Goal: Task Accomplishment & Management: Manage account settings

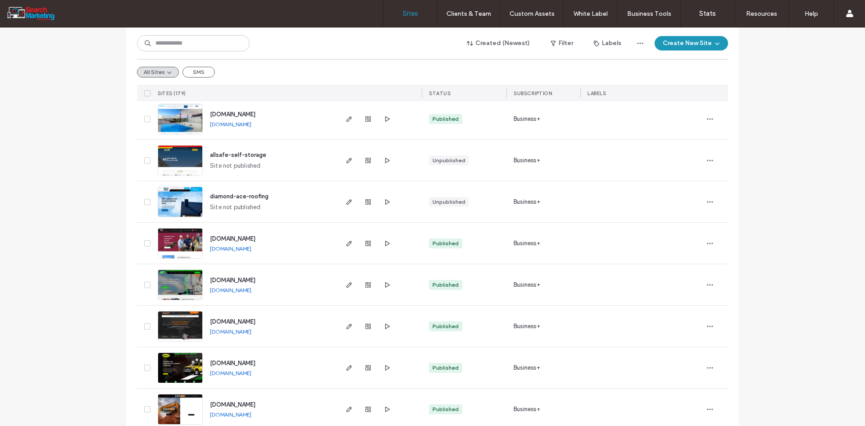
scroll to position [270, 0]
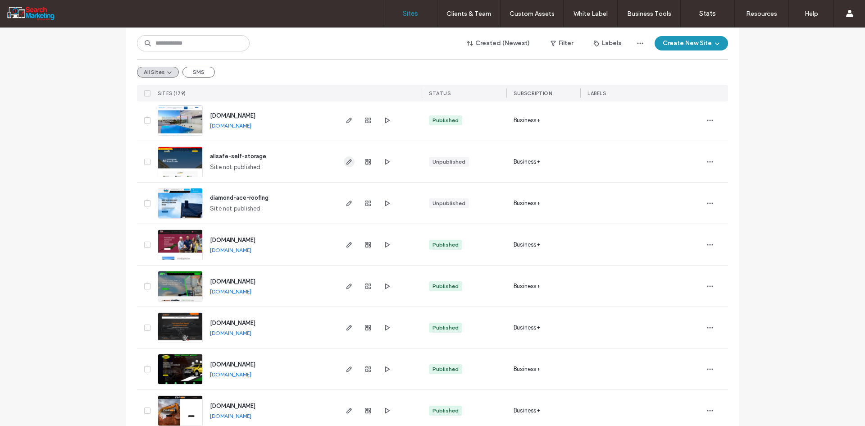
click at [349, 159] on icon "button" at bounding box center [349, 161] width 7 height 7
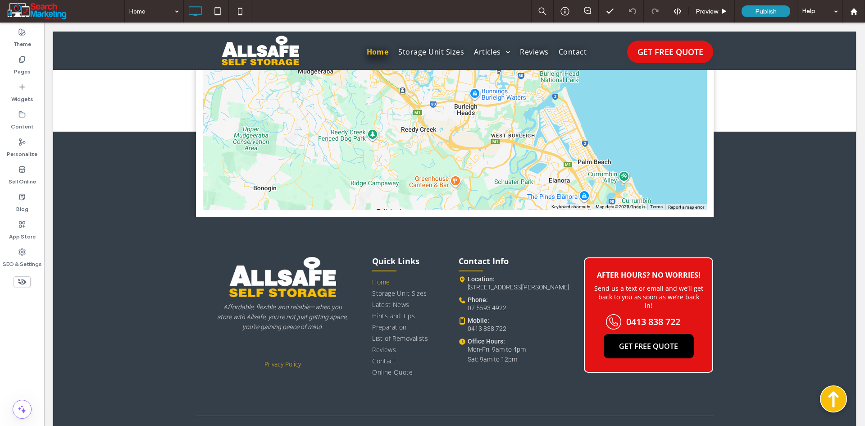
scroll to position [3165, 0]
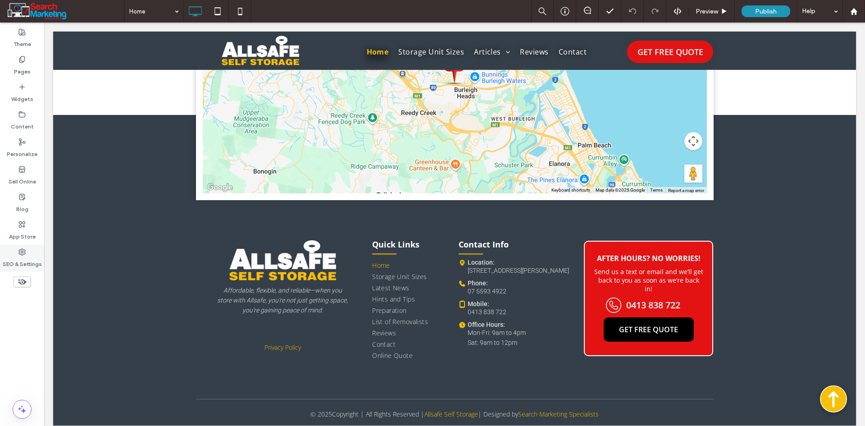
click at [19, 253] on use at bounding box center [22, 252] width 6 height 6
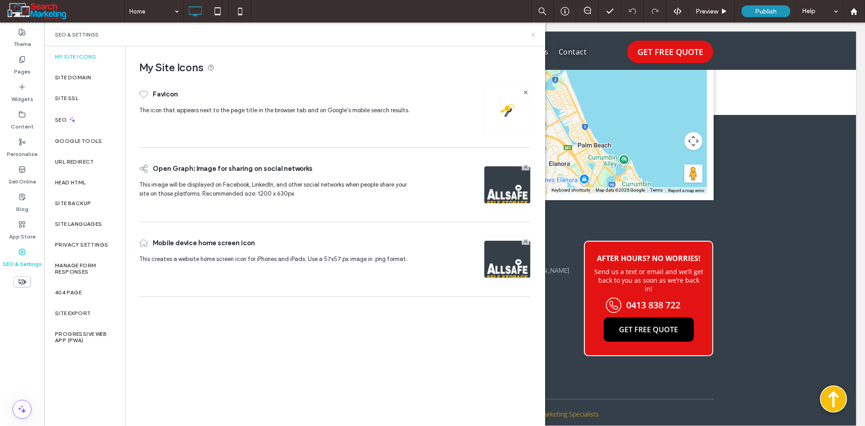
click at [532, 34] on use at bounding box center [533, 35] width 4 height 4
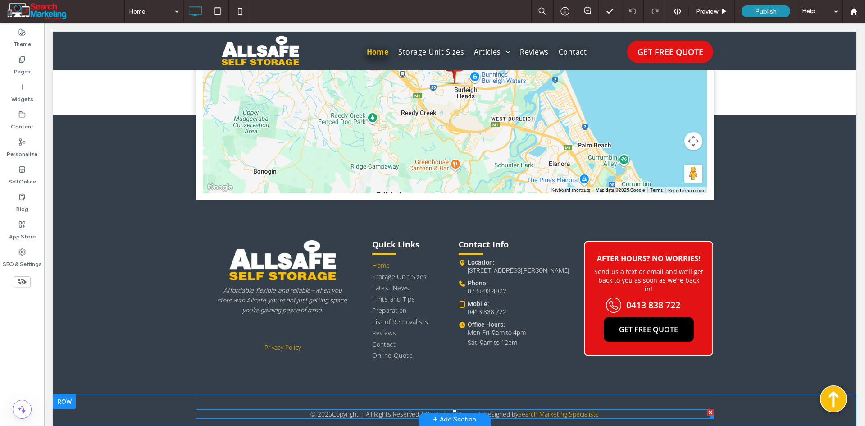
click at [610, 409] on span at bounding box center [455, 413] width 518 height 9
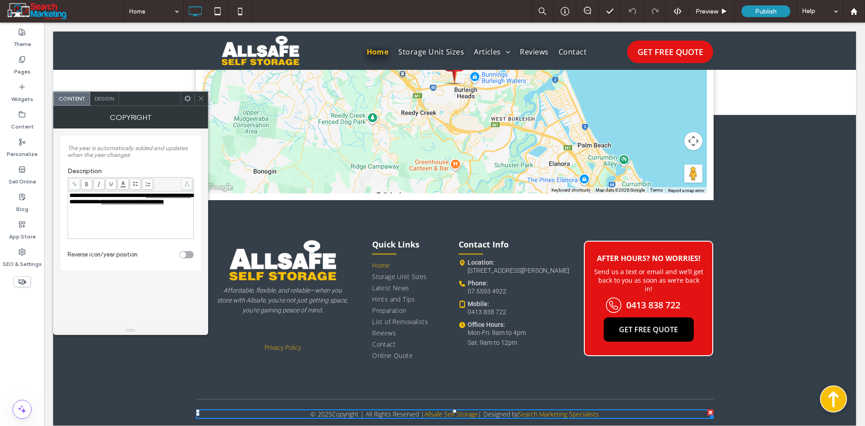
click at [107, 96] on span "Design" at bounding box center [104, 98] width 19 height 7
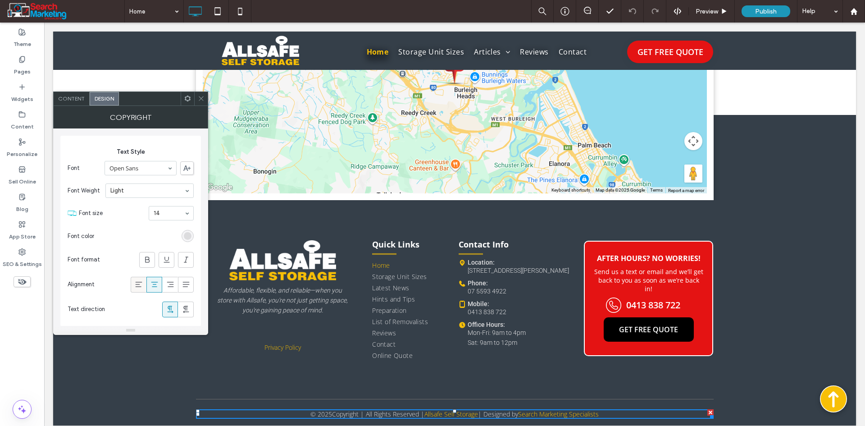
click at [138, 284] on icon at bounding box center [138, 284] width 9 height 9
click at [157, 282] on use at bounding box center [154, 284] width 7 height 5
click at [199, 100] on icon at bounding box center [201, 98] width 7 height 7
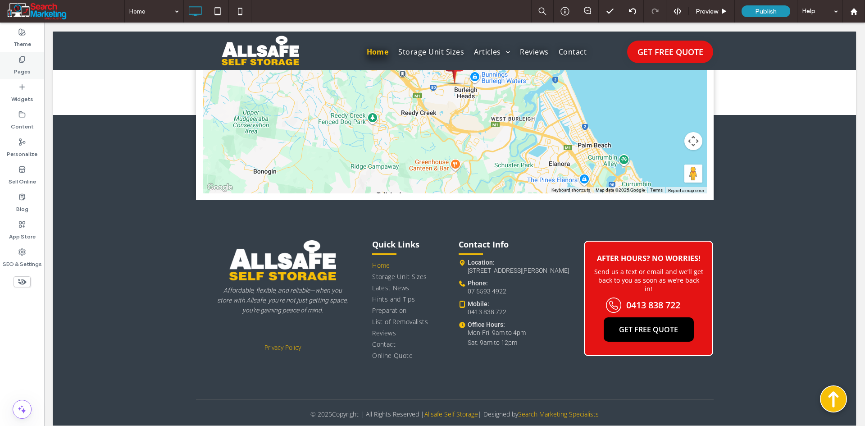
click at [22, 71] on label "Pages" at bounding box center [22, 69] width 17 height 13
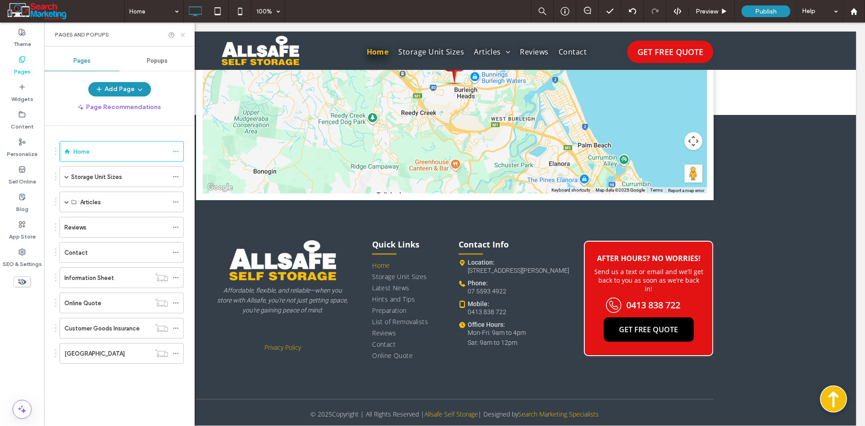
click at [183, 32] on icon at bounding box center [182, 35] width 7 height 7
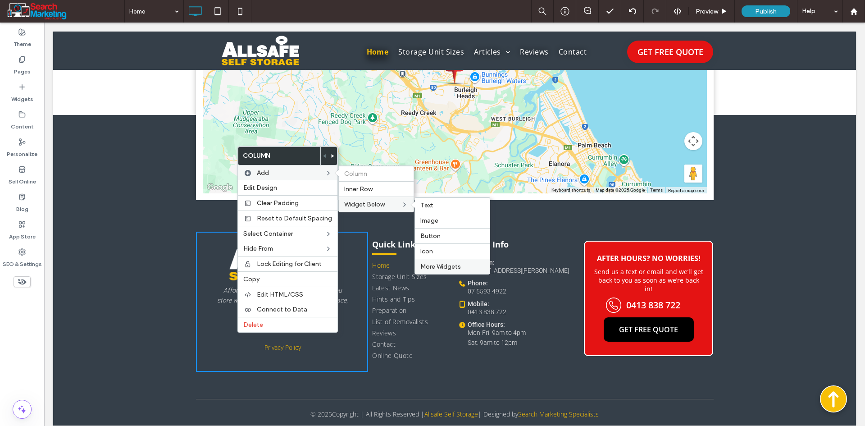
click at [433, 263] on span "More Widgets" at bounding box center [440, 267] width 41 height 8
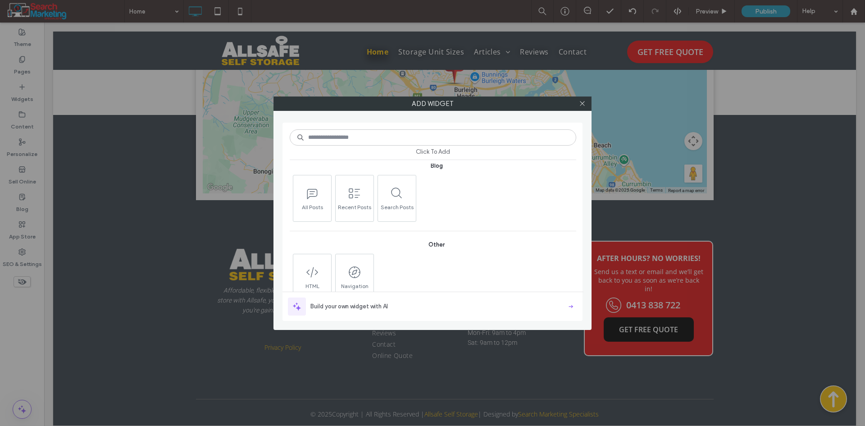
scroll to position [935, 0]
click at [349, 264] on span "Navigation Links" at bounding box center [355, 270] width 38 height 13
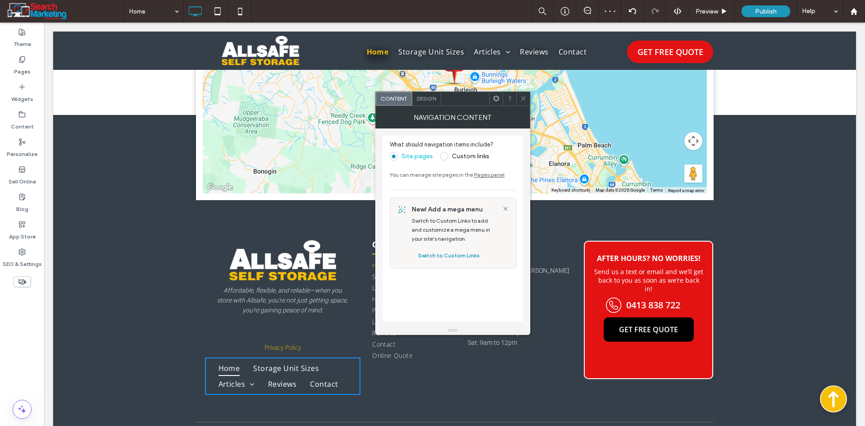
click at [461, 158] on label "Custom links" at bounding box center [470, 156] width 37 height 8
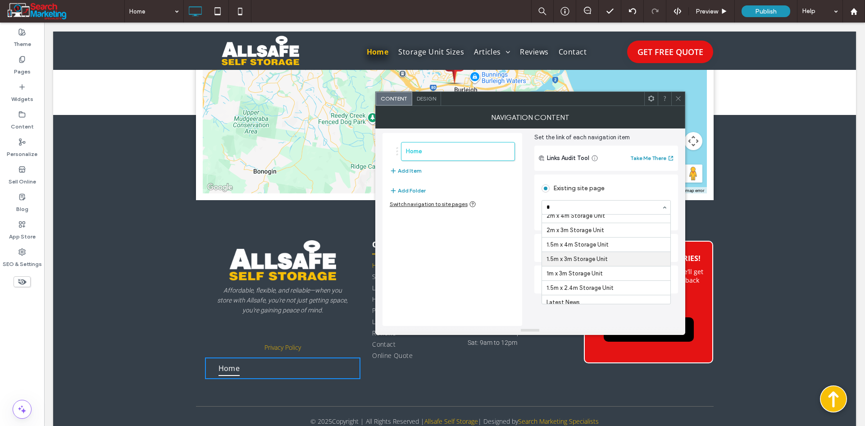
scroll to position [0, 0]
type input "**"
click at [511, 267] on div "Home Add Item Add Folder Switch navigation to site pages" at bounding box center [452, 229] width 140 height 193
click at [582, 249] on div "Web address" at bounding box center [606, 248] width 129 height 14
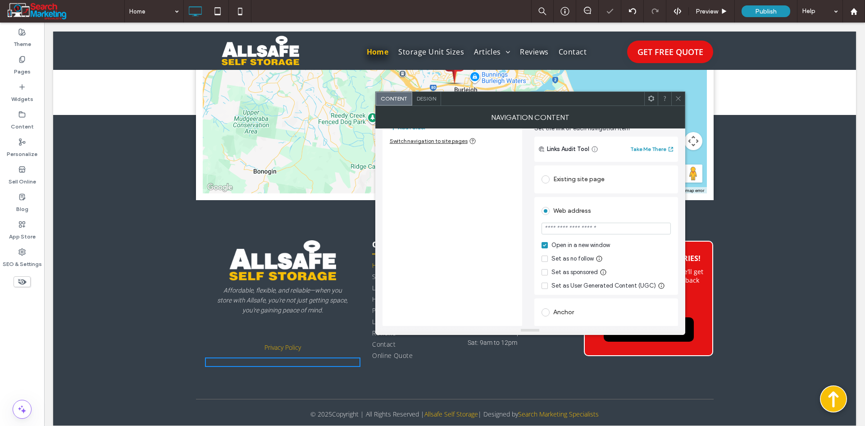
scroll to position [94, 0]
click at [570, 312] on div "Anchor" at bounding box center [606, 312] width 129 height 14
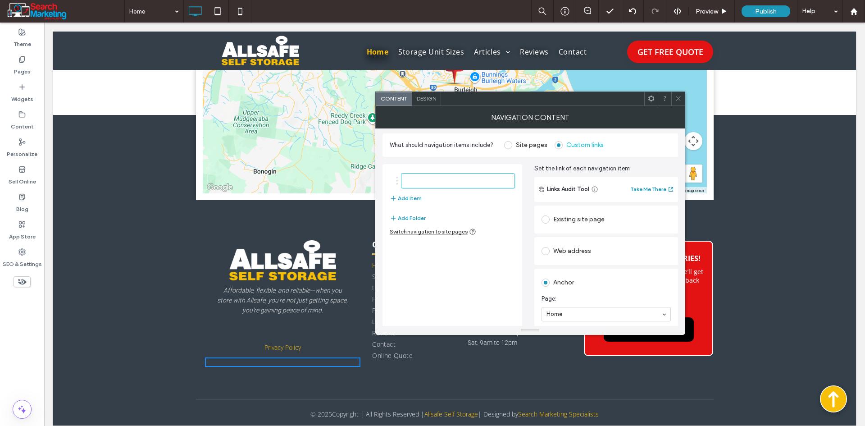
scroll to position [0, 0]
click at [519, 146] on label "Site pages" at bounding box center [532, 147] width 32 height 8
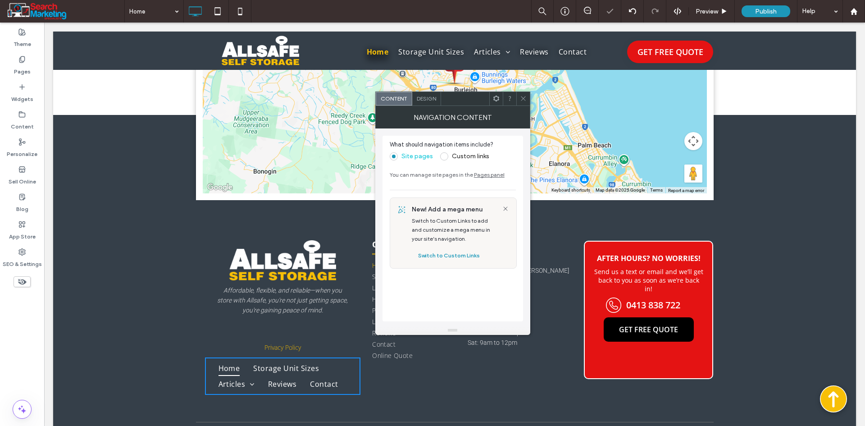
click at [523, 100] on icon at bounding box center [523, 98] width 7 height 7
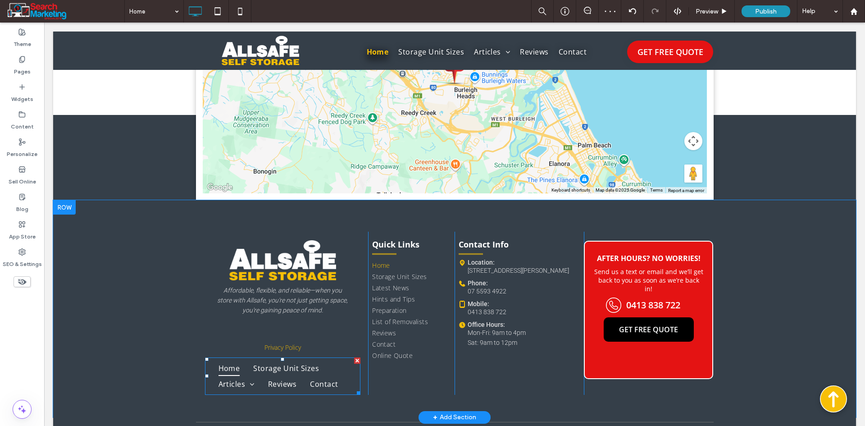
click at [354, 359] on div at bounding box center [357, 360] width 6 height 6
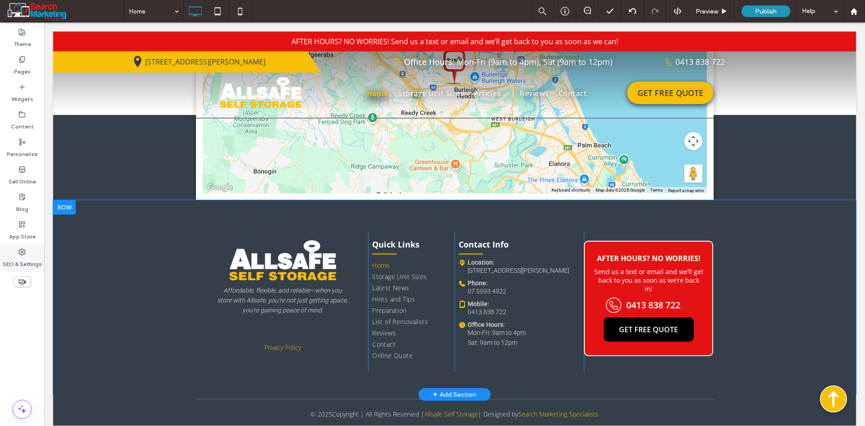
click at [25, 264] on label "SEO & Settings" at bounding box center [22, 261] width 39 height 13
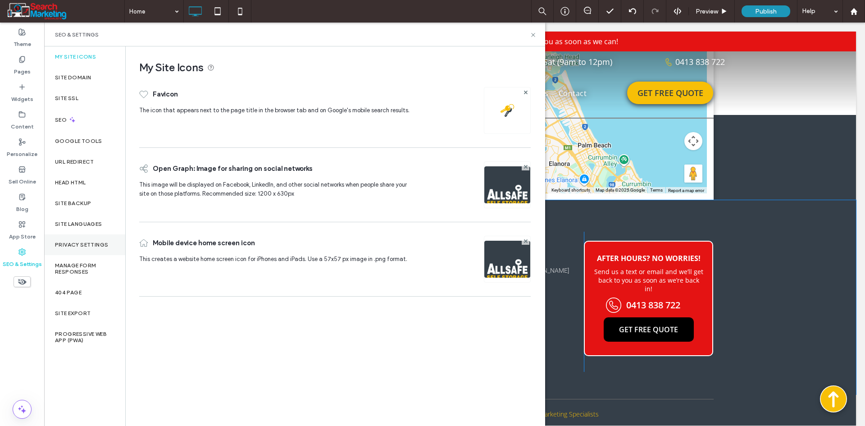
click at [96, 241] on label "Privacy Settings" at bounding box center [81, 244] width 53 height 6
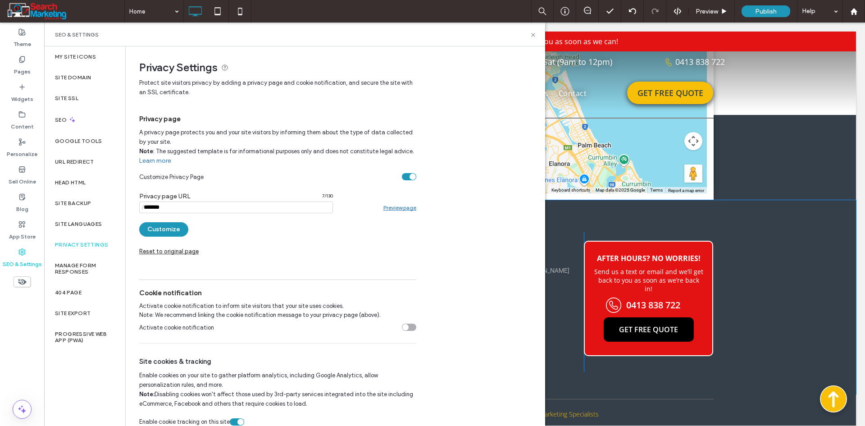
click at [388, 203] on div "/ 7 / 130 Preview page" at bounding box center [277, 207] width 277 height 12
click at [390, 206] on link "Preview page" at bounding box center [399, 207] width 33 height 7
click at [164, 228] on button "Customize" at bounding box center [163, 229] width 49 height 14
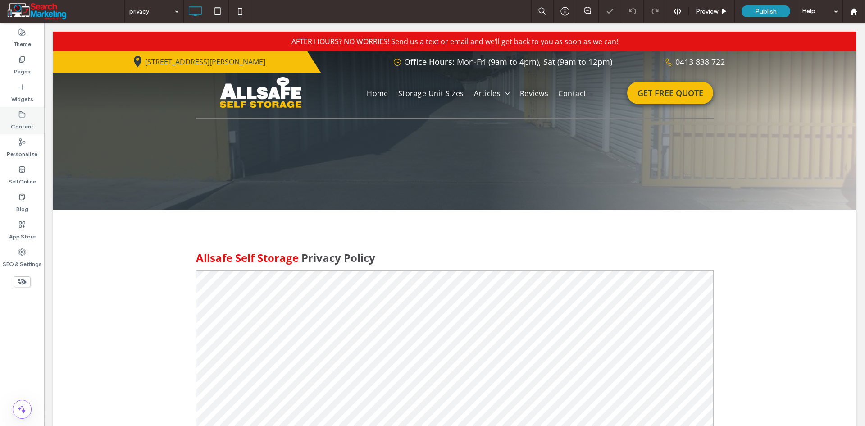
click at [22, 122] on label "Content" at bounding box center [22, 124] width 23 height 13
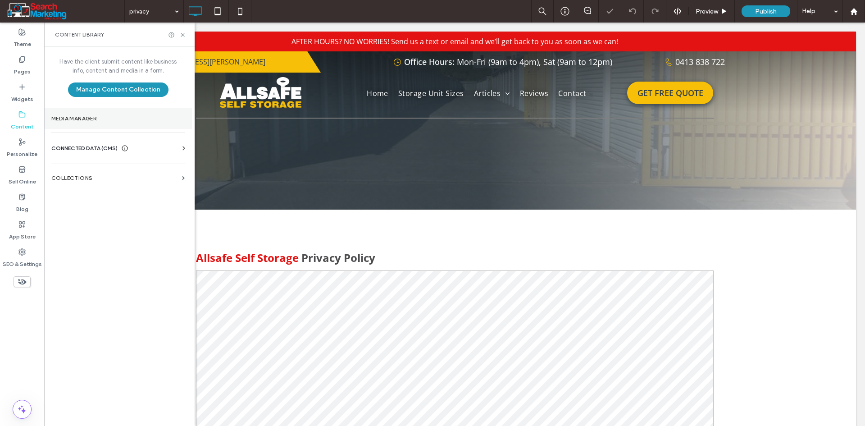
click at [86, 121] on label "Media Manager" at bounding box center [117, 118] width 133 height 6
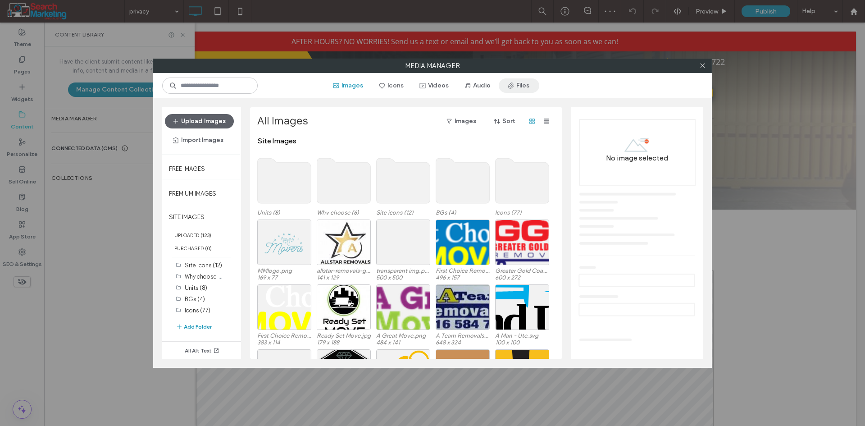
click at [528, 87] on button "Files" at bounding box center [519, 85] width 41 height 14
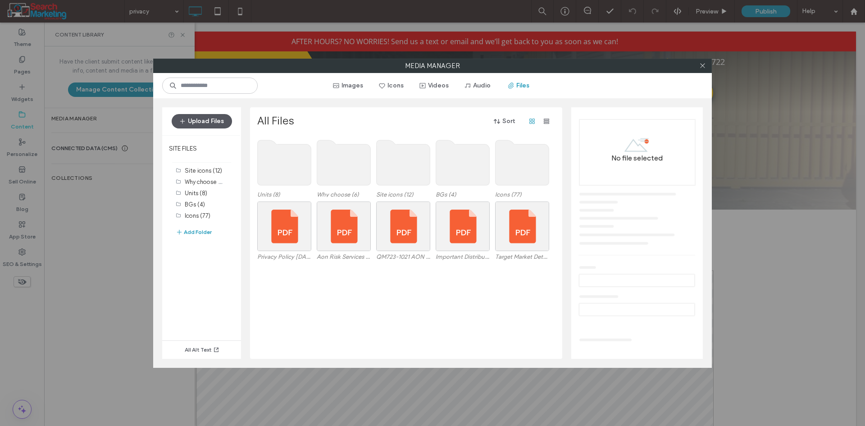
click at [214, 120] on button "Upload Files" at bounding box center [202, 121] width 60 height 14
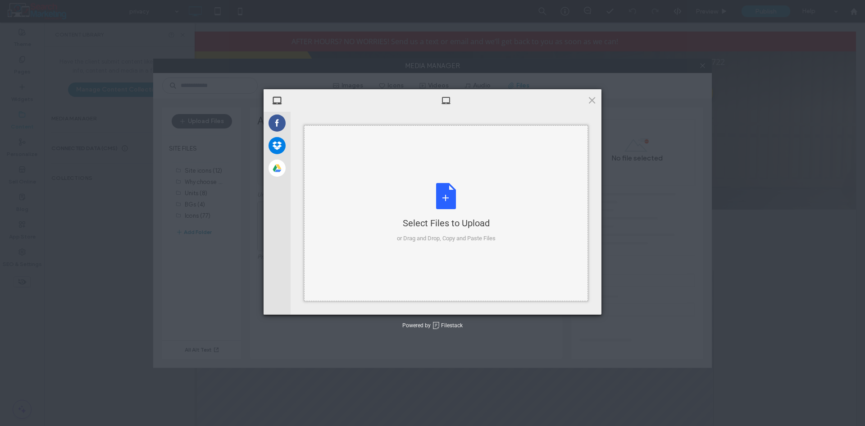
click at [443, 191] on div "Select Files to Upload or Drag and Drop, Copy and Paste Files" at bounding box center [446, 213] width 99 height 60
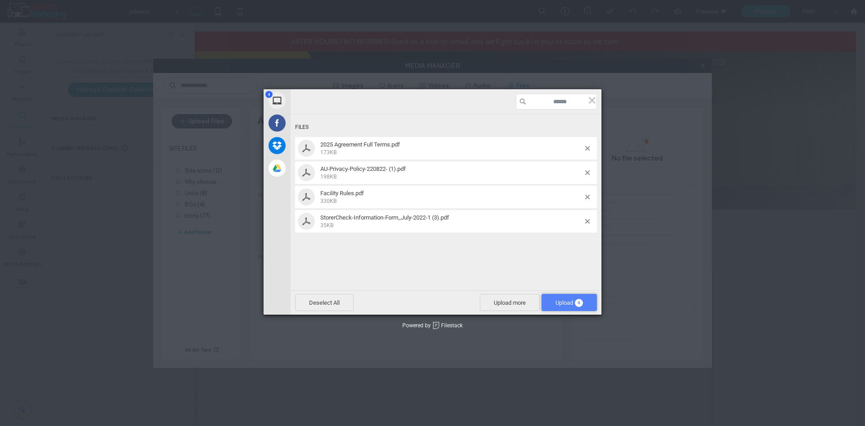
click at [572, 304] on span "Upload 4" at bounding box center [568, 302] width 27 height 7
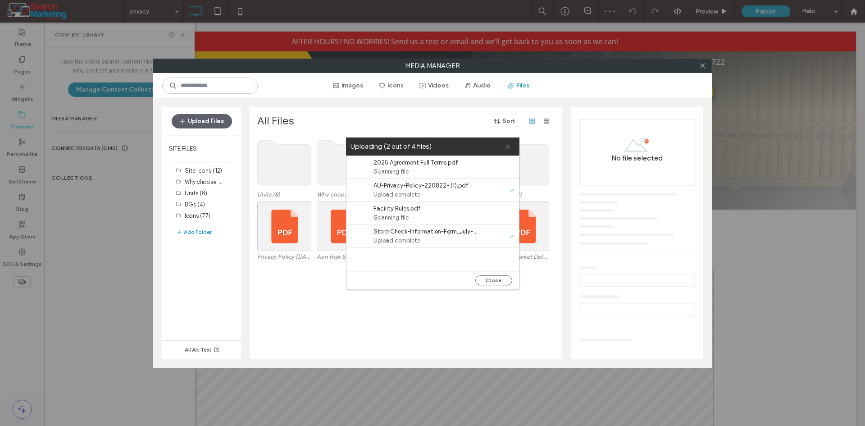
click at [505, 152] on span at bounding box center [508, 146] width 6 height 18
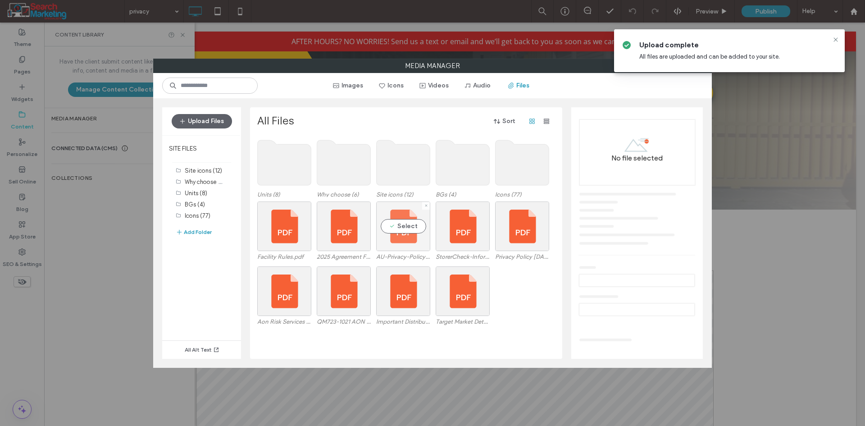
drag, startPoint x: 412, startPoint y: 229, endPoint x: 429, endPoint y: 231, distance: 17.2
click at [413, 229] on div "Select" at bounding box center [403, 226] width 54 height 50
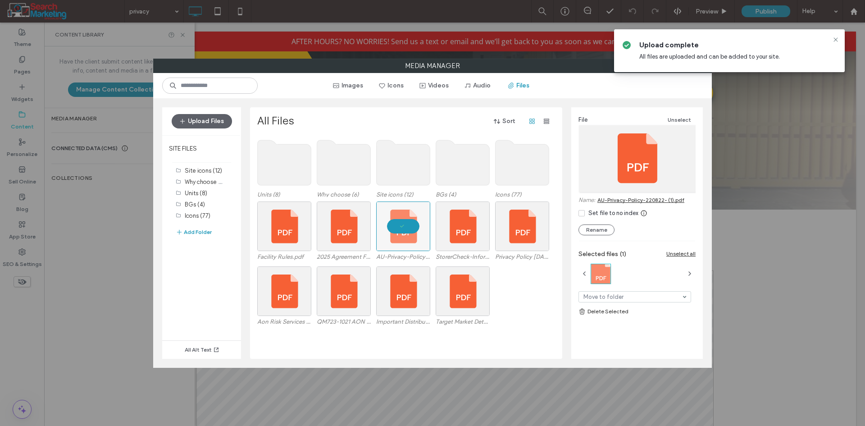
click at [591, 68] on label "Media Manager" at bounding box center [433, 66] width 558 height 14
click at [839, 37] on icon at bounding box center [835, 39] width 7 height 7
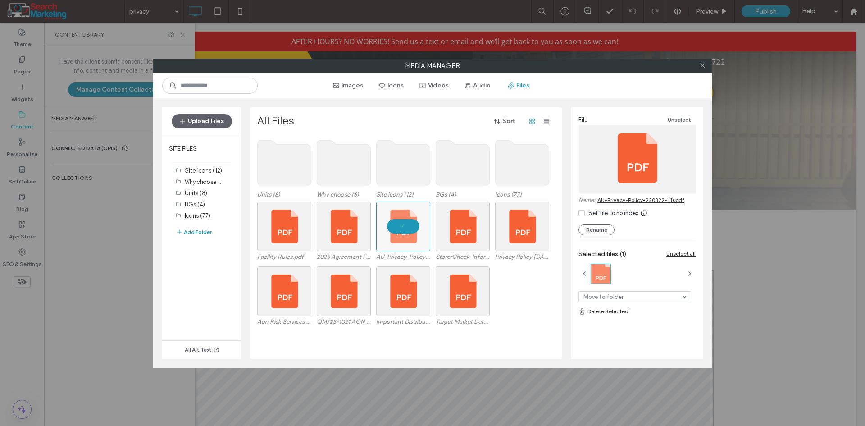
click at [704, 64] on icon at bounding box center [702, 65] width 7 height 7
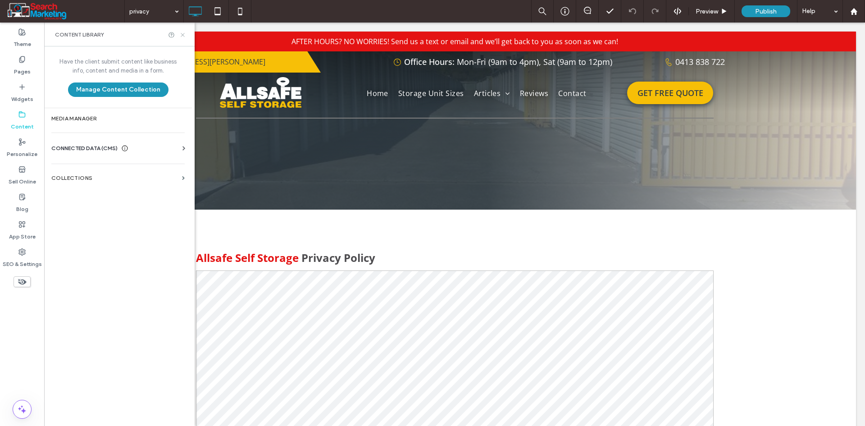
drag, startPoint x: 184, startPoint y: 33, endPoint x: 273, endPoint y: 138, distance: 137.5
click at [184, 33] on use at bounding box center [183, 35] width 4 height 4
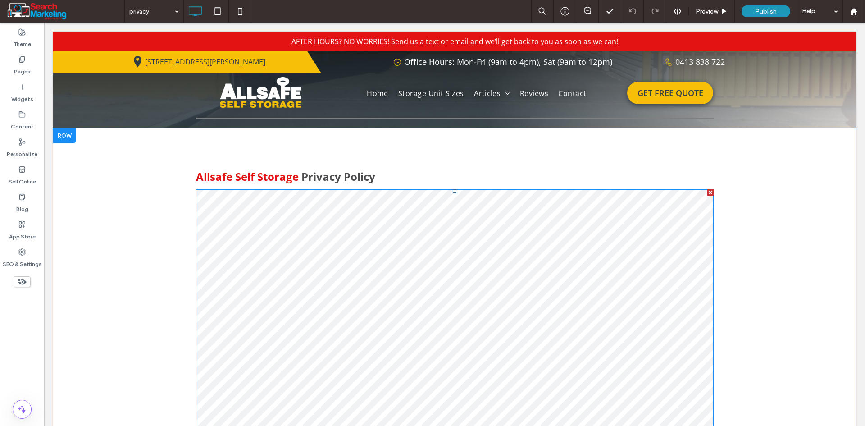
scroll to position [90, 0]
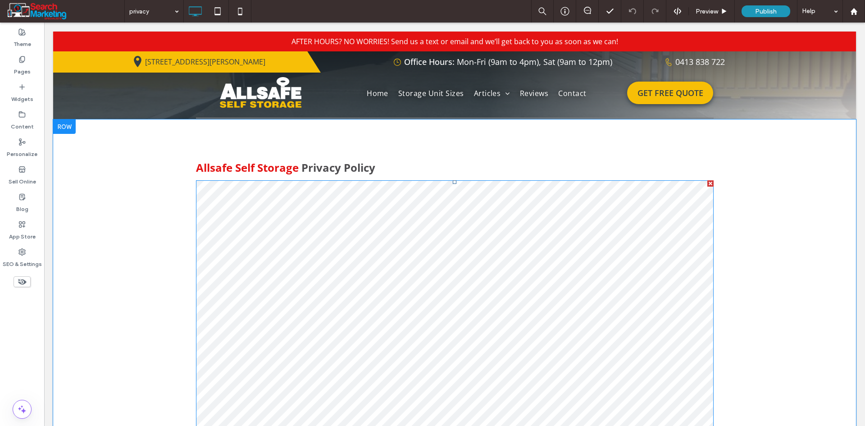
click at [378, 301] on span at bounding box center [455, 371] width 518 height 382
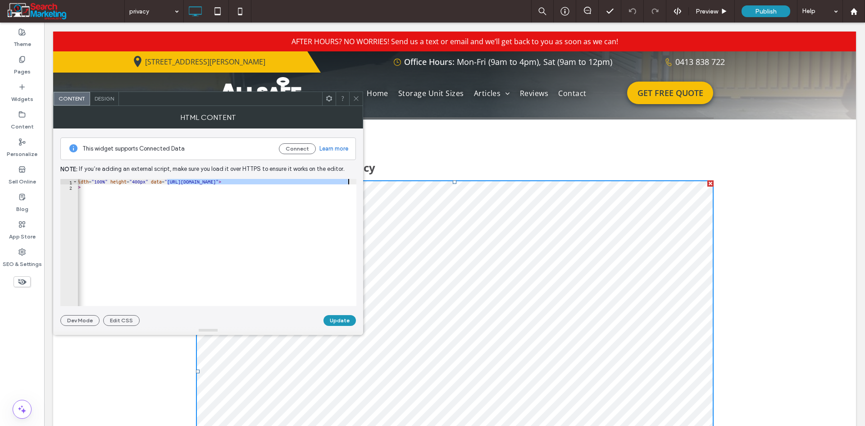
scroll to position [0, 66]
drag, startPoint x: 193, startPoint y: 183, endPoint x: 350, endPoint y: 181, distance: 156.8
click at [350, 181] on div "< object width = "100%" height = "400px" data = "https://irp.cdn-website.com/62…" at bounding box center [184, 244] width 344 height 131
click at [350, 180] on div "< object width = "100%" height = "400px" data = "https://irp.cdn-website.com/62…" at bounding box center [217, 242] width 278 height 127
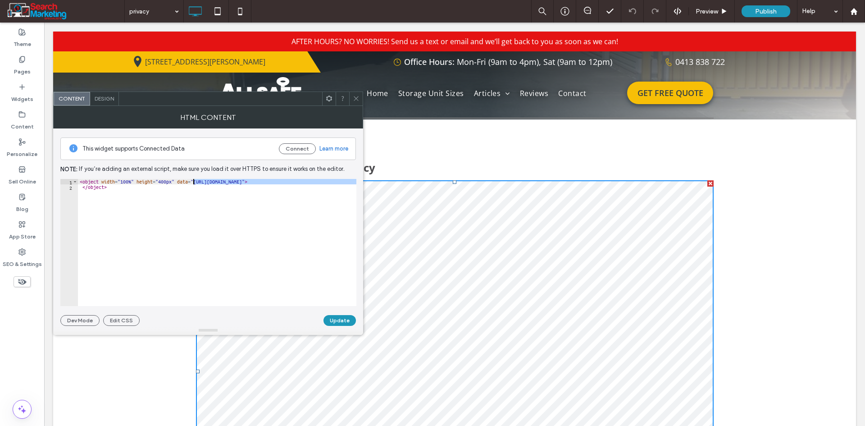
drag, startPoint x: 349, startPoint y: 182, endPoint x: 194, endPoint y: 183, distance: 154.5
click at [194, 183] on div "< object width = "100%" height = "400px" data = "https://irp.cdn-website.com/62…" at bounding box center [250, 244] width 344 height 131
paste textarea "*******"
type textarea "**********"
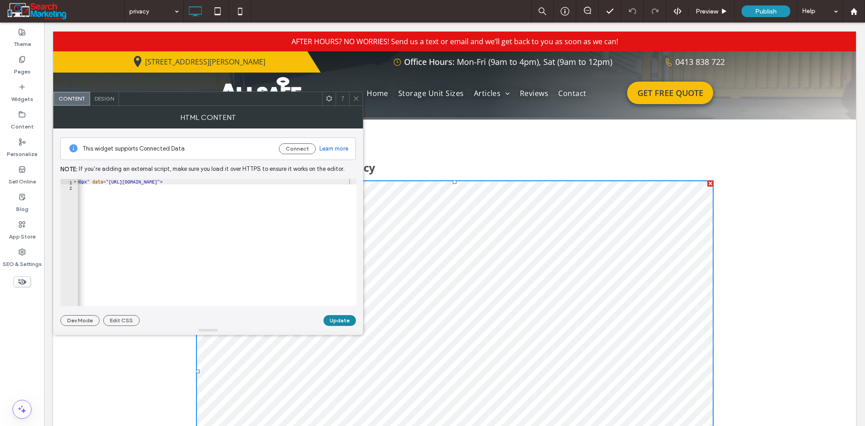
click at [336, 322] on button "Update" at bounding box center [339, 320] width 32 height 11
click at [356, 103] on span at bounding box center [356, 99] width 7 height 14
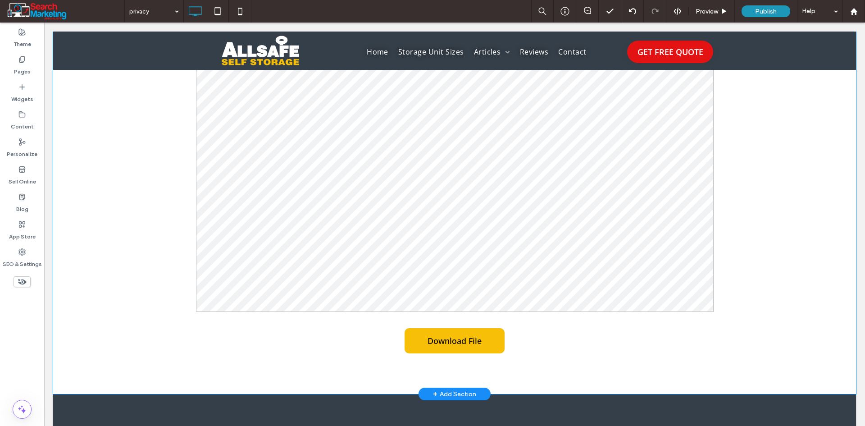
scroll to position [360, 0]
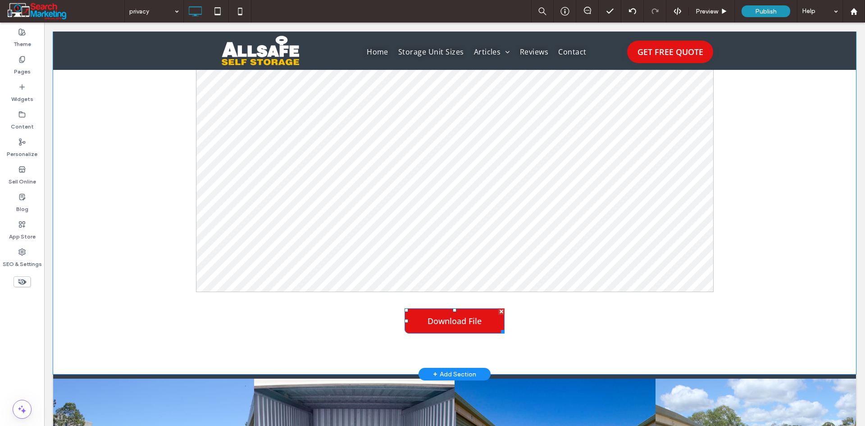
click at [405, 327] on link "Download File" at bounding box center [455, 320] width 100 height 25
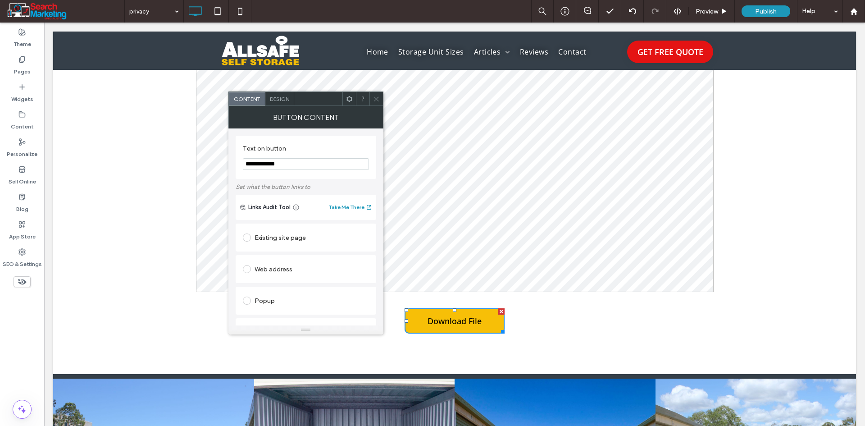
scroll to position [175, 0]
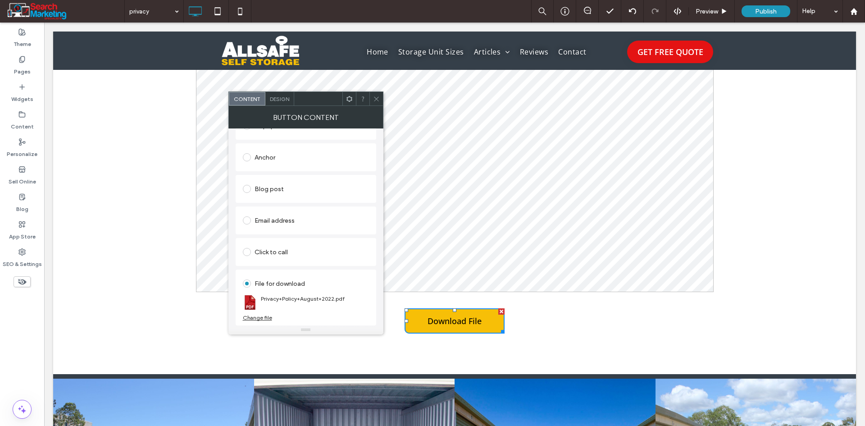
click at [263, 316] on div "Change file" at bounding box center [257, 317] width 29 height 7
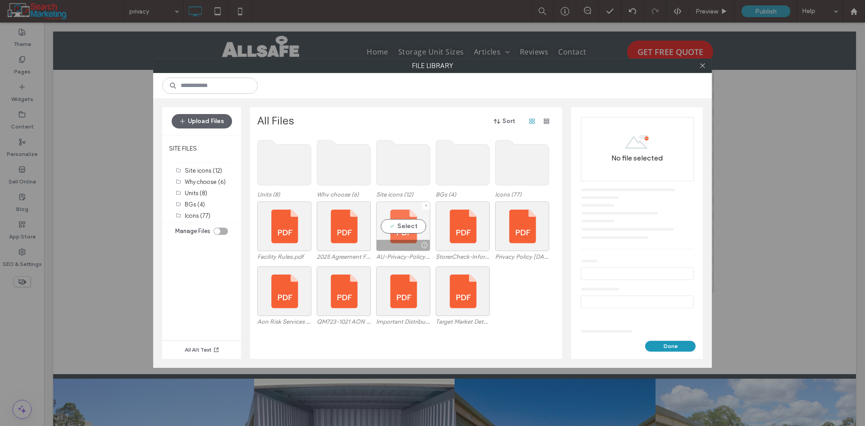
click at [411, 223] on div "Select" at bounding box center [403, 226] width 54 height 50
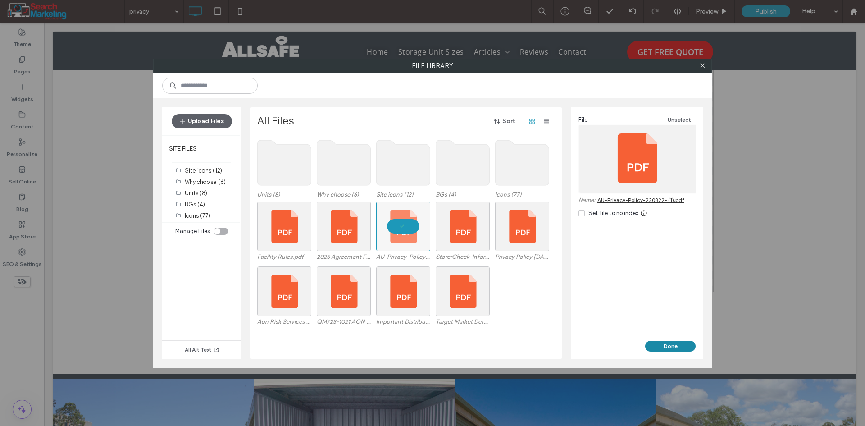
click at [662, 348] on button "Done" at bounding box center [670, 346] width 50 height 11
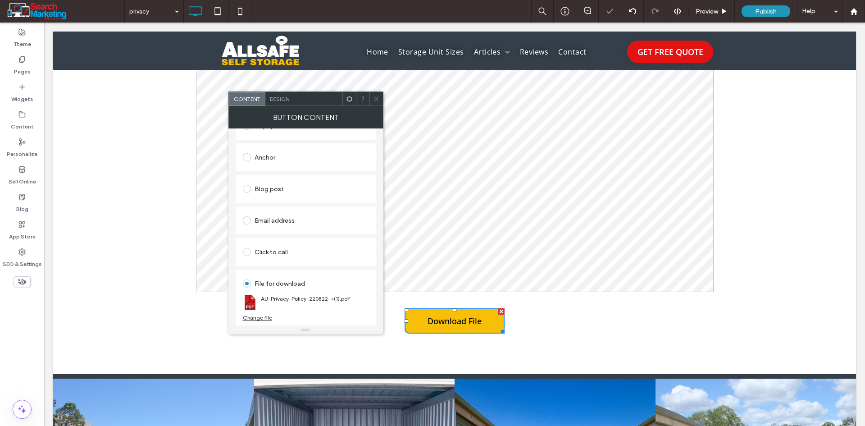
click at [373, 98] on icon at bounding box center [376, 99] width 7 height 7
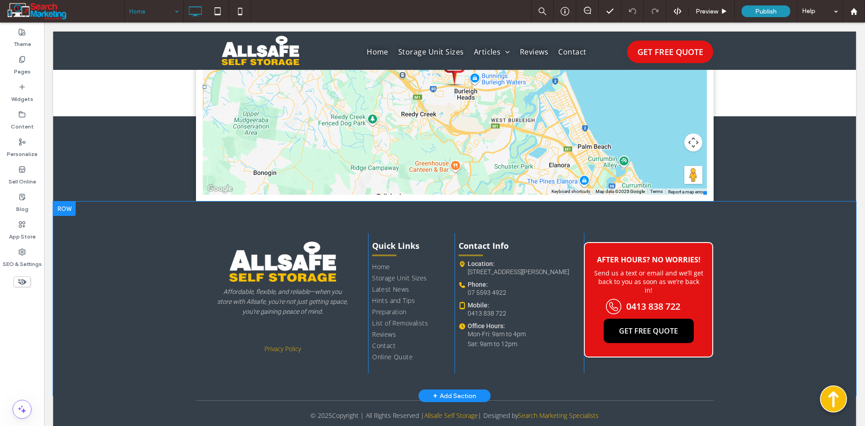
scroll to position [3165, 0]
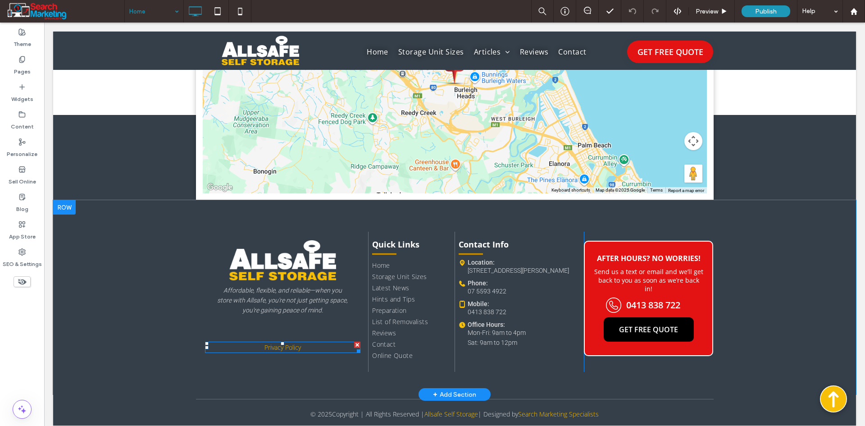
click at [303, 345] on p "Privacy Policy" at bounding box center [283, 346] width 156 height 9
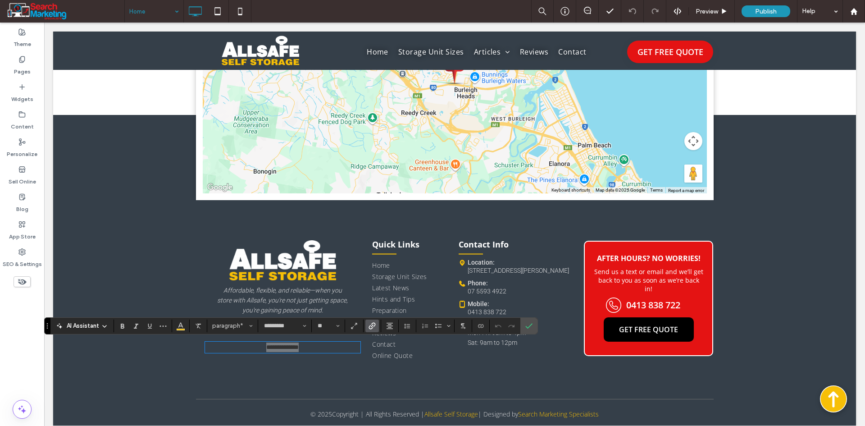
click at [372, 322] on icon "Link" at bounding box center [372, 325] width 7 height 7
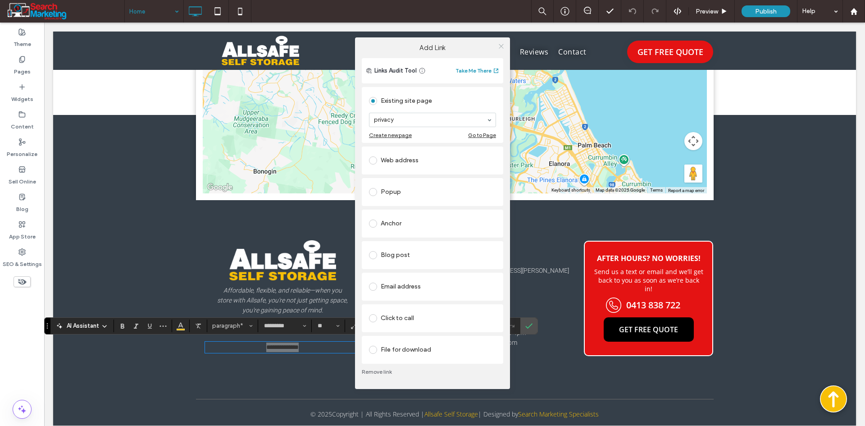
click at [501, 47] on use at bounding box center [501, 46] width 5 height 5
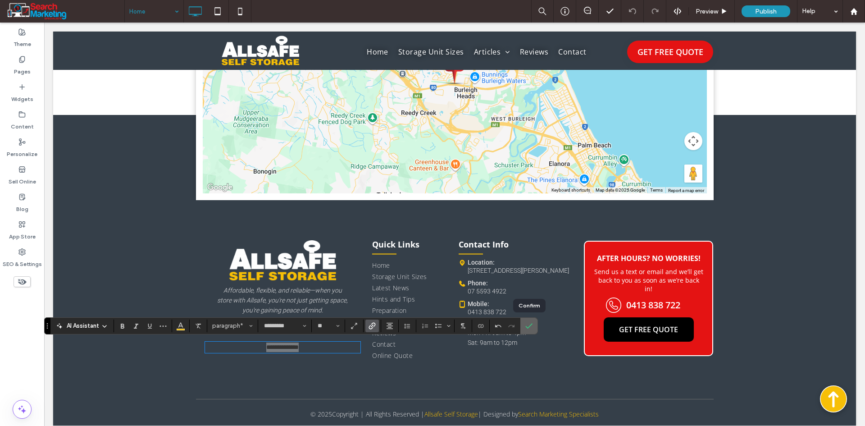
drag, startPoint x: 431, startPoint y: 307, endPoint x: 525, endPoint y: 323, distance: 95.1
click at [525, 323] on icon "Confirm" at bounding box center [528, 325] width 7 height 7
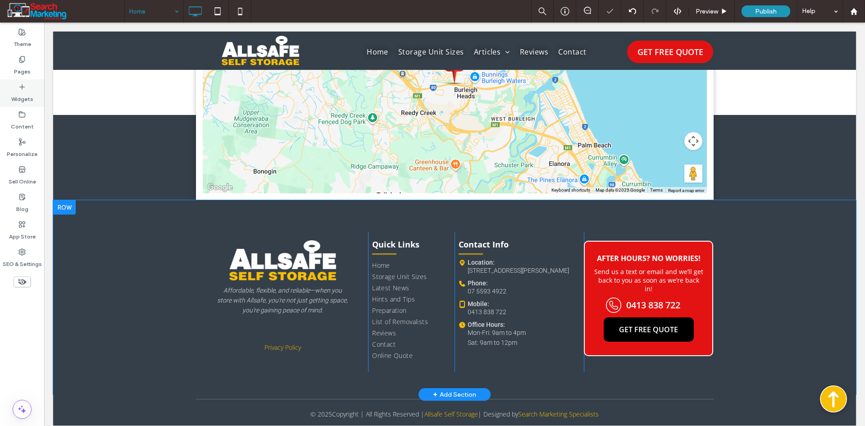
click at [28, 96] on label "Widgets" at bounding box center [22, 97] width 22 height 13
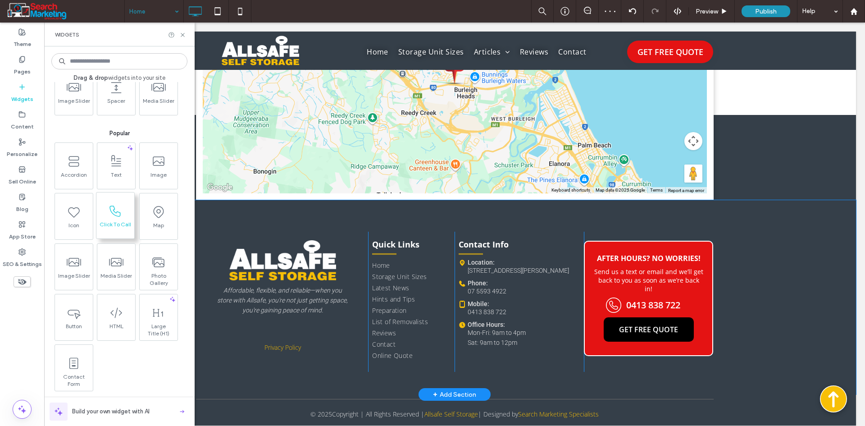
scroll to position [90, 0]
click at [273, 331] on div "Affordable, flexible, and reliable—when you store with Allsafe, you're not just…" at bounding box center [282, 302] width 173 height 140
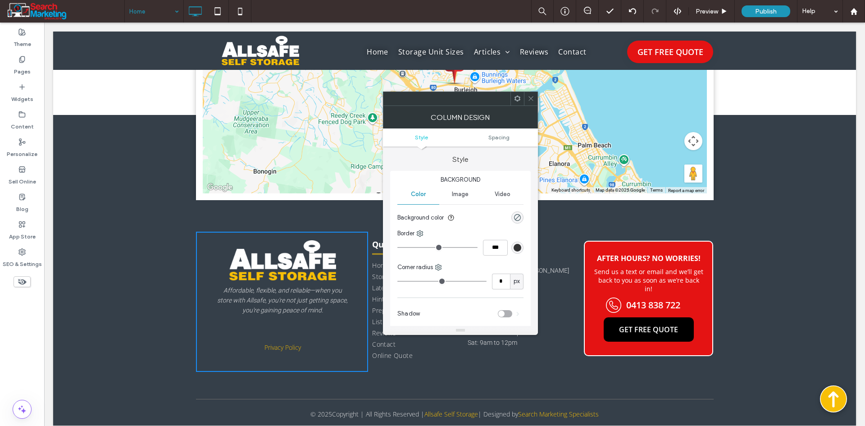
drag, startPoint x: 528, startPoint y: 98, endPoint x: 483, endPoint y: 105, distance: 45.2
click at [528, 97] on icon at bounding box center [531, 98] width 7 height 7
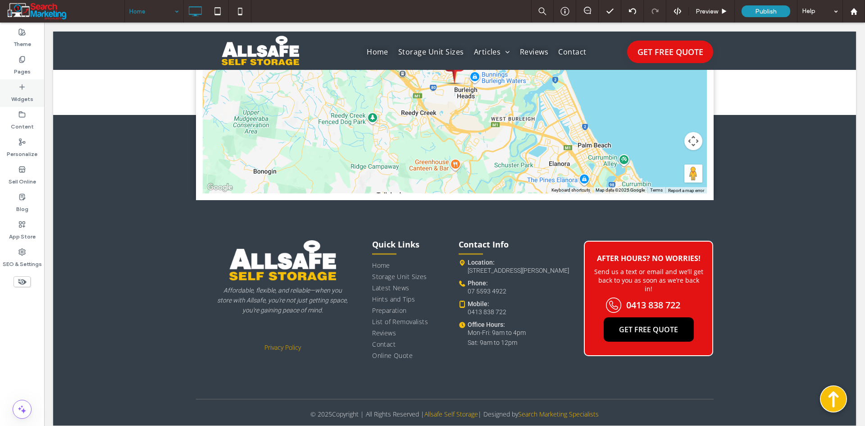
click at [28, 96] on label "Widgets" at bounding box center [22, 97] width 22 height 13
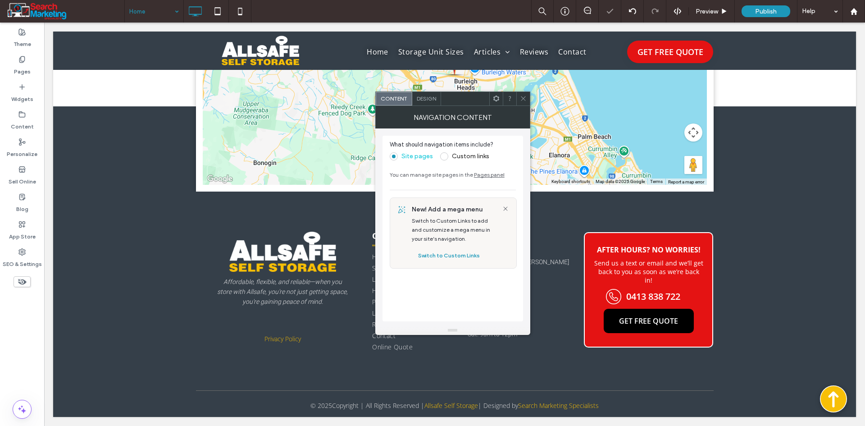
scroll to position [3165, 0]
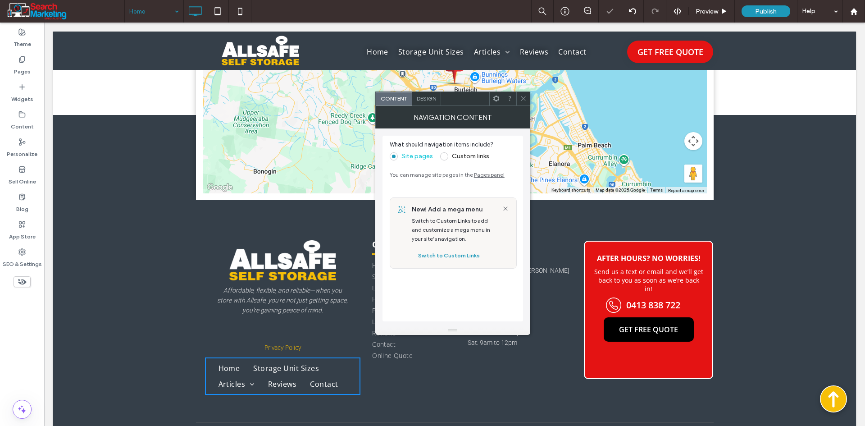
click at [445, 157] on span at bounding box center [444, 156] width 8 height 8
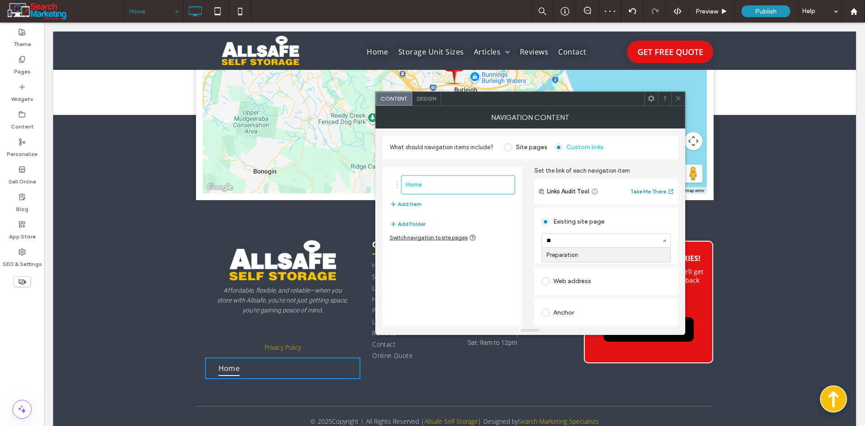
type input "***"
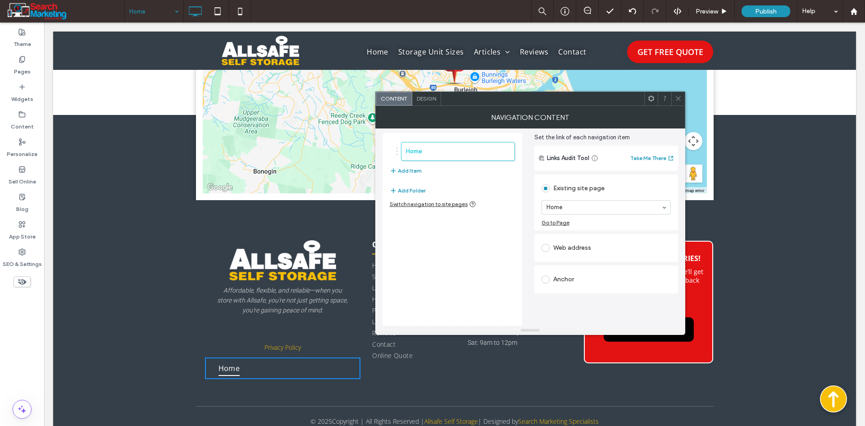
click at [532, 196] on div "Home Add Item Add Folder Switch navigation to site pages Set the link of each n…" at bounding box center [530, 226] width 296 height 200
click at [419, 190] on button "Add Folder" at bounding box center [408, 190] width 36 height 11
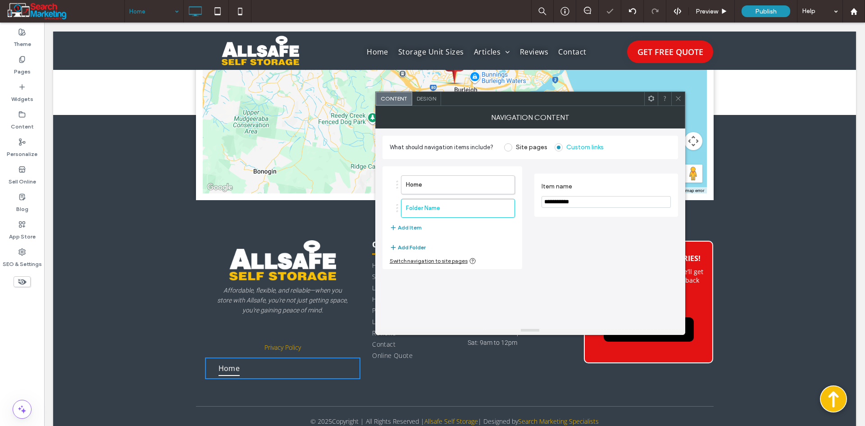
scroll to position [0, 0]
click at [505, 210] on icon "button" at bounding box center [502, 208] width 7 height 7
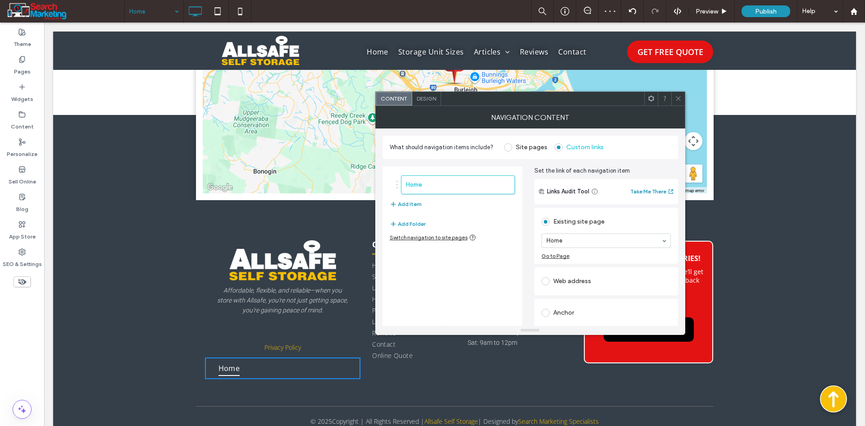
scroll to position [33, 0]
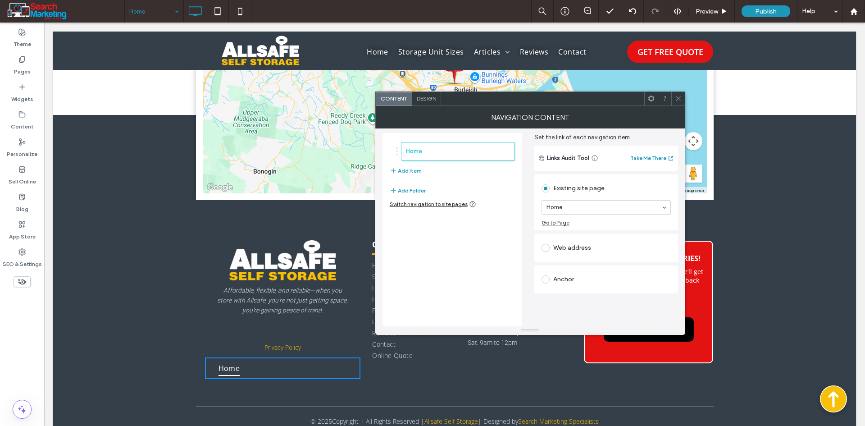
click at [442, 202] on div "Switch navigation to site pages" at bounding box center [433, 203] width 86 height 7
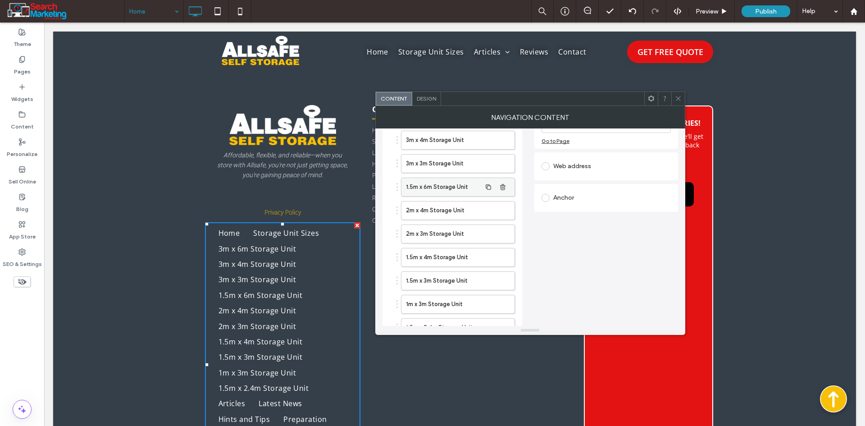
scroll to position [0, 0]
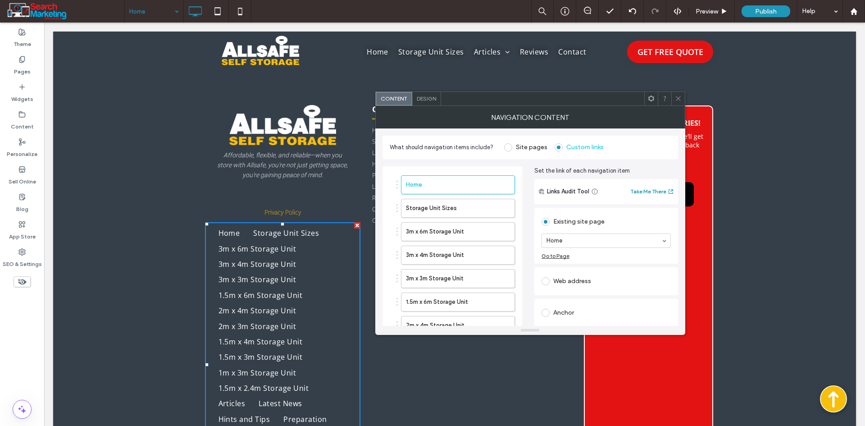
click at [510, 146] on span at bounding box center [508, 147] width 8 height 8
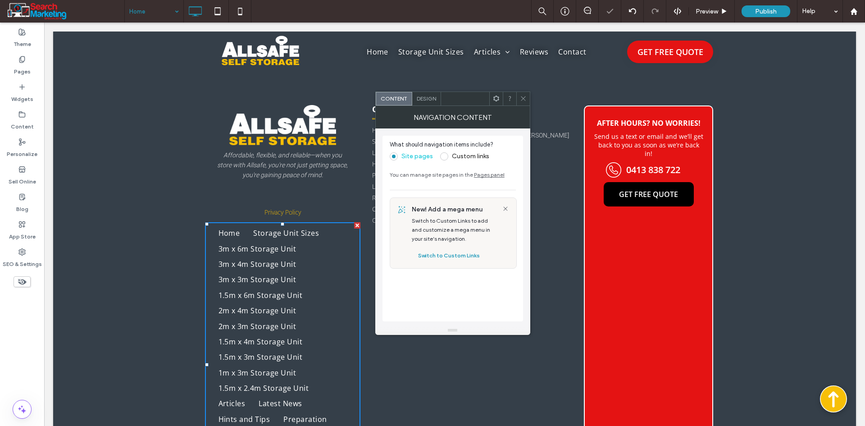
scroll to position [3196, 0]
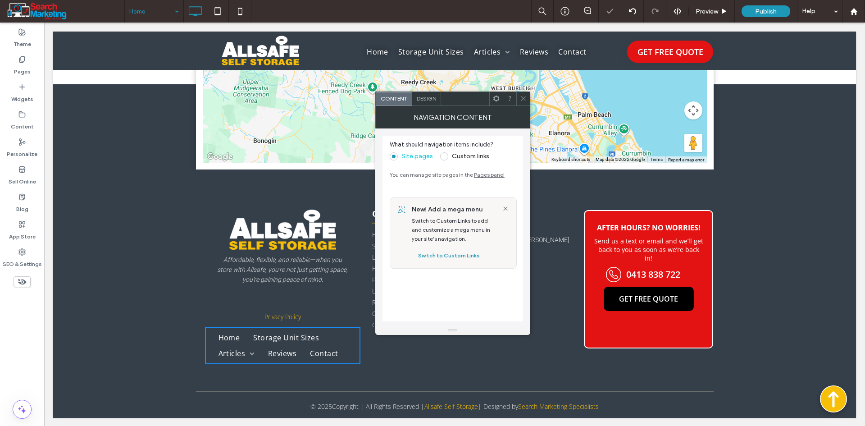
click at [464, 156] on label "Custom links" at bounding box center [470, 156] width 37 height 8
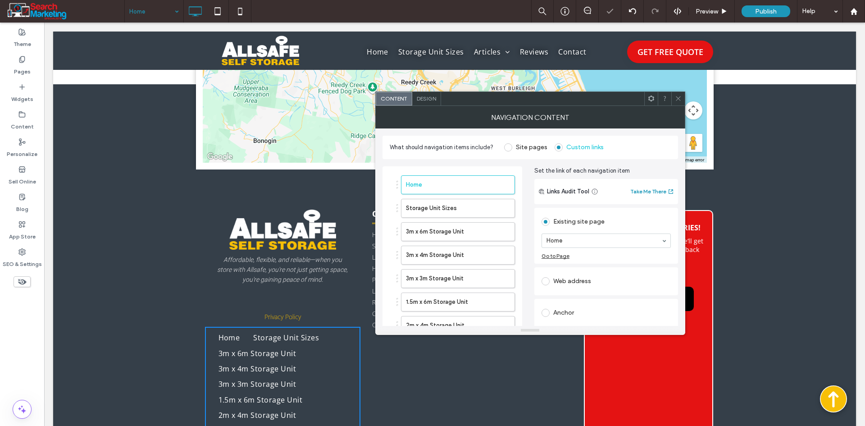
scroll to position [3300, 0]
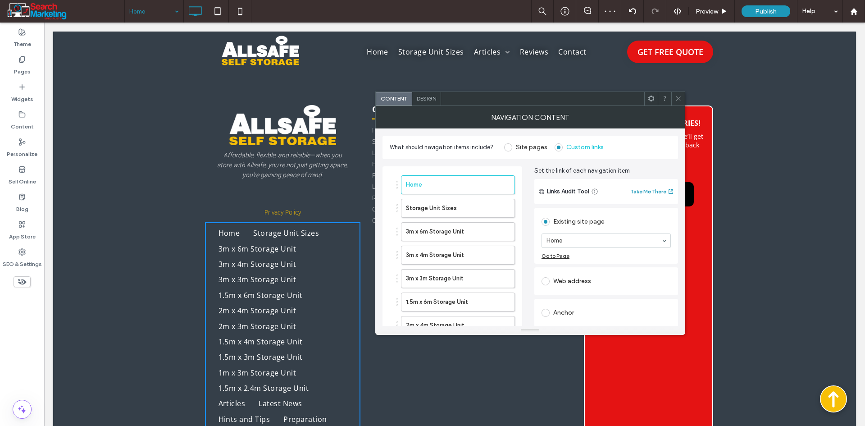
click at [506, 148] on span at bounding box center [508, 147] width 8 height 8
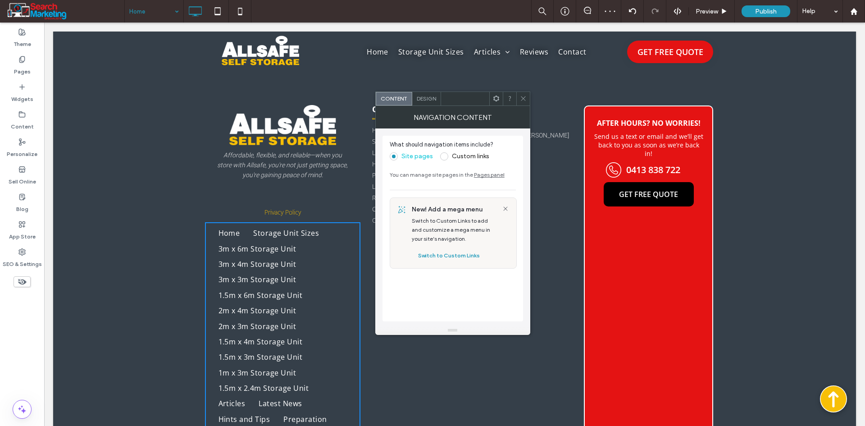
scroll to position [3196, 0]
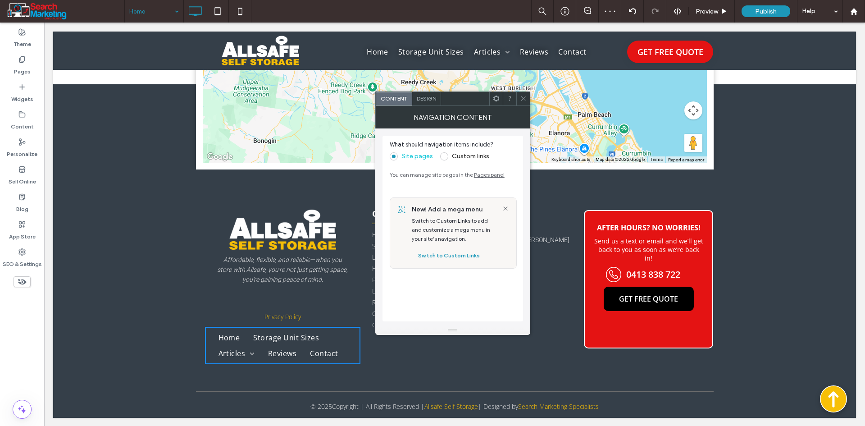
click at [524, 98] on icon at bounding box center [523, 98] width 7 height 7
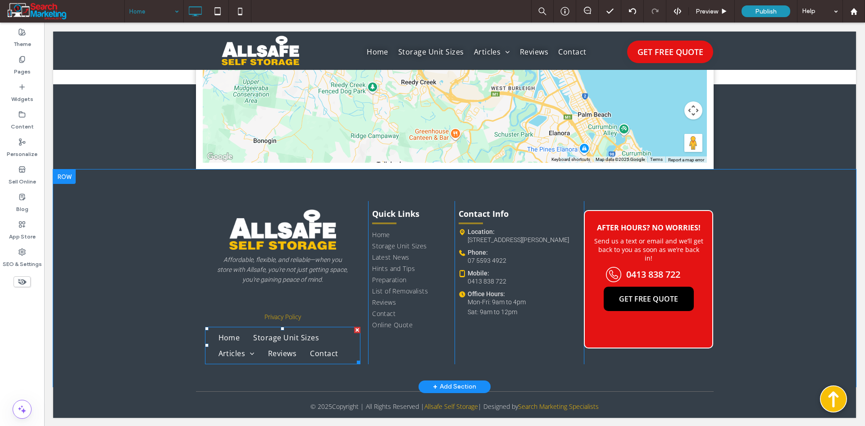
click at [354, 329] on div at bounding box center [357, 330] width 6 height 6
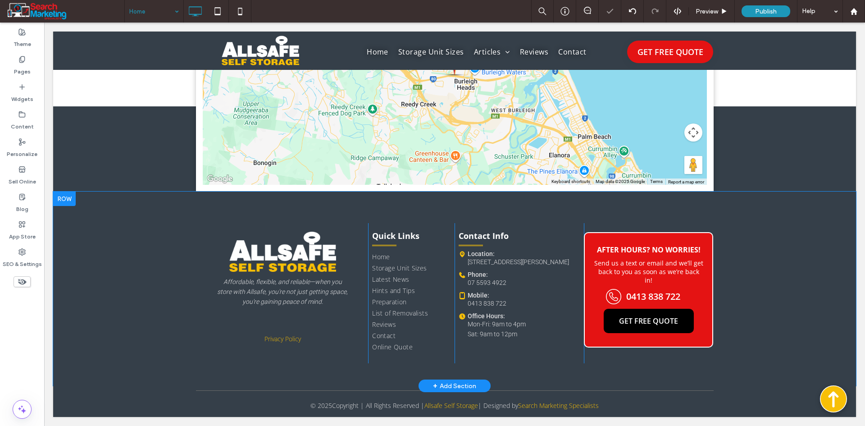
scroll to position [3165, 0]
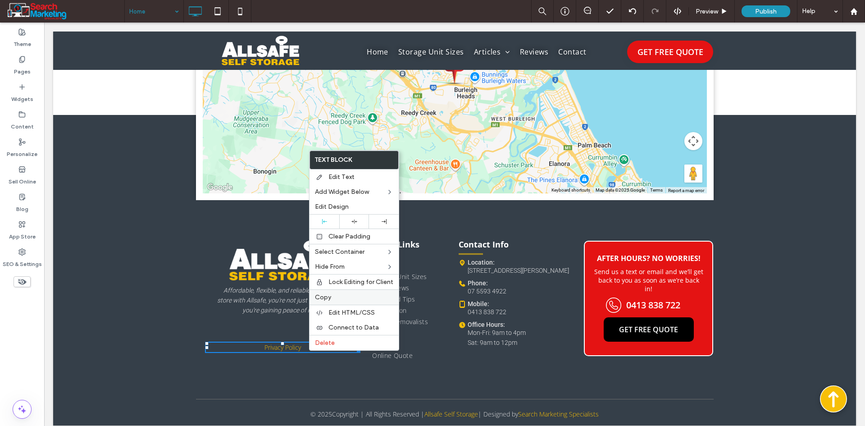
click at [328, 300] on span "Copy" at bounding box center [323, 297] width 16 height 8
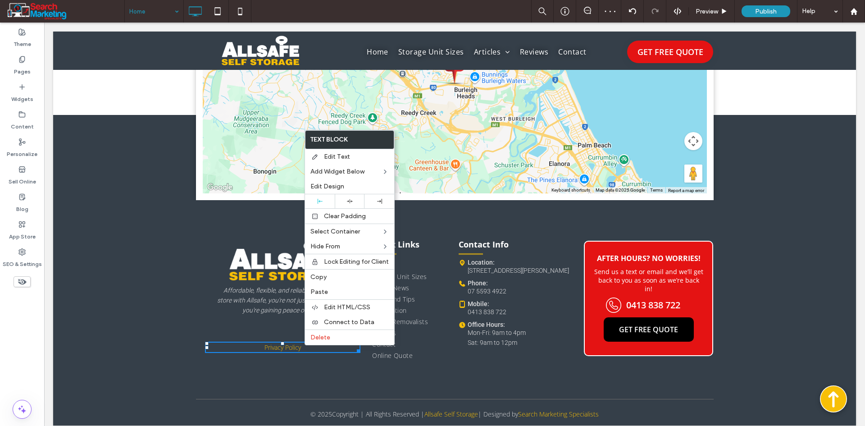
click at [284, 356] on div "Affordable, flexible, and reliable—when you store with Allsafe, you're not just…" at bounding box center [282, 302] width 173 height 140
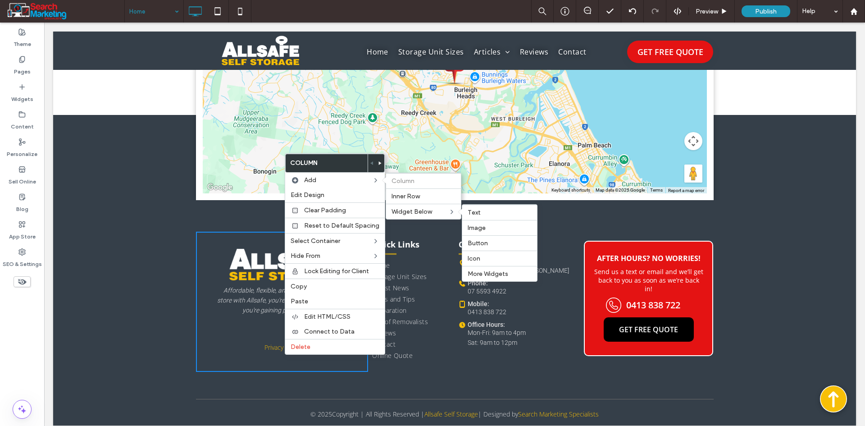
click at [471, 215] on span "Text" at bounding box center [474, 213] width 13 height 8
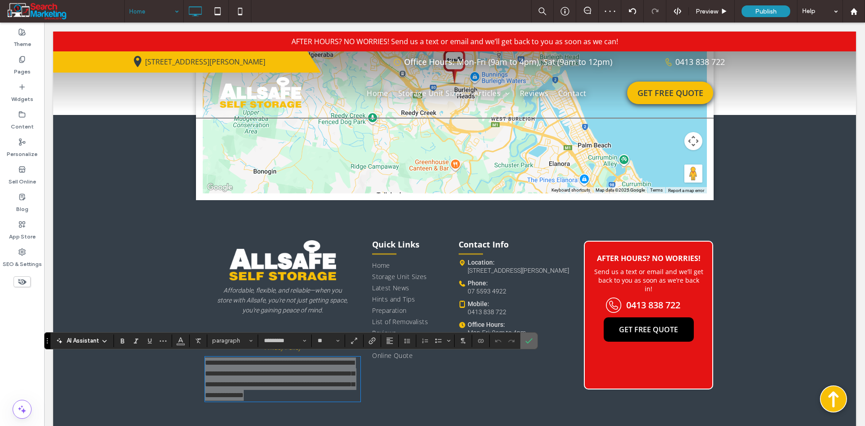
drag, startPoint x: 528, startPoint y: 338, endPoint x: 331, endPoint y: 338, distance: 196.9
click at [528, 338] on icon "Confirm" at bounding box center [528, 340] width 7 height 7
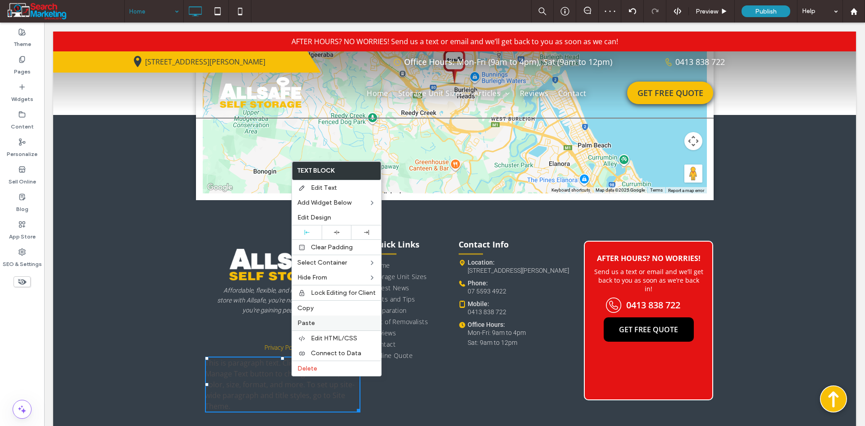
click at [323, 321] on label "Paste" at bounding box center [336, 323] width 78 height 8
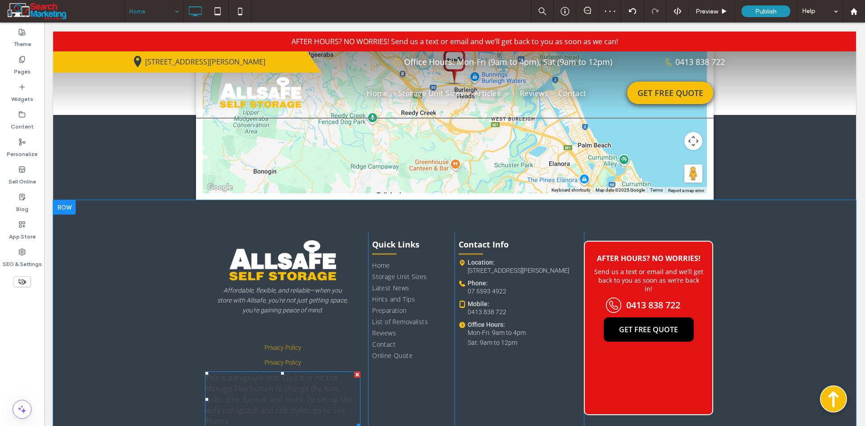
click at [354, 371] on div at bounding box center [357, 374] width 6 height 6
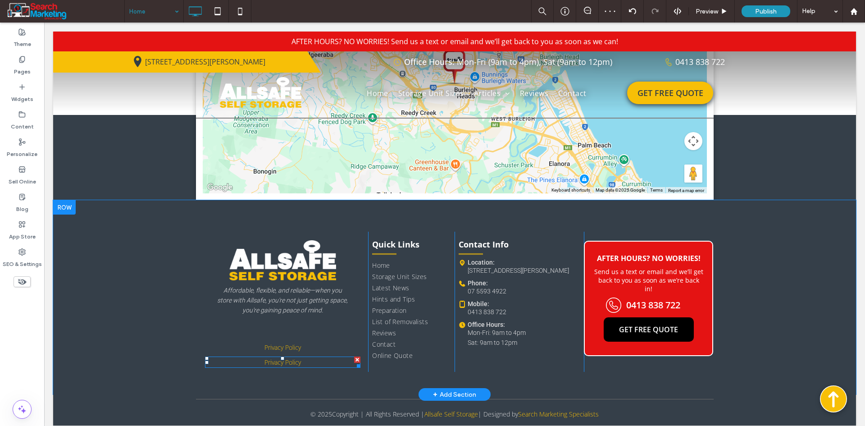
click at [311, 357] on p "Privacy Policy" at bounding box center [283, 361] width 156 height 9
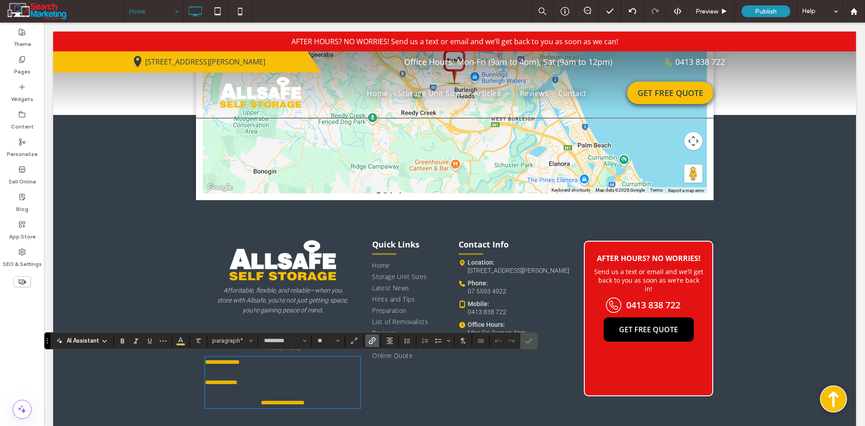
scroll to position [0, 0]
click at [249, 403] on p "**********" at bounding box center [283, 402] width 156 height 9
drag, startPoint x: 251, startPoint y: 404, endPoint x: 191, endPoint y: 392, distance: 61.4
click at [191, 392] on div "**********" at bounding box center [454, 317] width 803 height 234
click at [205, 383] on link "**********" at bounding box center [243, 382] width 77 height 6
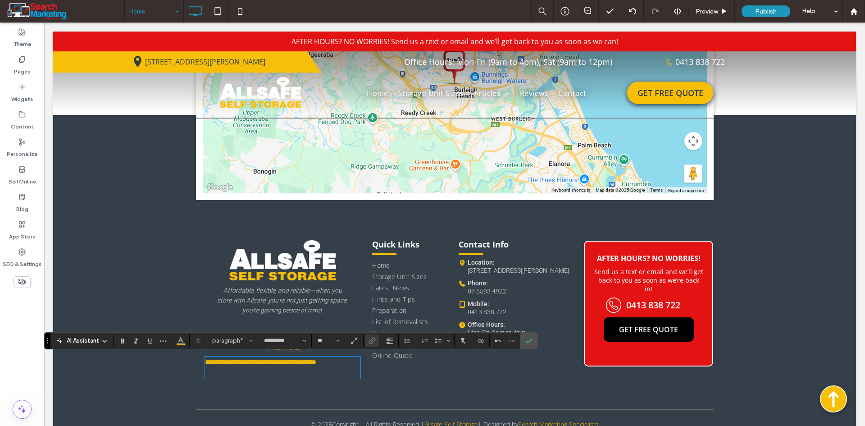
click at [235, 363] on link "**********" at bounding box center [260, 362] width 111 height 6
click at [253, 364] on link "**********" at bounding box center [260, 362] width 111 height 6
click at [313, 362] on link "**********" at bounding box center [264, 362] width 118 height 6
click at [314, 362] on link "**********" at bounding box center [264, 362] width 118 height 6
click at [294, 371] on p at bounding box center [283, 372] width 156 height 11
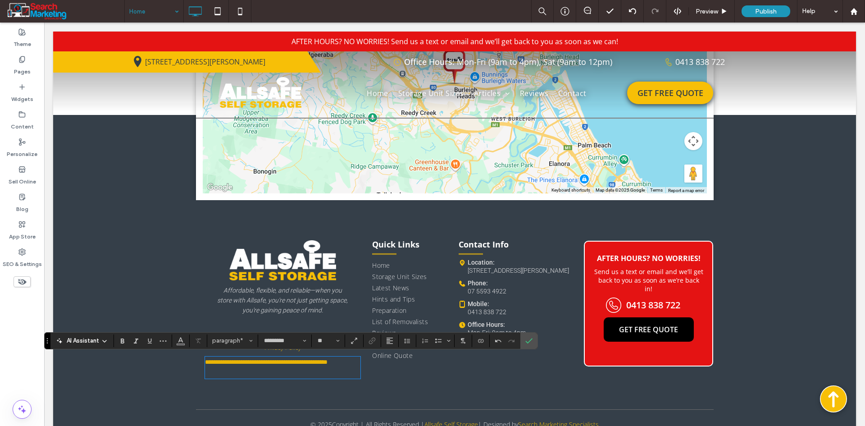
click at [294, 371] on p "﻿" at bounding box center [283, 372] width 156 height 11
type input "**"
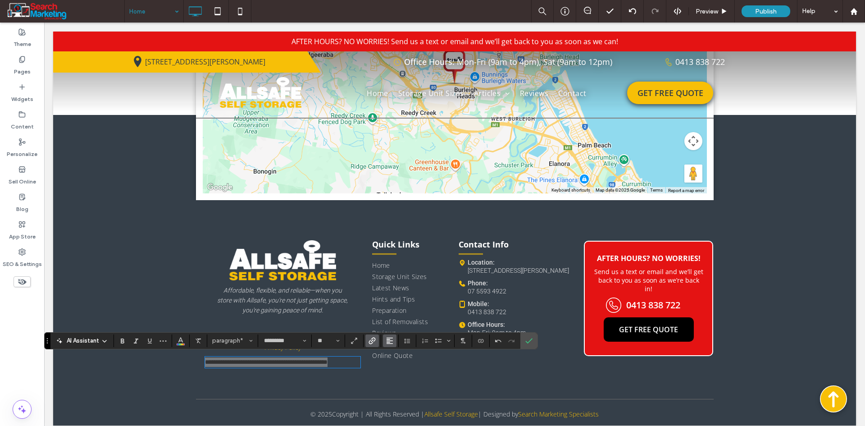
click at [388, 343] on use "Alignment" at bounding box center [390, 340] width 6 height 6
drag, startPoint x: 400, startPoint y: 296, endPoint x: 360, endPoint y: 280, distance: 43.7
click at [400, 296] on icon "ui.textEditor.alignment.center" at bounding box center [396, 299] width 7 height 7
click at [133, 338] on icon "Italic" at bounding box center [135, 340] width 7 height 7
click at [370, 338] on icon "Link" at bounding box center [372, 340] width 7 height 7
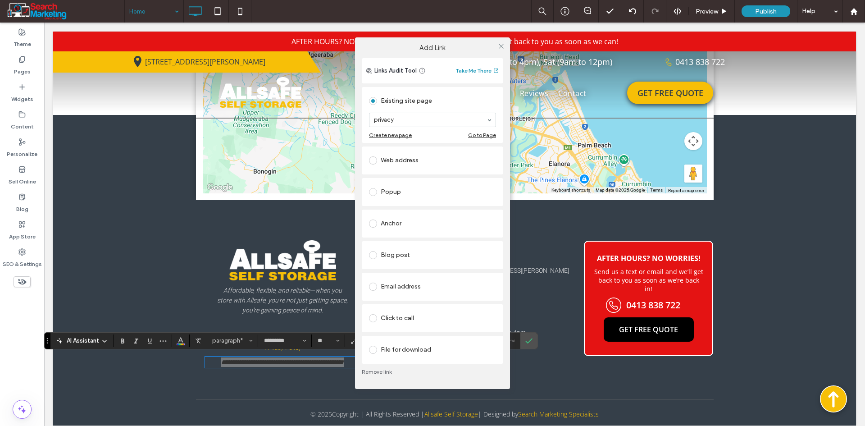
click at [383, 372] on link "Remove link" at bounding box center [432, 371] width 141 height 7
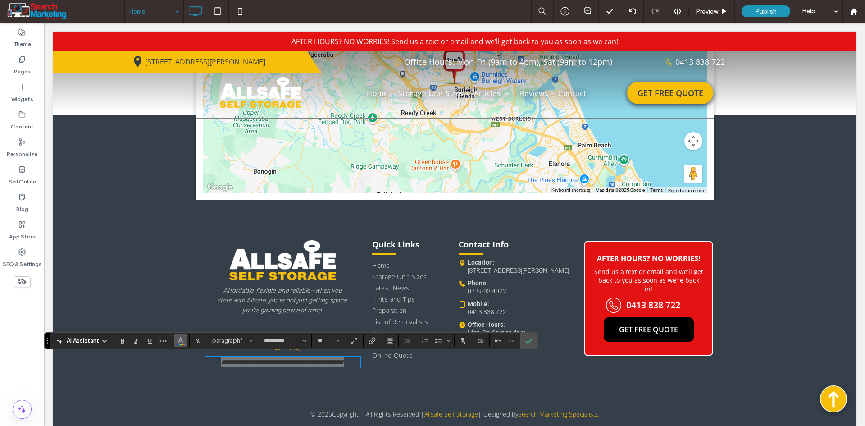
click at [178, 343] on icon "Color" at bounding box center [180, 339] width 7 height 7
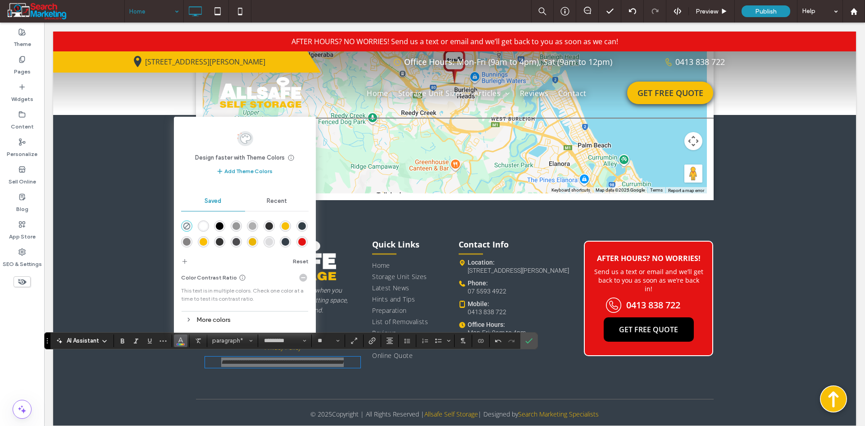
drag, startPoint x: 259, startPoint y: 225, endPoint x: 345, endPoint y: 287, distance: 106.2
click at [256, 225] on div "rgba(175,175,176,1)" at bounding box center [253, 226] width 8 height 8
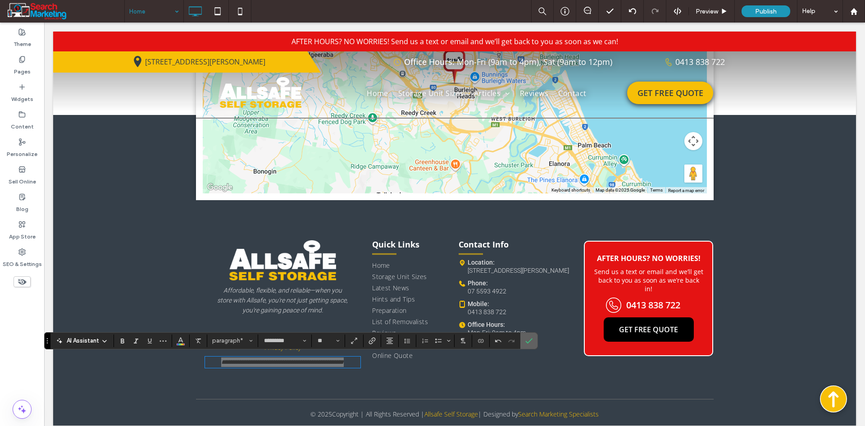
click at [529, 338] on icon "Confirm" at bounding box center [528, 340] width 7 height 7
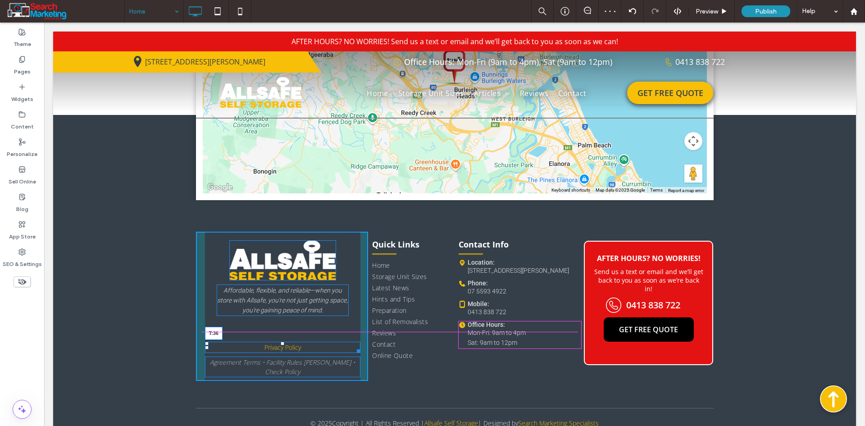
drag, startPoint x: 280, startPoint y: 342, endPoint x: 283, endPoint y: 331, distance: 11.8
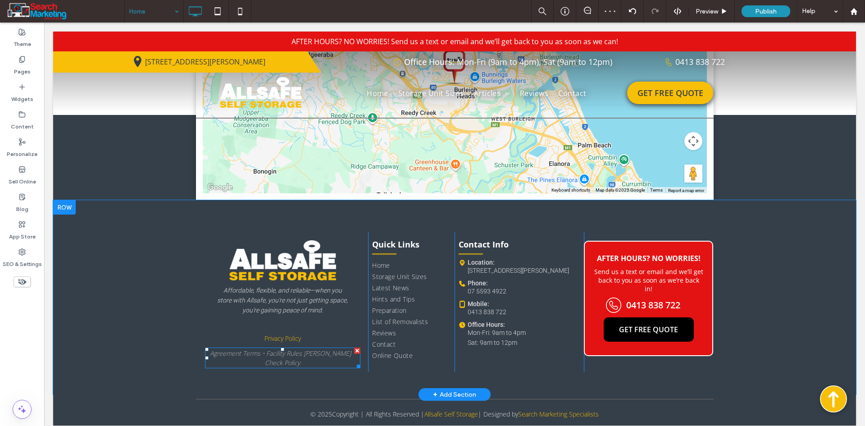
click at [328, 356] on span "Agreement Terms • Facility Rules Storer • Check Policy" at bounding box center [282, 358] width 145 height 18
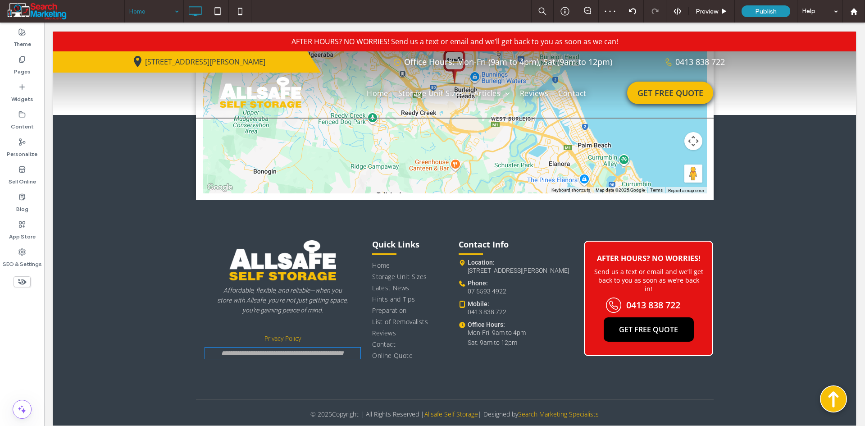
type input "*********"
type input "**"
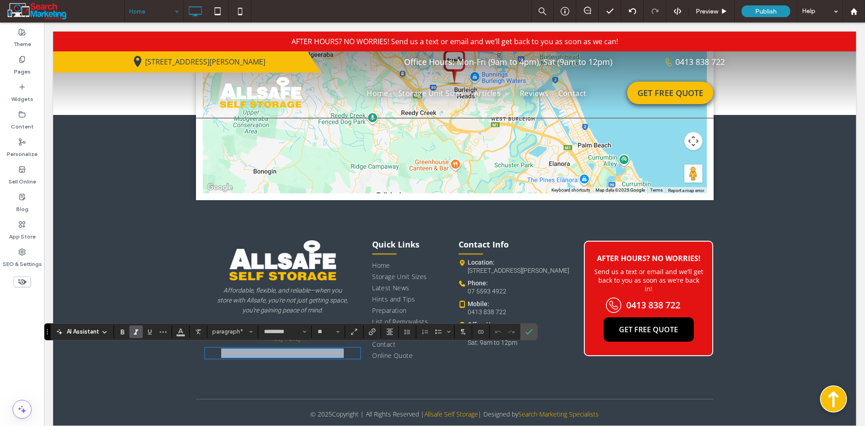
click at [272, 350] on span "**********" at bounding box center [282, 353] width 123 height 6
click at [254, 357] on div "**********" at bounding box center [283, 352] width 156 height 11
drag, startPoint x: 255, startPoint y: 354, endPoint x: 203, endPoint y: 356, distance: 51.4
click at [221, 356] on span "**********" at bounding box center [282, 353] width 123 height 6
click at [369, 333] on icon "Link" at bounding box center [372, 331] width 7 height 7
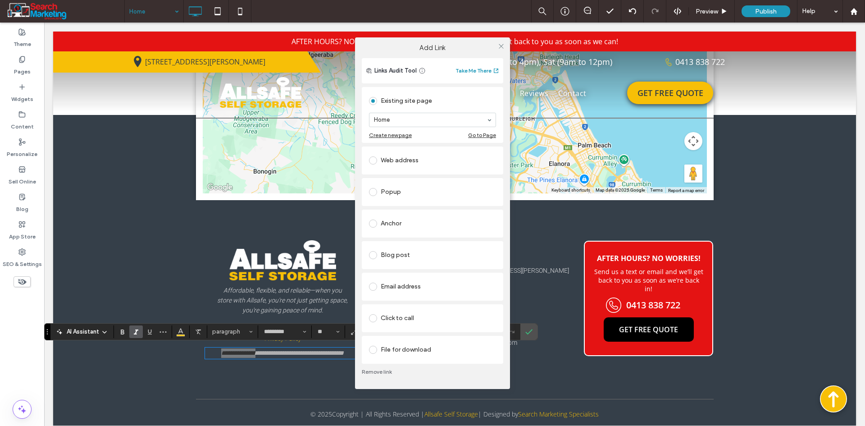
click at [415, 351] on div "File for download" at bounding box center [432, 349] width 127 height 14
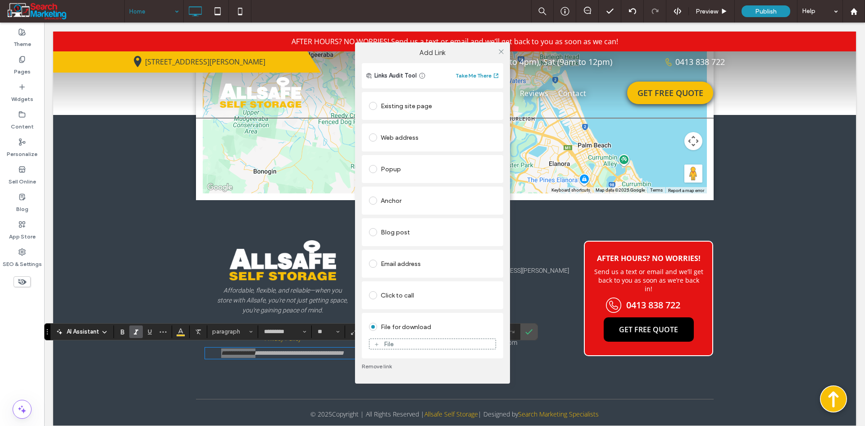
click at [428, 344] on div "File" at bounding box center [432, 344] width 126 height 8
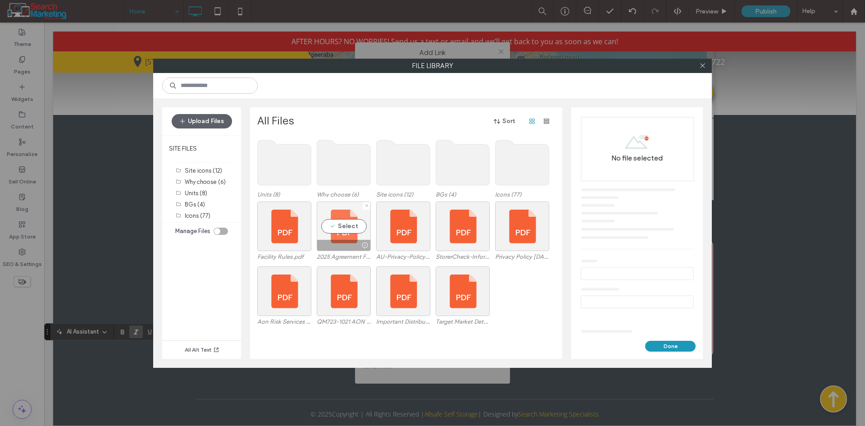
click at [351, 227] on div "Select" at bounding box center [344, 226] width 54 height 50
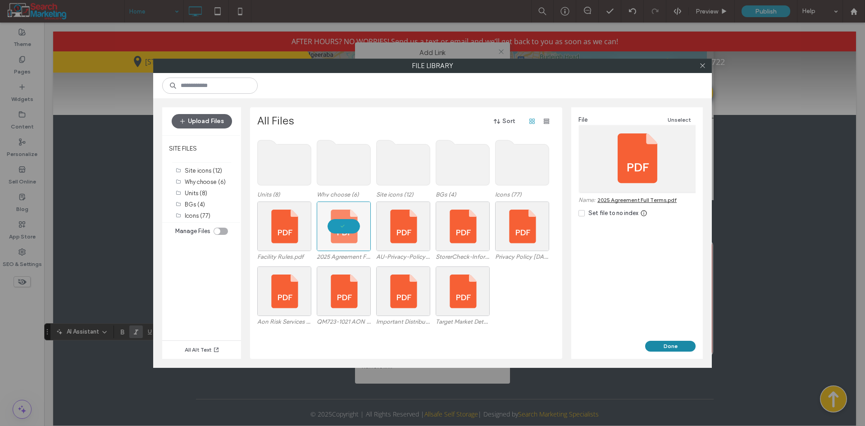
click at [662, 346] on button "Done" at bounding box center [670, 346] width 50 height 11
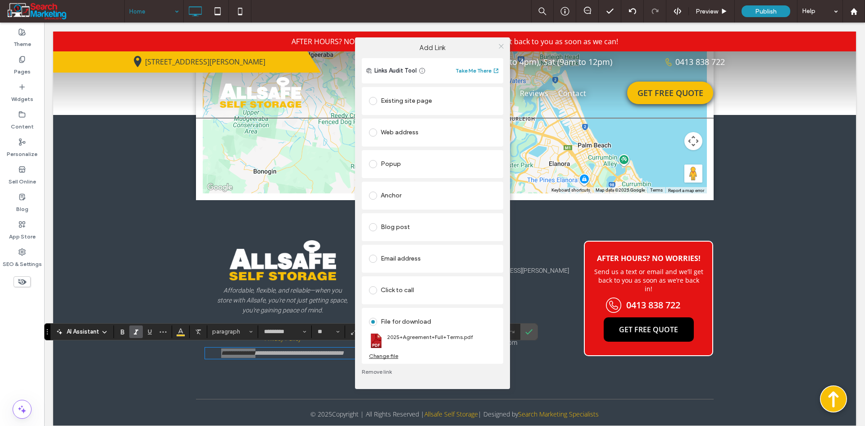
click at [501, 49] on icon at bounding box center [501, 46] width 7 height 7
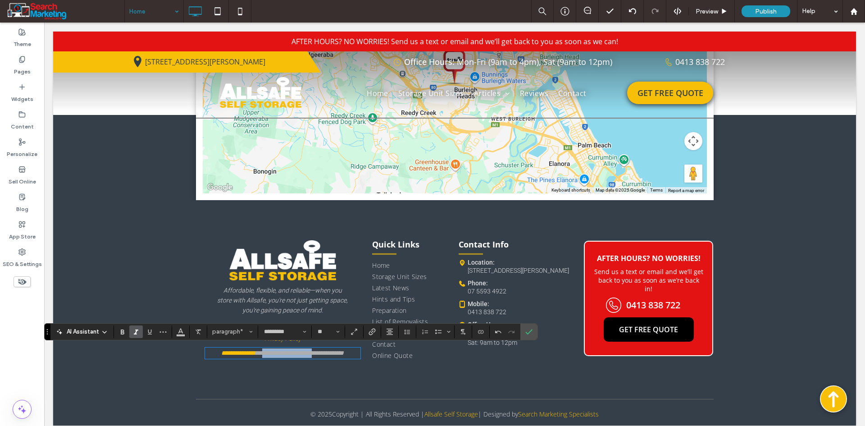
drag, startPoint x: 316, startPoint y: 355, endPoint x: 260, endPoint y: 355, distance: 55.4
click at [260, 355] on span "**********" at bounding box center [299, 353] width 88 height 6
click at [374, 332] on icon "Link" at bounding box center [372, 331] width 7 height 7
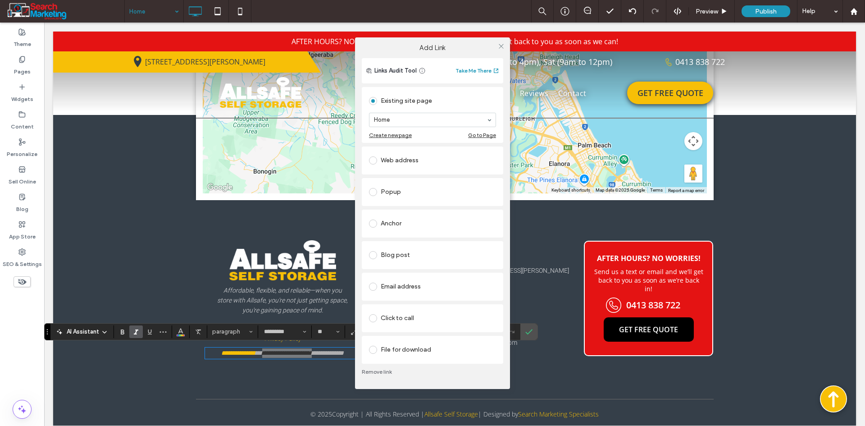
click at [416, 346] on div "File for download" at bounding box center [432, 349] width 127 height 14
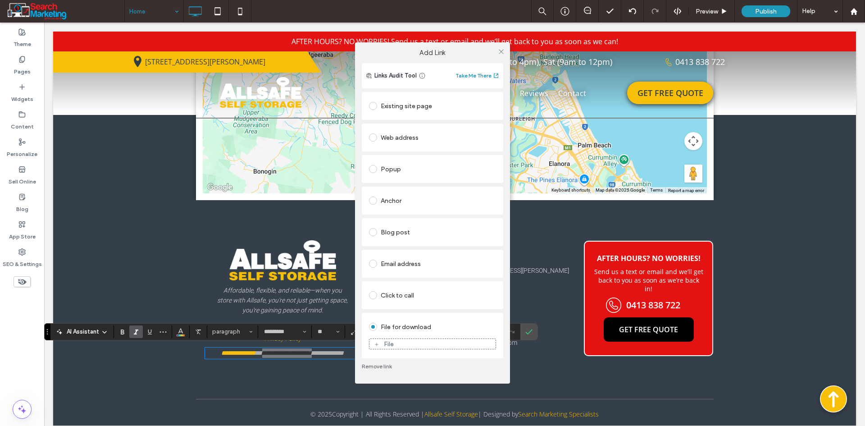
click at [437, 341] on div "File" at bounding box center [432, 344] width 126 height 8
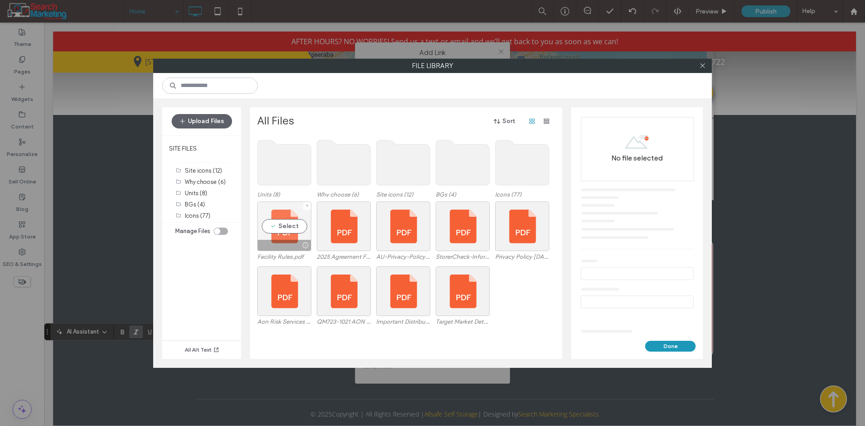
click at [294, 225] on div "Select" at bounding box center [284, 226] width 54 height 50
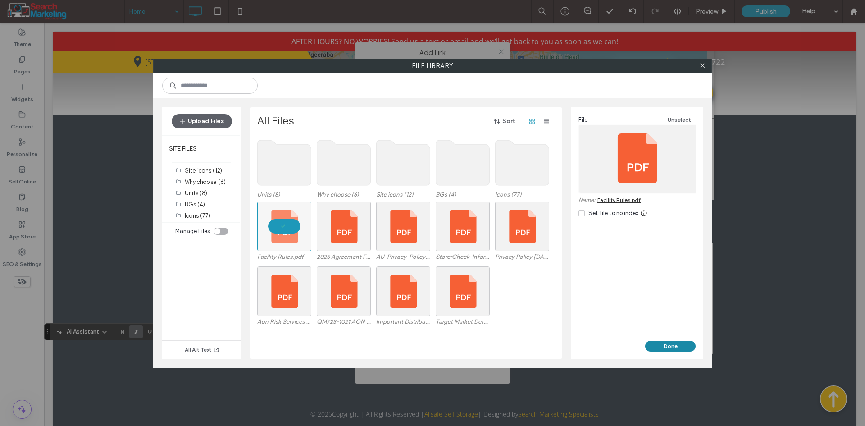
click at [675, 344] on button "Done" at bounding box center [670, 346] width 50 height 11
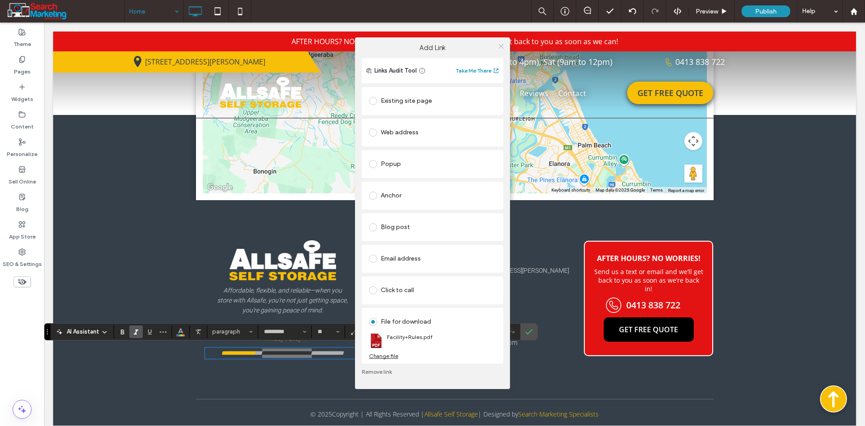
click at [501, 46] on icon at bounding box center [501, 46] width 7 height 7
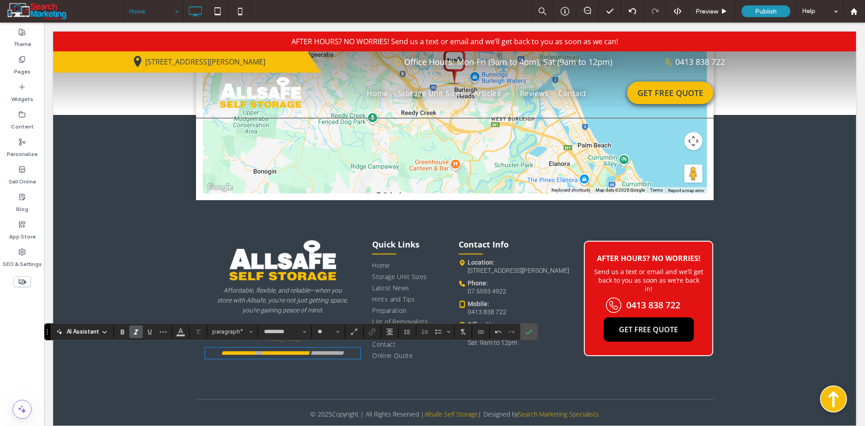
click at [340, 352] on span "**********" at bounding box center [328, 353] width 32 height 6
drag, startPoint x: 321, startPoint y: 354, endPoint x: 359, endPoint y: 354, distance: 37.8
click at [359, 354] on div "**********" at bounding box center [282, 302] width 173 height 140
click at [371, 332] on icon "Link" at bounding box center [372, 331] width 7 height 7
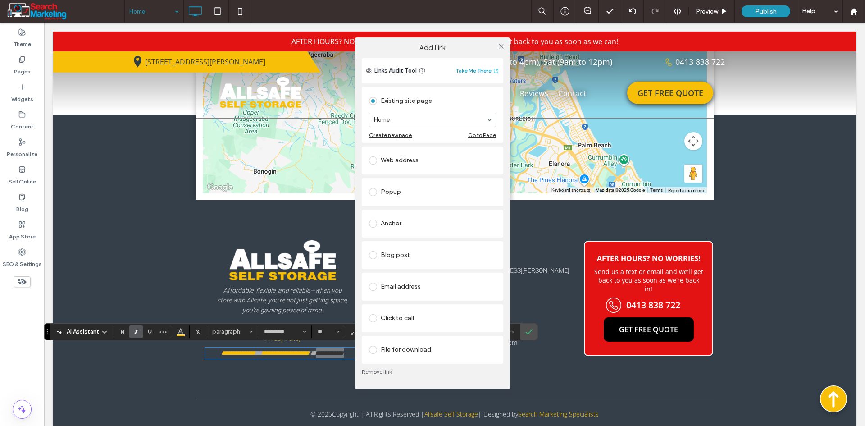
click at [406, 351] on div "File for download" at bounding box center [432, 349] width 127 height 14
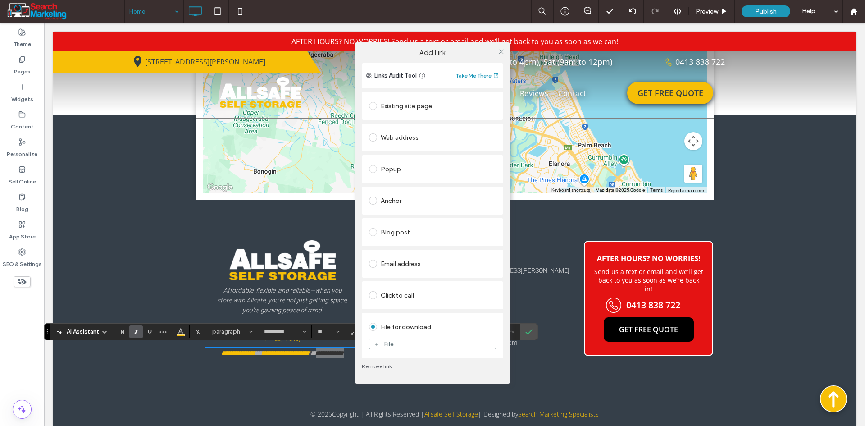
click at [413, 346] on div "File" at bounding box center [432, 344] width 126 height 8
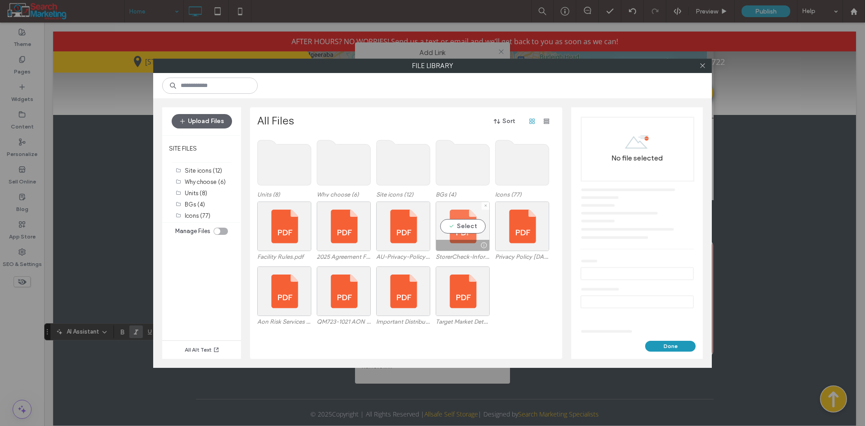
click at [458, 230] on div "Select" at bounding box center [463, 226] width 54 height 50
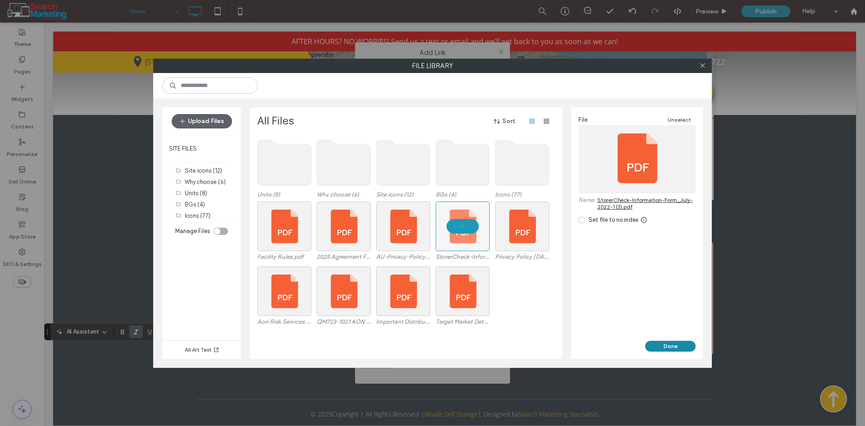
click at [670, 342] on button "Done" at bounding box center [670, 346] width 50 height 11
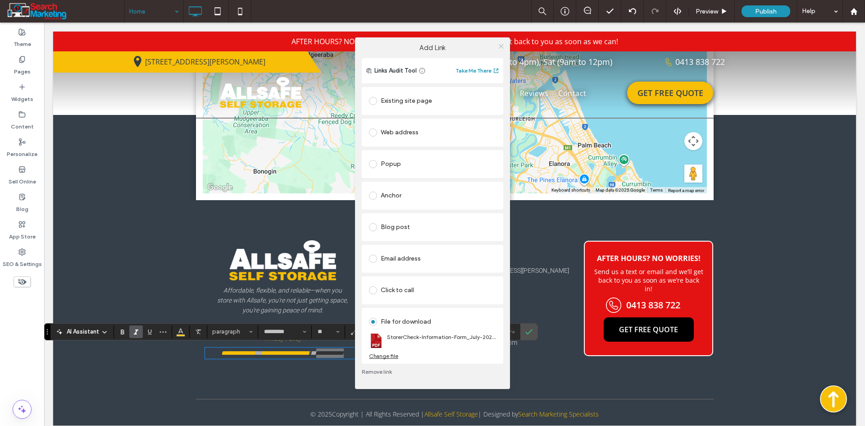
click at [501, 46] on icon at bounding box center [501, 46] width 7 height 7
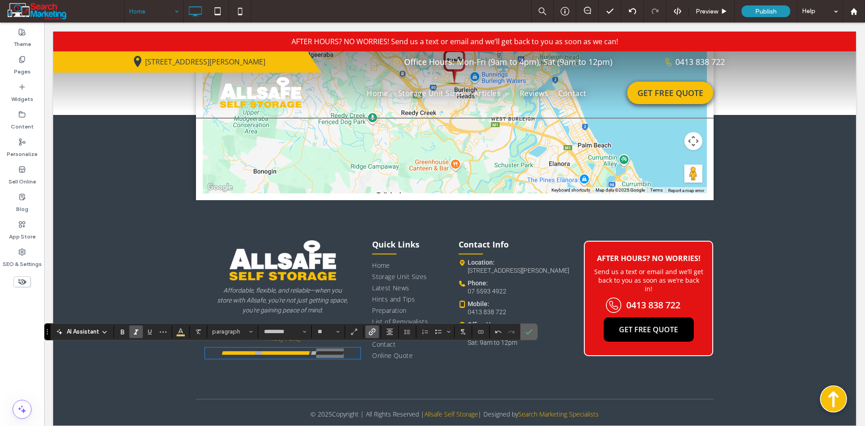
click at [533, 332] on label "Confirm" at bounding box center [529, 331] width 14 height 16
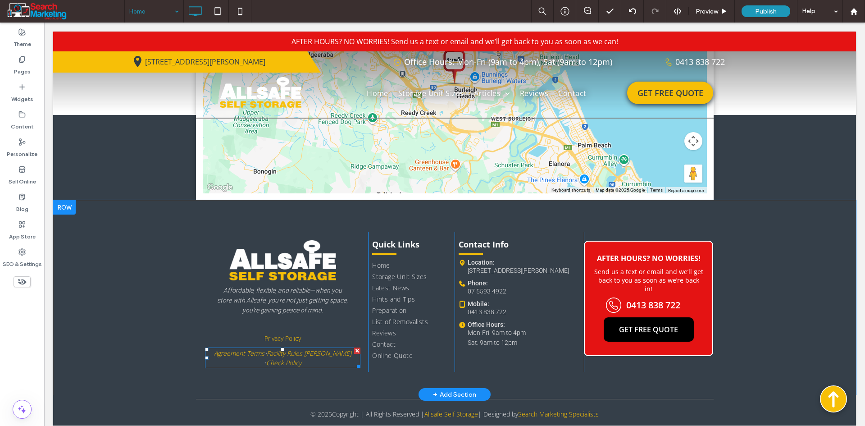
click at [277, 355] on link "Facility Rules Storer" at bounding box center [309, 353] width 85 height 9
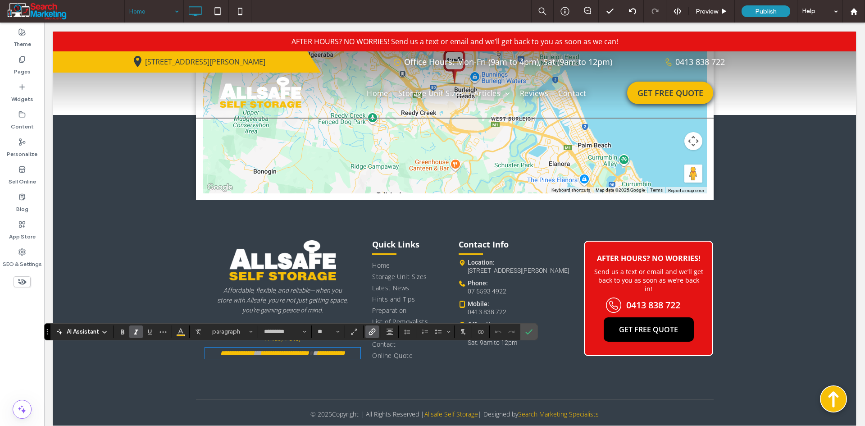
click at [277, 355] on link "**********" at bounding box center [285, 353] width 48 height 6
click at [178, 335] on span "Color" at bounding box center [180, 331] width 7 height 12
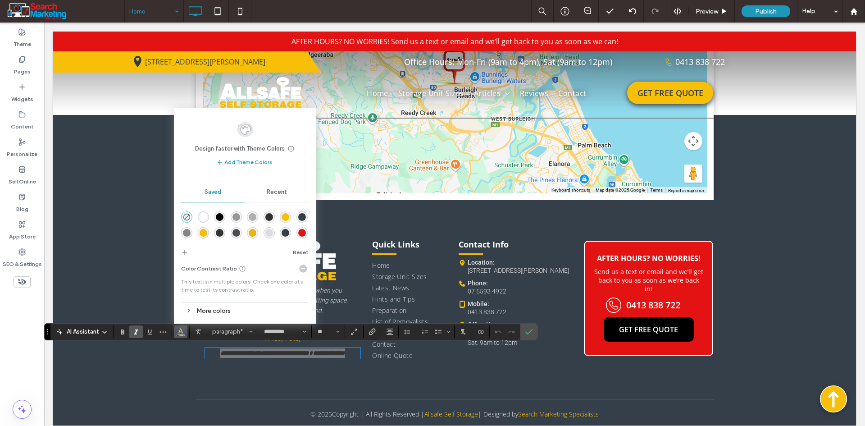
scroll to position [14, 0]
click at [273, 218] on div "rgba(220,220,222,1)" at bounding box center [269, 218] width 8 height 8
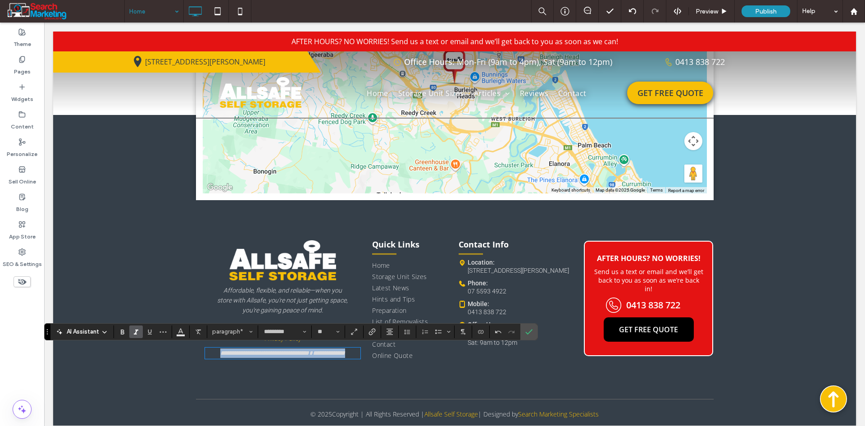
click at [344, 354] on link "**********" at bounding box center [331, 353] width 27 height 6
click at [257, 351] on span "*" at bounding box center [258, 353] width 7 height 6
click at [179, 335] on span "Color" at bounding box center [180, 331] width 7 height 12
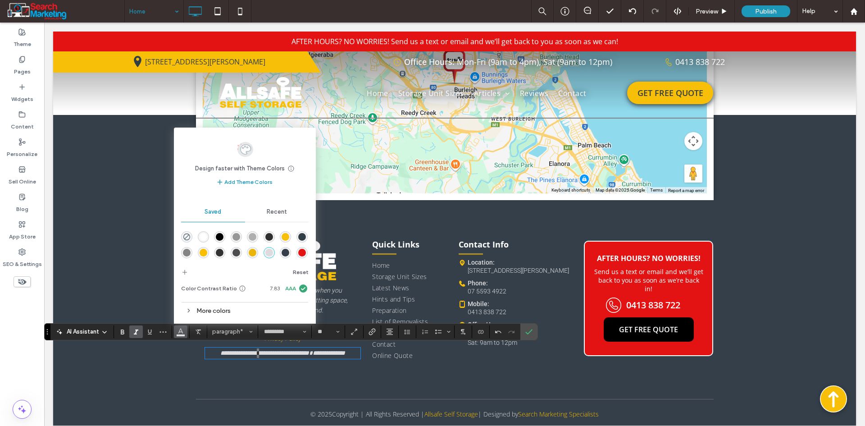
drag, startPoint x: 239, startPoint y: 235, endPoint x: 277, endPoint y: 253, distance: 42.1
click at [256, 253] on div "rgba(234,181,6,1)" at bounding box center [253, 253] width 8 height 8
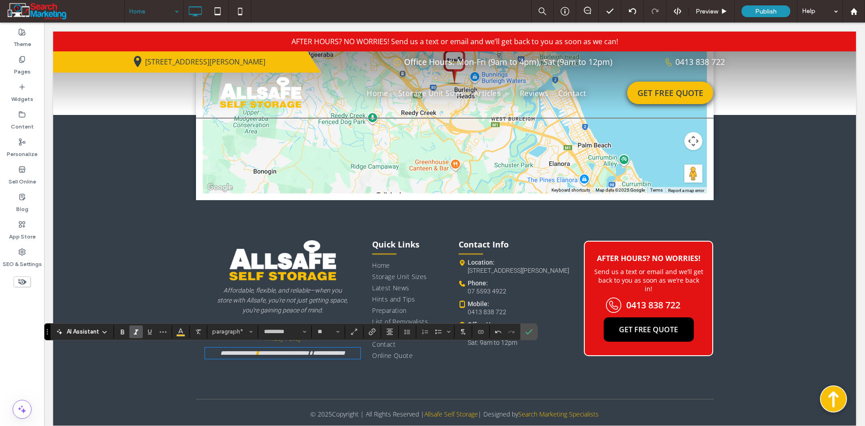
click at [313, 351] on span at bounding box center [311, 353] width 4 height 6
click at [318, 354] on span "*" at bounding box center [315, 353] width 5 height 6
click at [183, 332] on icon "Color" at bounding box center [180, 330] width 7 height 7
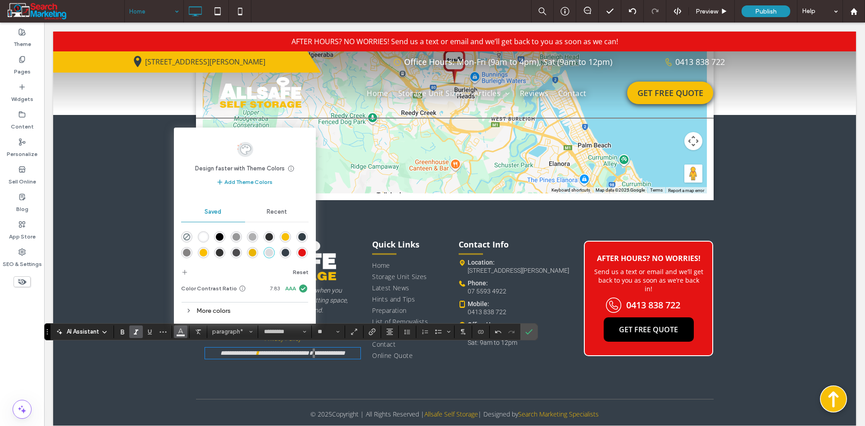
drag, startPoint x: 279, startPoint y: 253, endPoint x: 239, endPoint y: 234, distance: 44.7
click at [256, 253] on div "rgba(234,181,6,1)" at bounding box center [253, 253] width 8 height 8
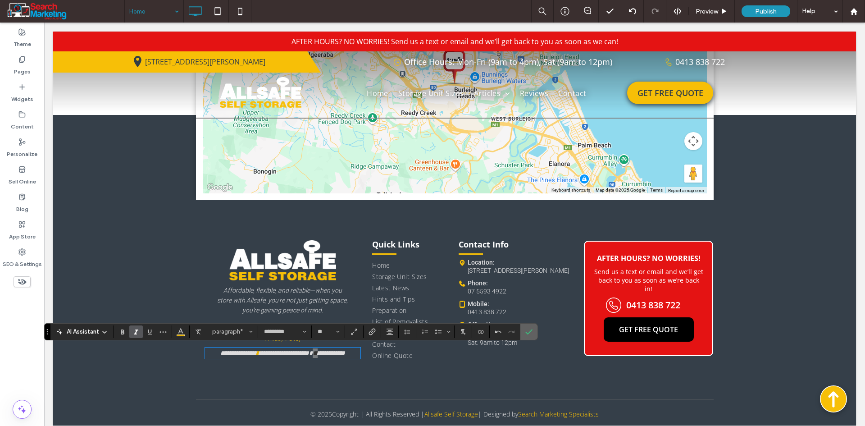
click at [532, 334] on label "Confirm" at bounding box center [529, 331] width 14 height 16
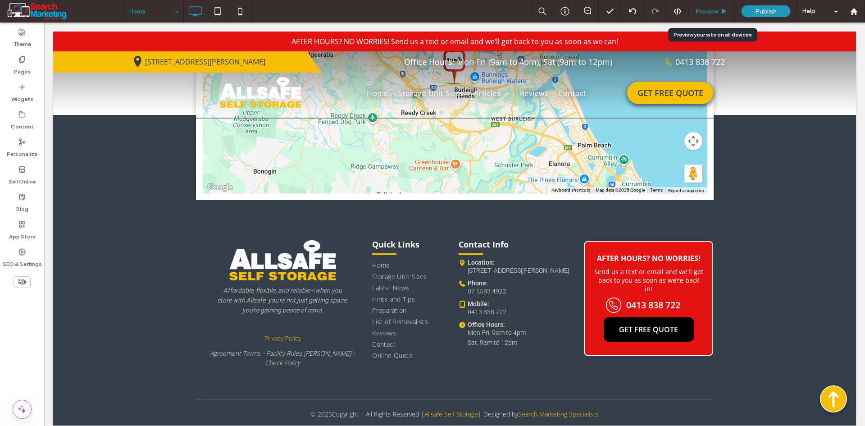
click at [715, 14] on span "Preview" at bounding box center [707, 12] width 23 height 8
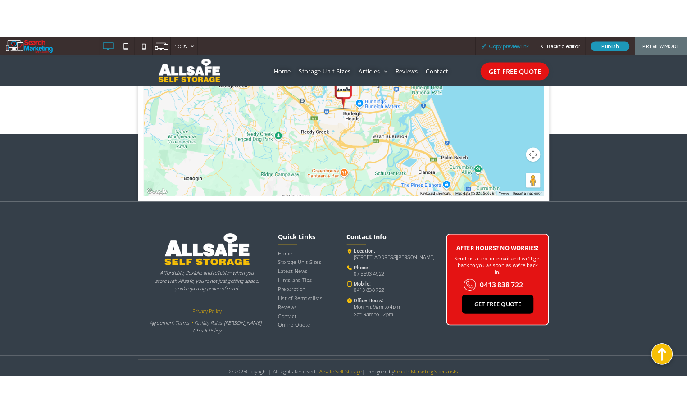
scroll to position [3163, 0]
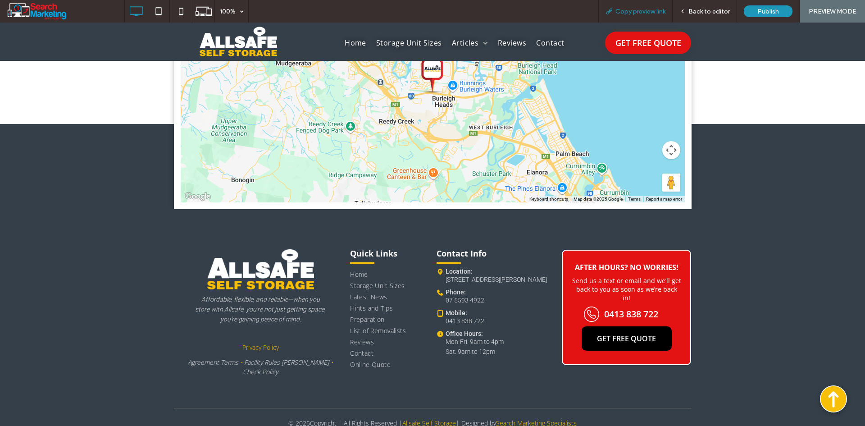
click at [651, 10] on span "Copy preview link" at bounding box center [640, 12] width 50 height 8
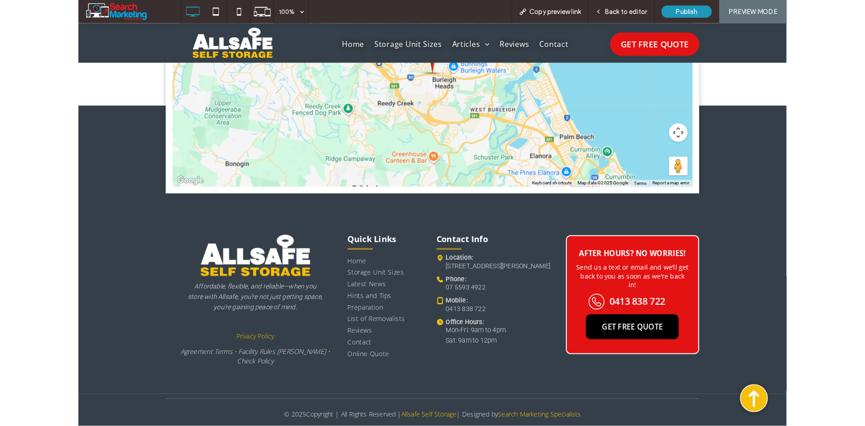
scroll to position [3131, 0]
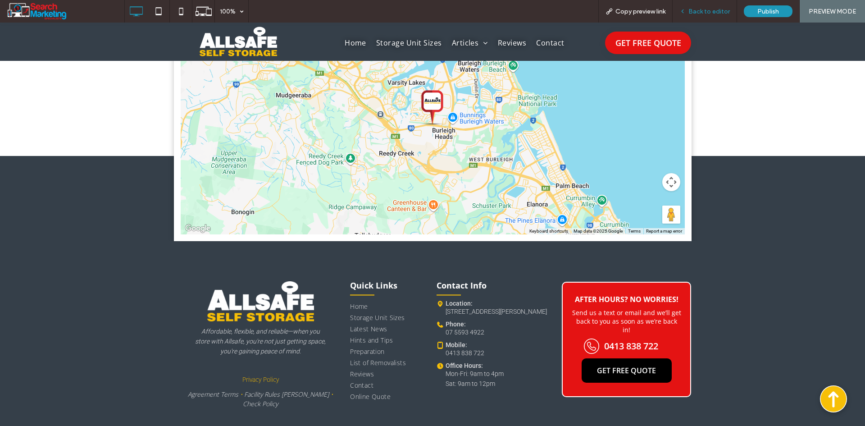
click at [719, 10] on span "Back to editor" at bounding box center [708, 12] width 41 height 8
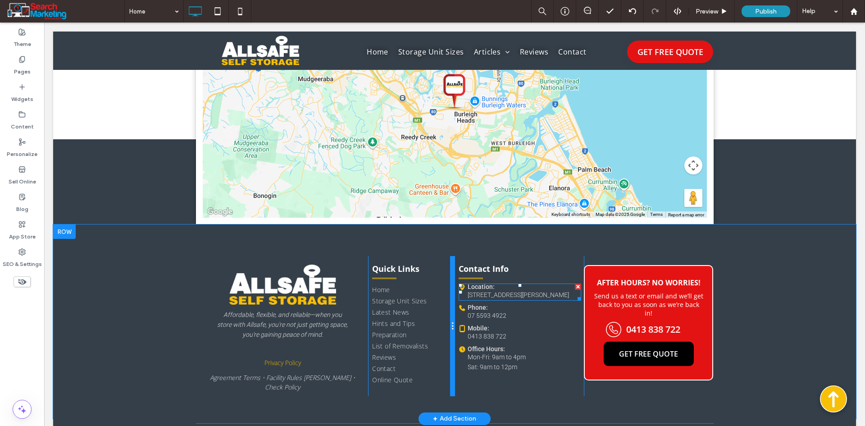
scroll to position [3165, 0]
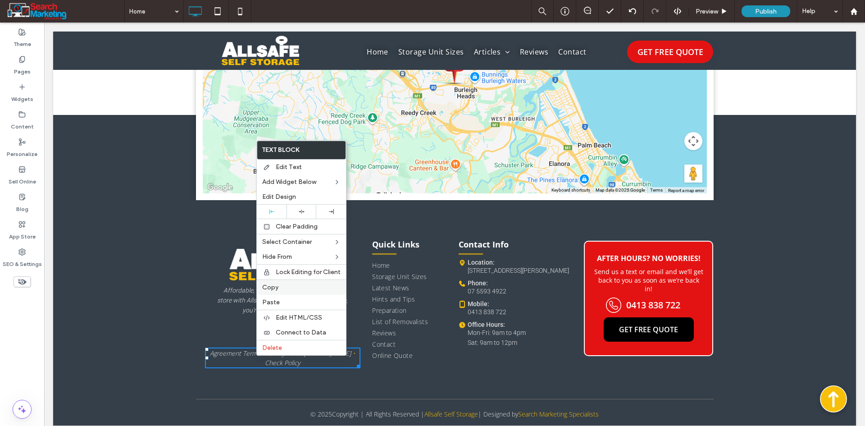
click at [287, 289] on label "Copy" at bounding box center [301, 287] width 78 height 8
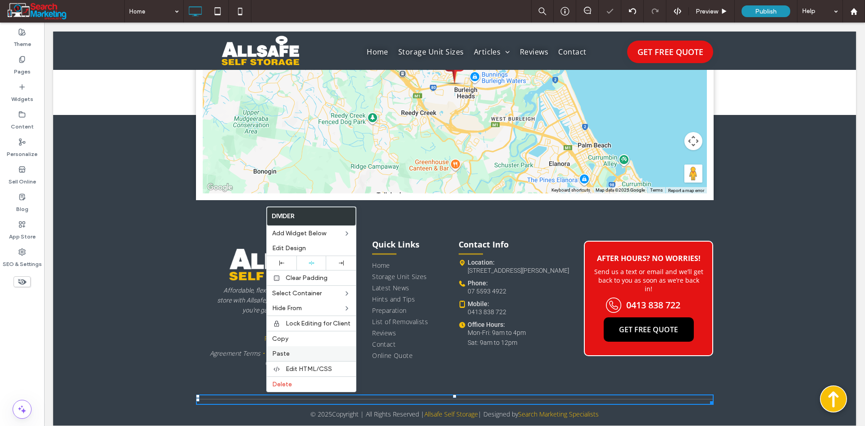
click at [293, 352] on label "Paste" at bounding box center [311, 354] width 78 height 8
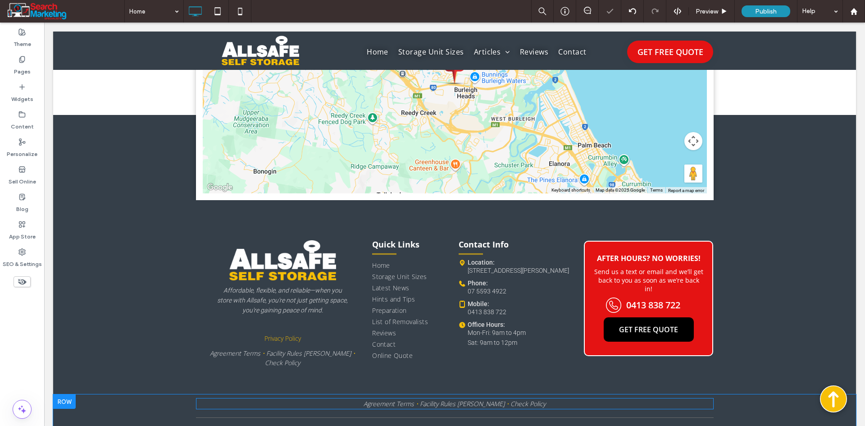
scroll to position [3184, 0]
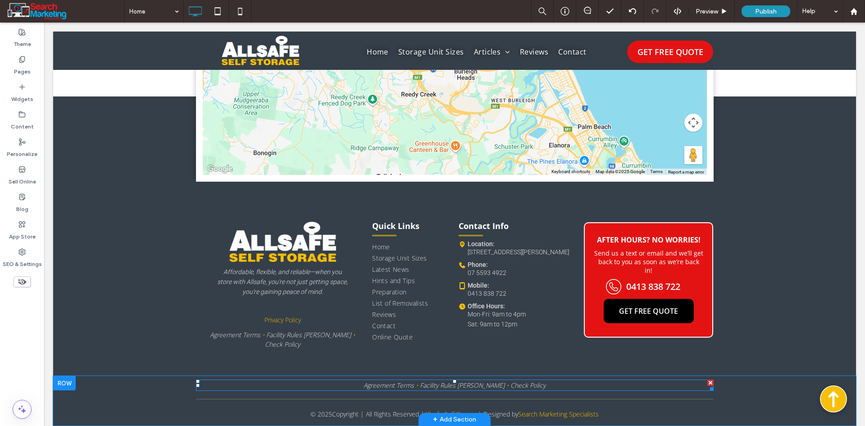
click at [378, 381] on link "Agreement Terms" at bounding box center [389, 385] width 50 height 9
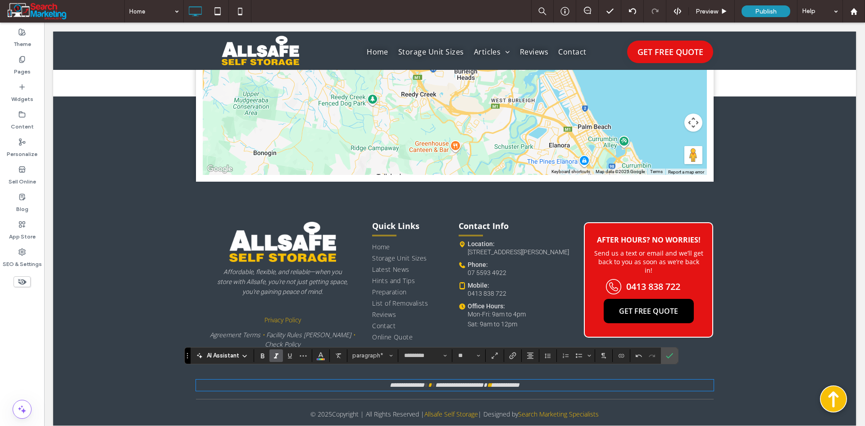
click at [278, 356] on icon "Italic" at bounding box center [276, 355] width 7 height 7
click at [275, 355] on icon "Italic" at bounding box center [276, 355] width 7 height 7
drag, startPoint x: 667, startPoint y: 357, endPoint x: 594, endPoint y: 336, distance: 76.0
click at [667, 357] on icon "Confirm" at bounding box center [669, 355] width 7 height 7
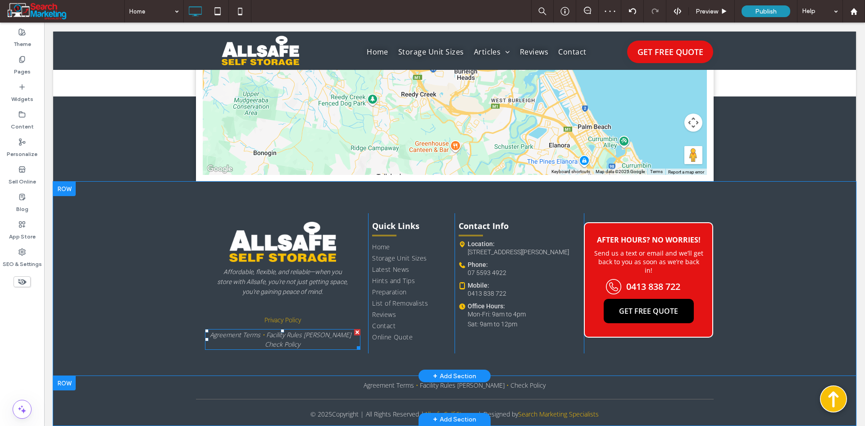
click at [354, 329] on div at bounding box center [357, 332] width 6 height 6
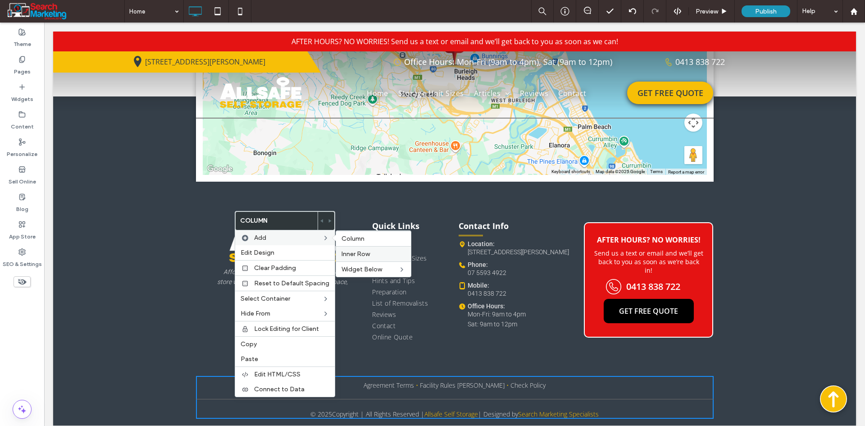
click at [364, 258] on div "Inner Row" at bounding box center [373, 253] width 75 height 15
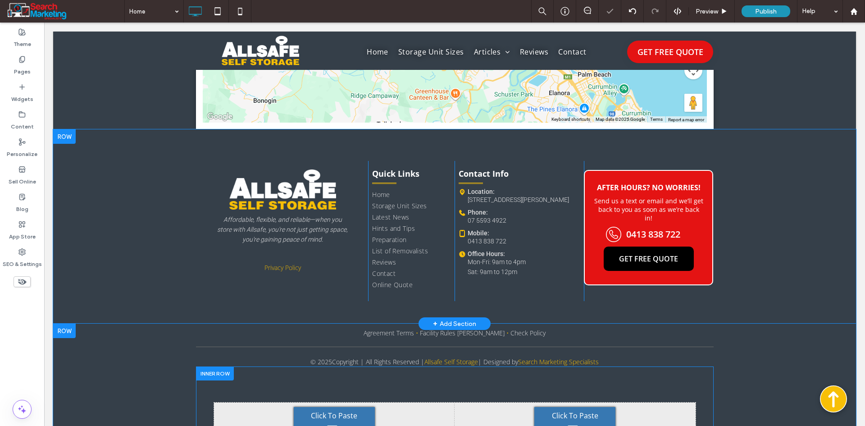
scroll to position [3274, 0]
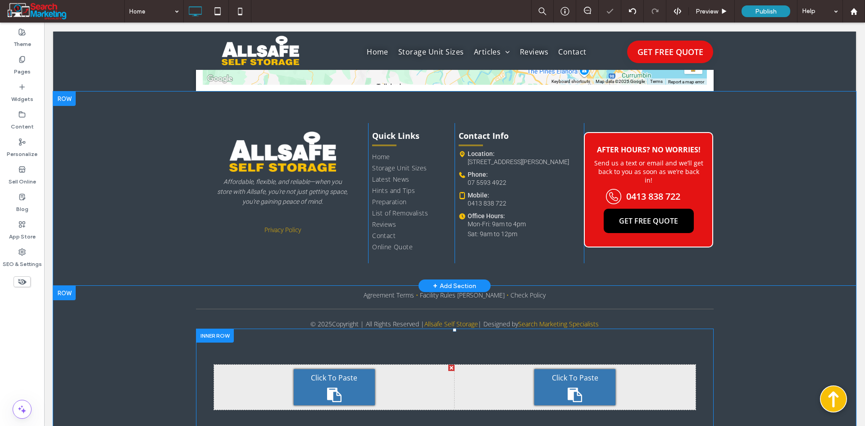
click at [218, 330] on div at bounding box center [215, 335] width 38 height 14
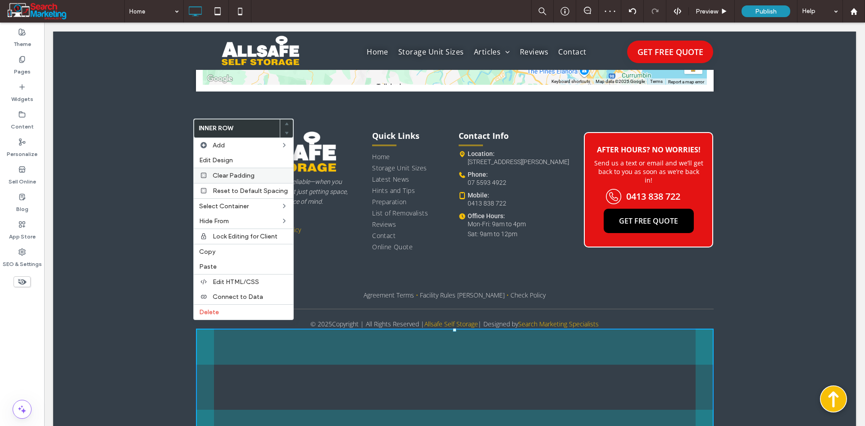
click at [227, 179] on div "Clear Padding" at bounding box center [244, 175] width 100 height 15
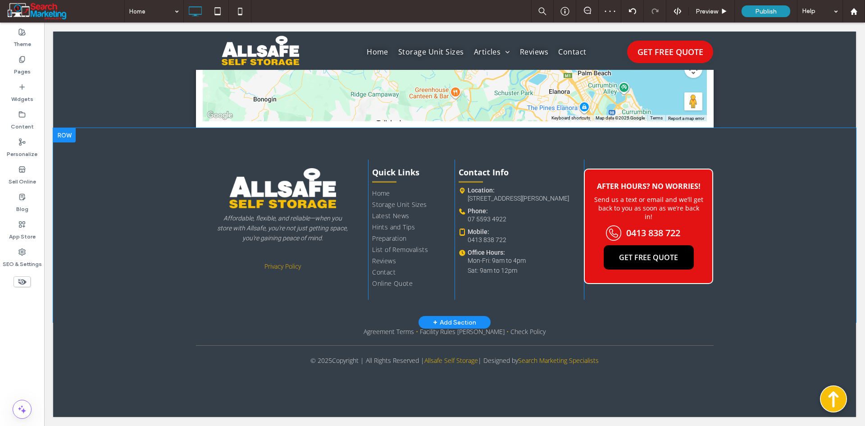
scroll to position [3229, 0]
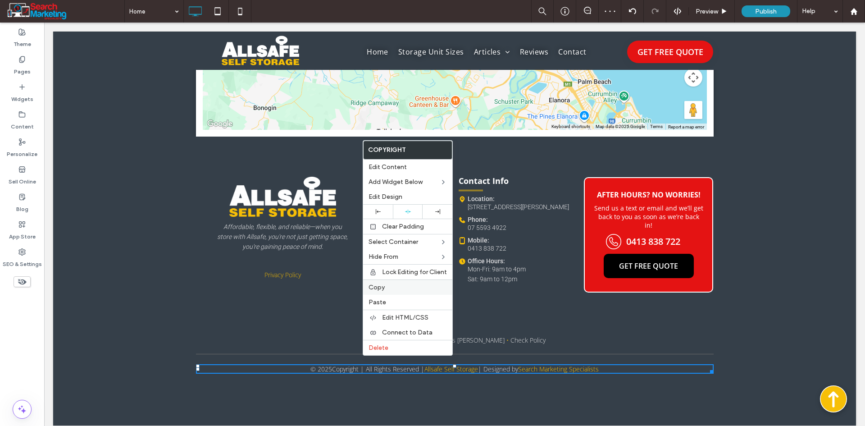
click at [386, 285] on label "Copy" at bounding box center [408, 287] width 78 height 8
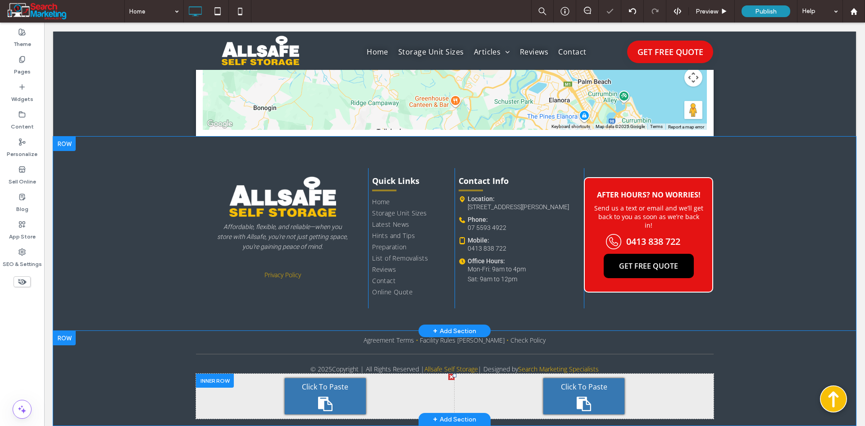
click at [329, 386] on div "Click To Paste" at bounding box center [325, 396] width 81 height 36
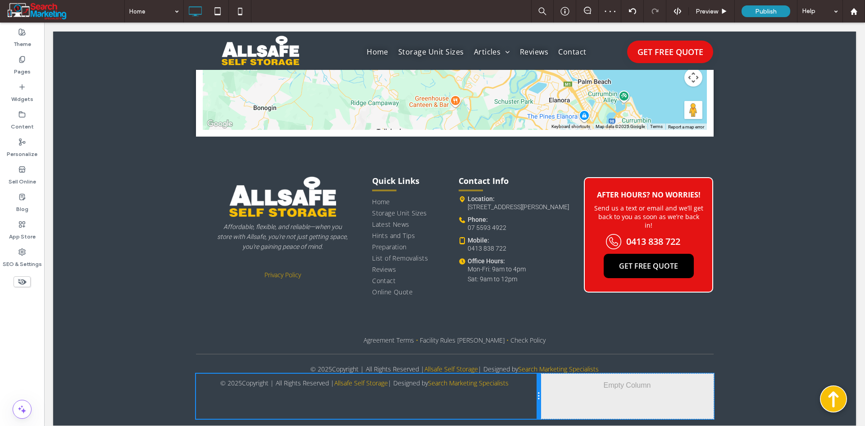
drag, startPoint x: 452, startPoint y: 387, endPoint x: 529, endPoint y: 390, distance: 77.5
click at [529, 390] on div "Click To Paste Click To Paste © 2025 Copyright | All Rights Reserved | Allsafe …" at bounding box center [368, 395] width 345 height 45
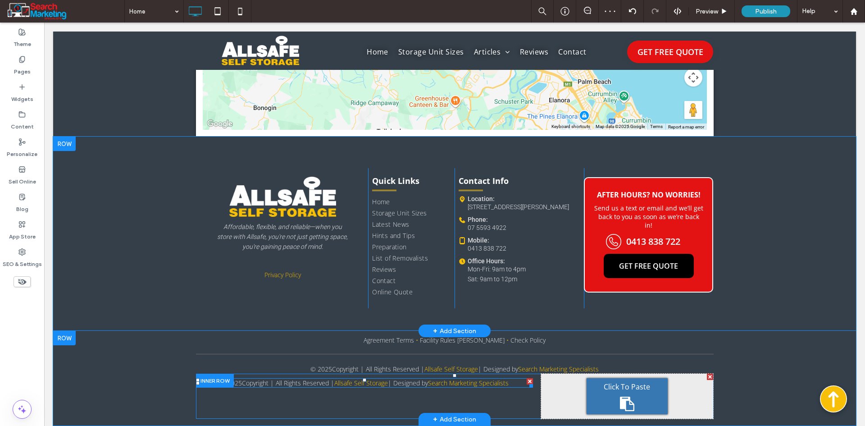
click at [325, 378] on span at bounding box center [364, 382] width 337 height 9
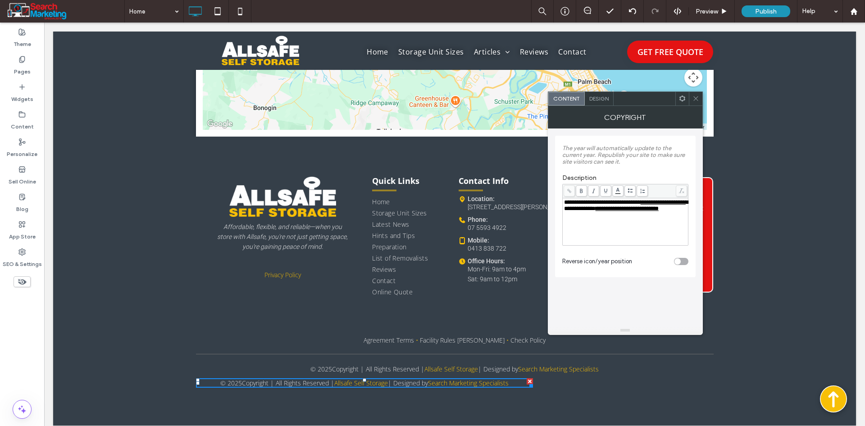
click at [603, 97] on span "Design" at bounding box center [598, 98] width 19 height 7
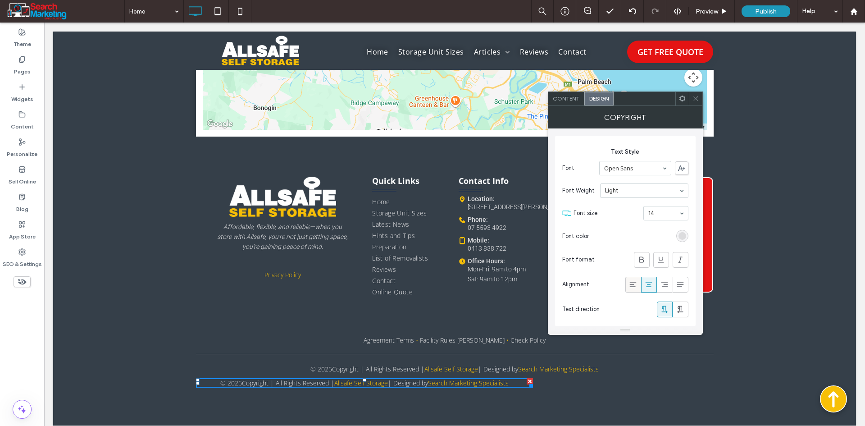
click at [630, 282] on icon at bounding box center [632, 284] width 9 height 9
click at [219, 315] on div "Affordable, flexible, and reliable—when you store with Allsafe, you're not just…" at bounding box center [454, 234] width 803 height 194
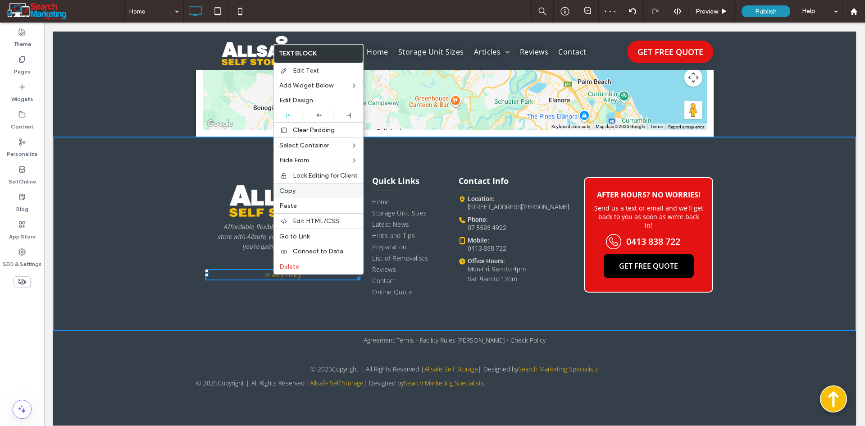
click at [300, 192] on label "Copy" at bounding box center [318, 191] width 78 height 8
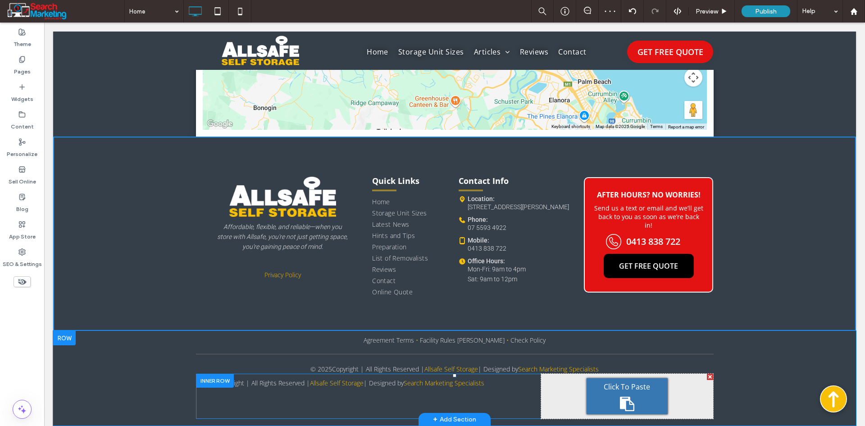
click at [604, 386] on div "Click To Paste" at bounding box center [627, 396] width 81 height 36
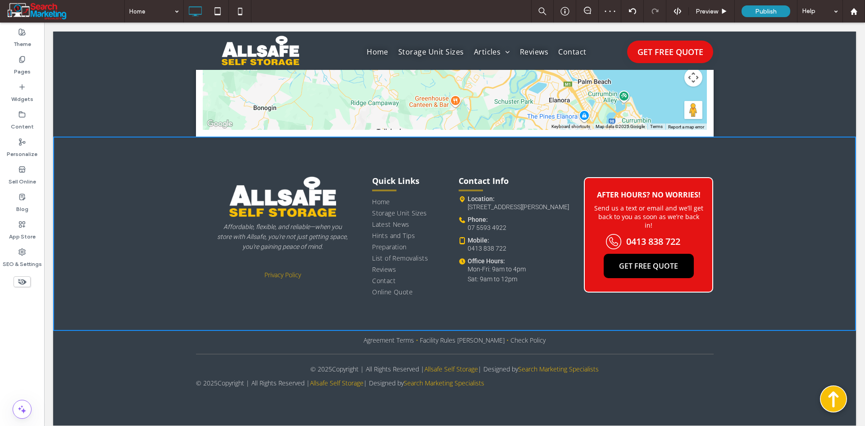
scroll to position [3202, 0]
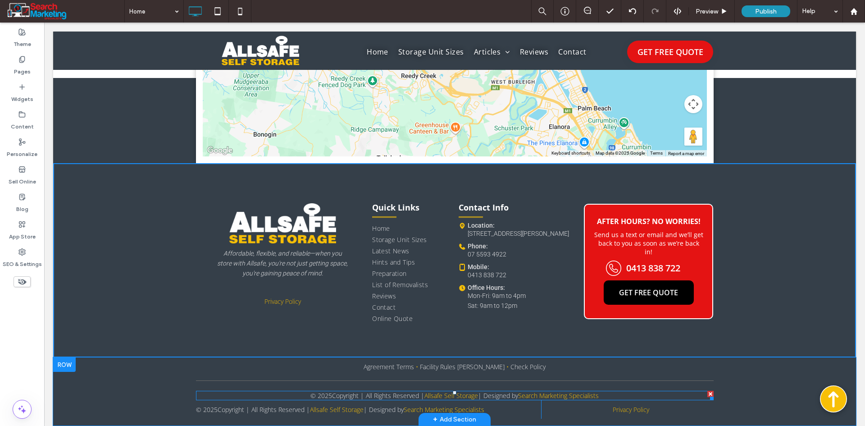
drag, startPoint x: 705, startPoint y: 382, endPoint x: 735, endPoint y: 408, distance: 39.6
click at [707, 391] on div at bounding box center [710, 394] width 6 height 6
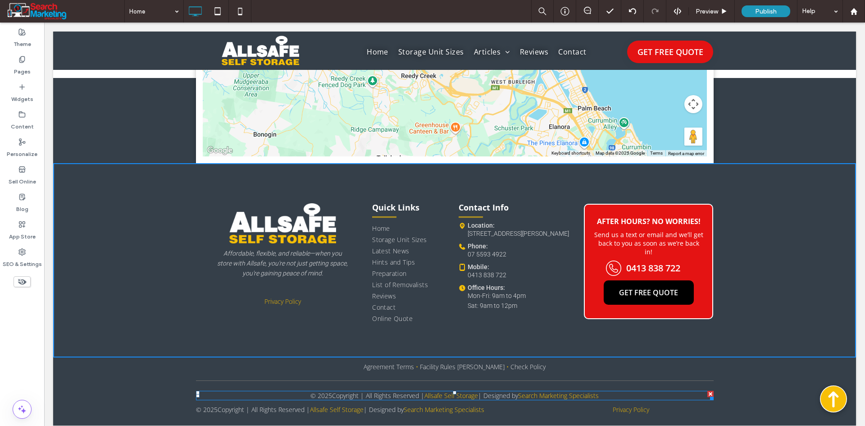
scroll to position [3193, 0]
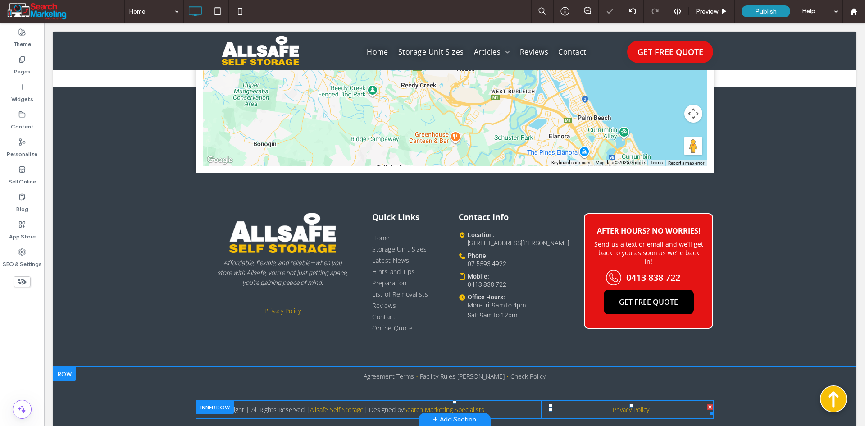
click at [641, 405] on link "Privacy Policy" at bounding box center [631, 409] width 36 height 9
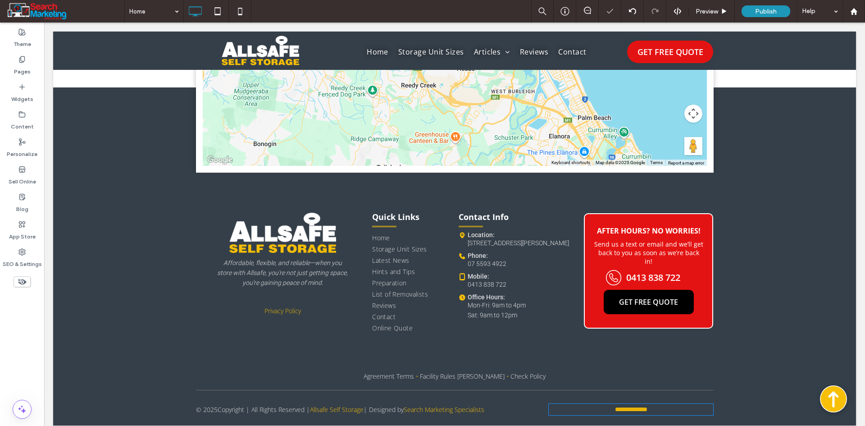
type input "*********"
type input "**"
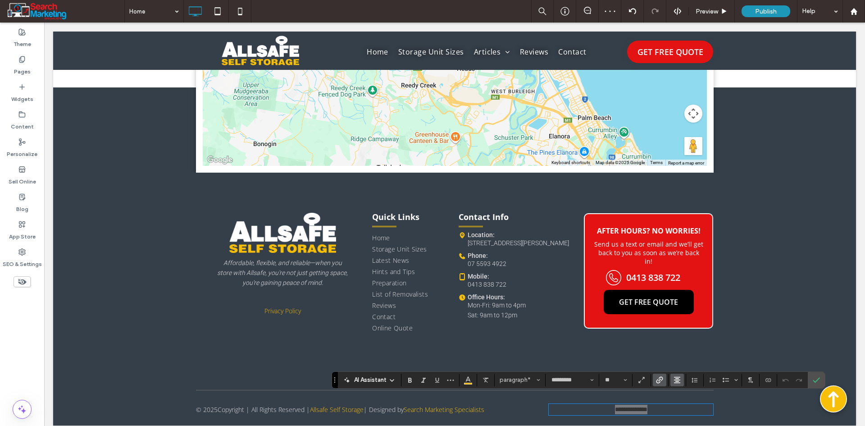
click at [680, 380] on icon "Alignment" at bounding box center [677, 379] width 7 height 7
click at [696, 346] on label "ui.textEditor.alignment.right" at bounding box center [686, 352] width 32 height 13
drag, startPoint x: 813, startPoint y: 376, endPoint x: 749, endPoint y: 367, distance: 64.2
click at [813, 376] on icon "Confirm" at bounding box center [816, 379] width 7 height 7
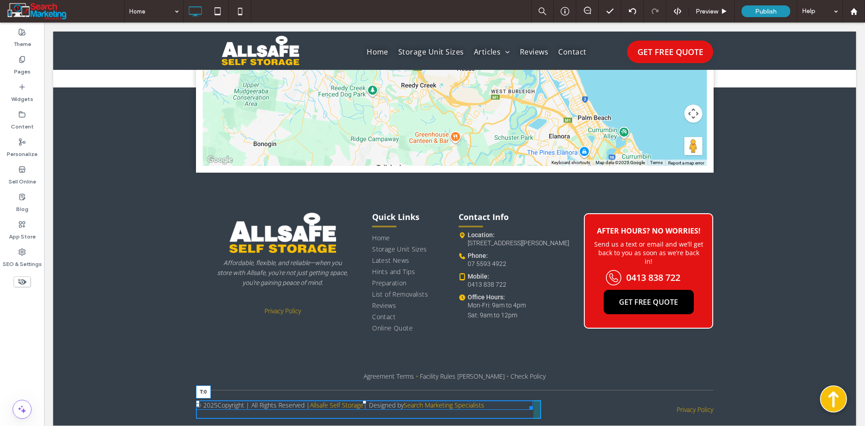
drag, startPoint x: 360, startPoint y: 399, endPoint x: 362, endPoint y: 393, distance: 5.6
click at [363, 400] on div at bounding box center [365, 402] width 4 height 4
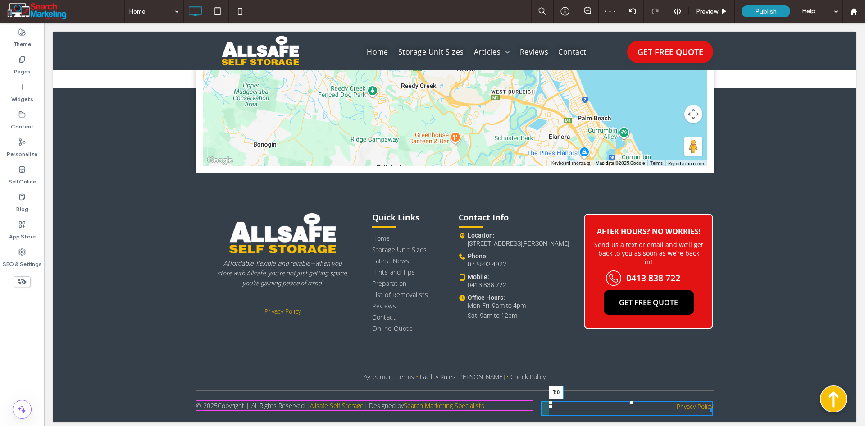
drag, startPoint x: 629, startPoint y: 396, endPoint x: 630, endPoint y: 392, distance: 4.6
click at [630, 400] on div "Privacy Policy T:0" at bounding box center [631, 405] width 165 height 11
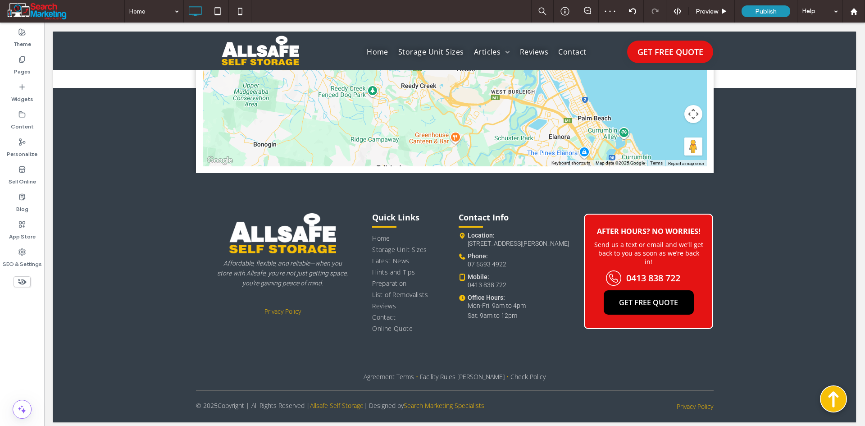
scroll to position [3189, 0]
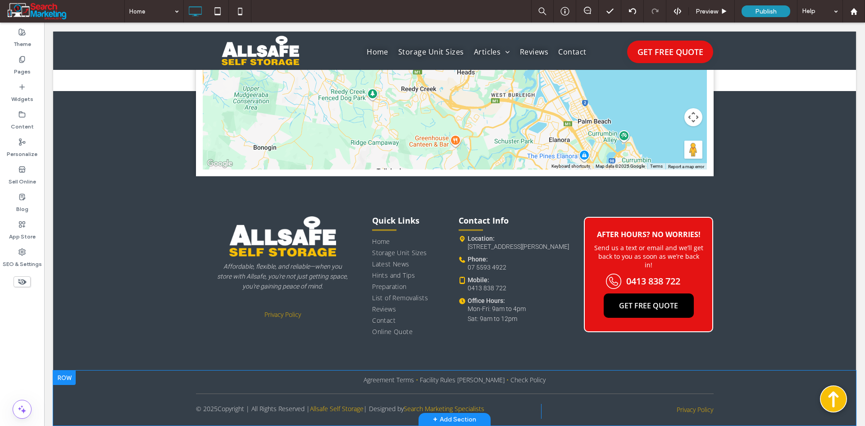
click at [69, 395] on div "Agreement Terms • Facility Rules Storer • Check Policy Click To Paste Click To …" at bounding box center [454, 397] width 803 height 55
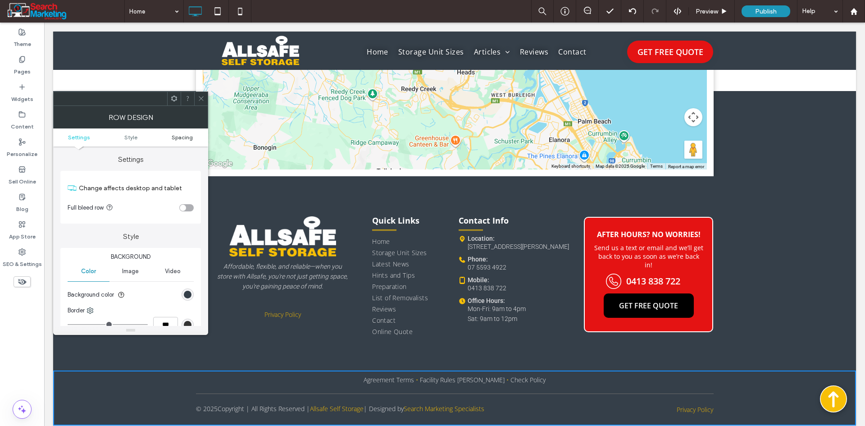
click at [182, 135] on span "Spacing" at bounding box center [182, 137] width 21 height 7
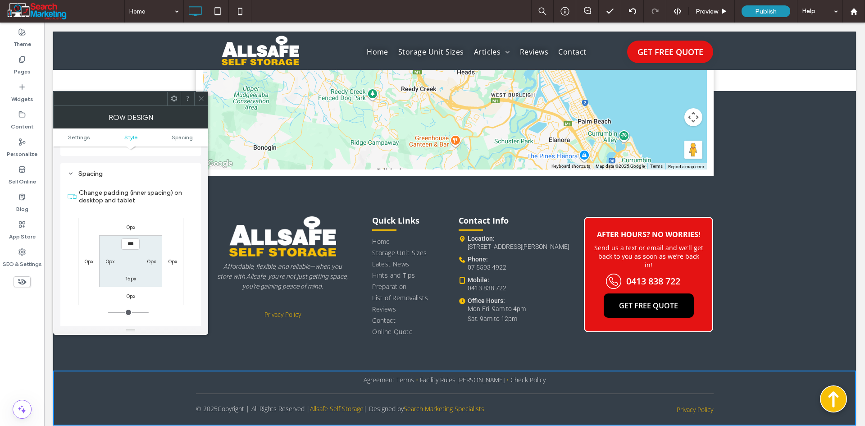
scroll to position [226, 0]
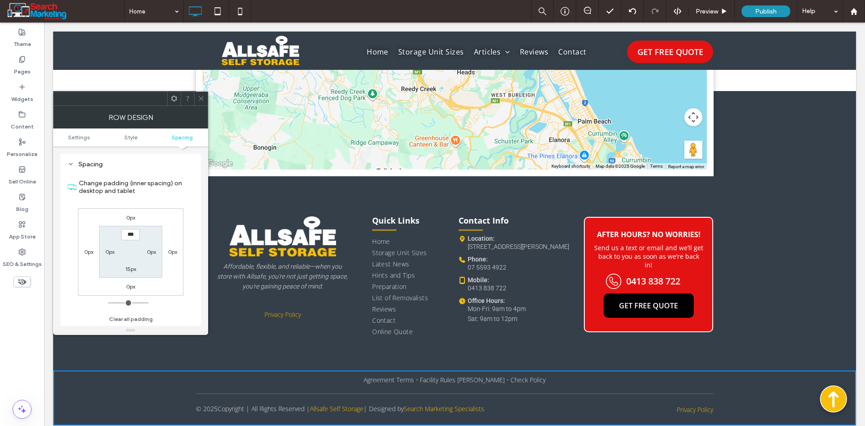
click at [134, 269] on label "15px" at bounding box center [130, 268] width 11 height 7
type input "**"
type input "****"
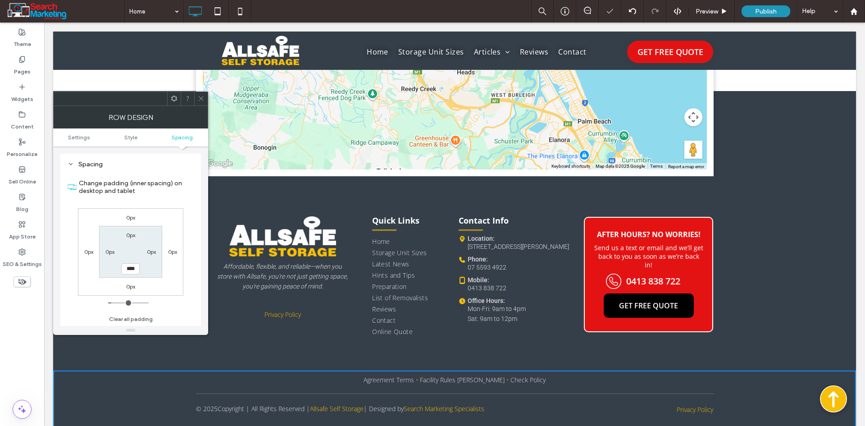
click at [202, 94] on span at bounding box center [201, 99] width 7 height 14
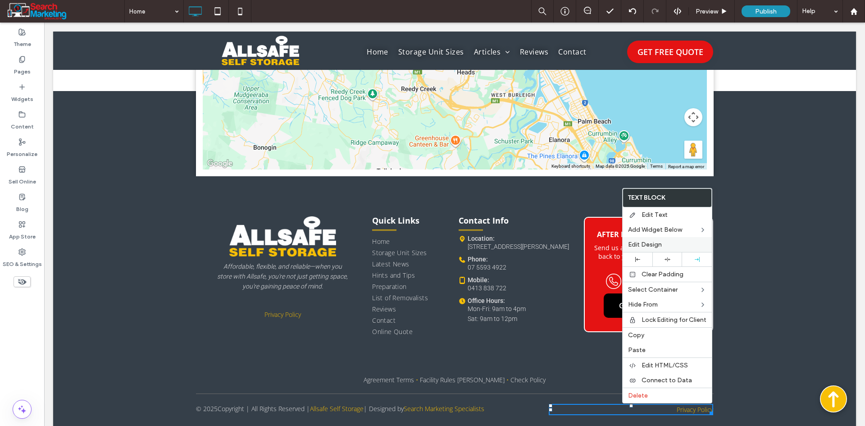
click at [656, 244] on span "Edit Design" at bounding box center [645, 245] width 34 height 8
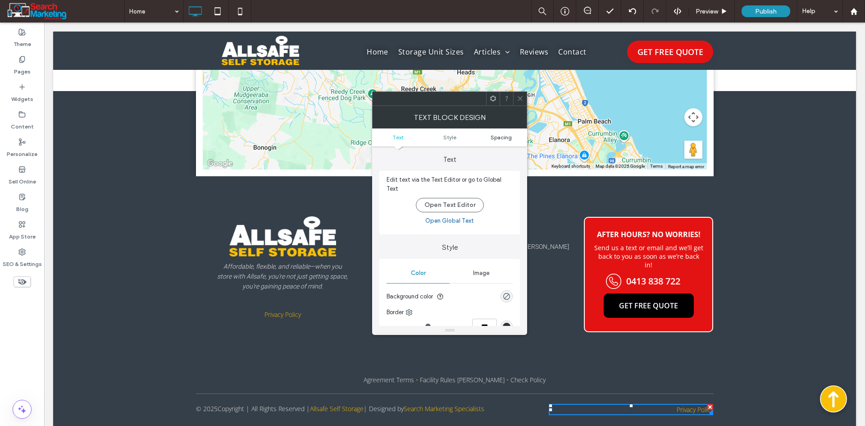
click at [496, 137] on span "Spacing" at bounding box center [501, 137] width 21 height 7
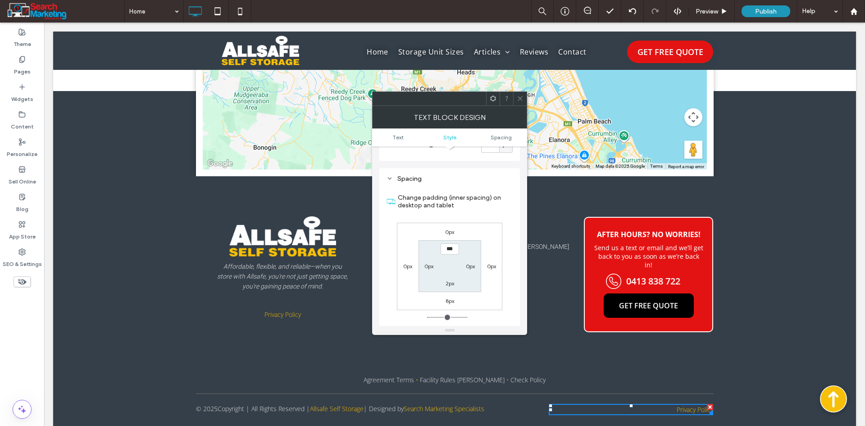
scroll to position [225, 0]
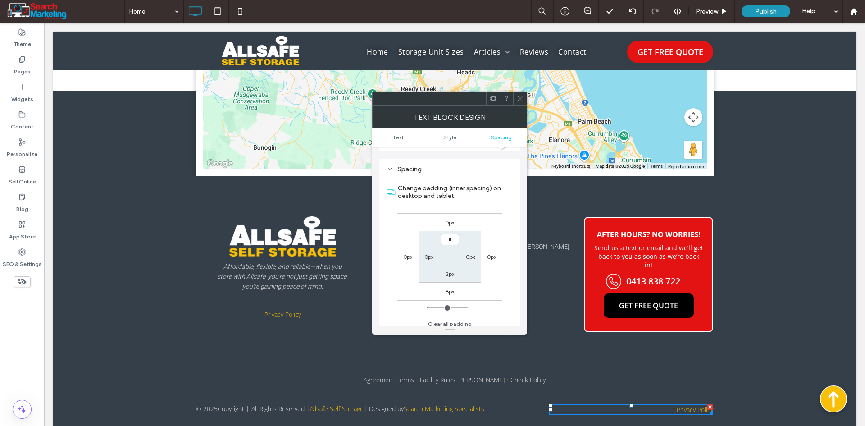
type input "***"
click at [451, 272] on label "2px" at bounding box center [450, 273] width 9 height 7
type input "*"
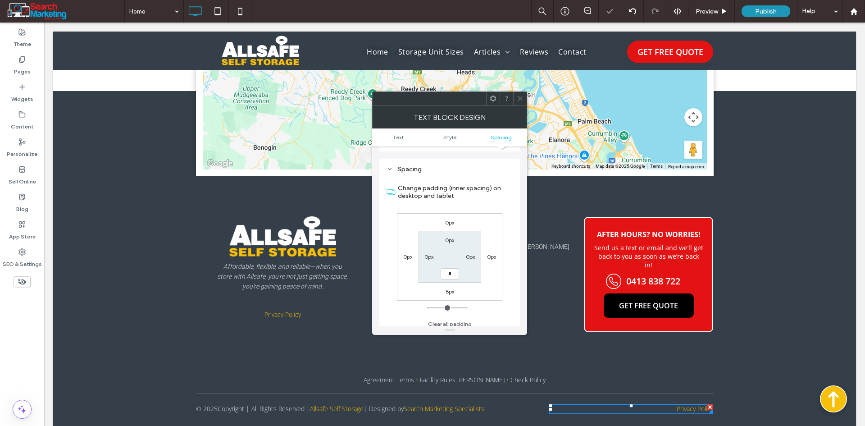
type input "***"
click at [482, 286] on div "0px 0px 8px 0px 0px 0px *** 0px" at bounding box center [449, 256] width 105 height 87
click at [522, 92] on span at bounding box center [520, 99] width 7 height 14
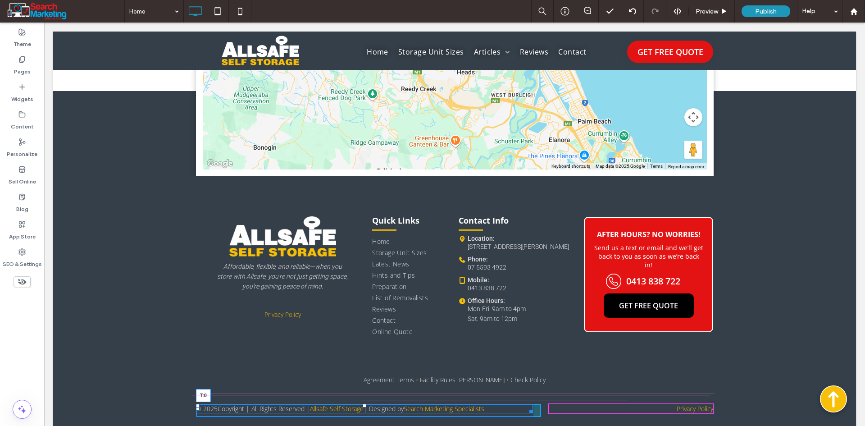
drag, startPoint x: 362, startPoint y: 396, endPoint x: 409, endPoint y: 417, distance: 51.4
click at [363, 404] on div at bounding box center [365, 406] width 4 height 4
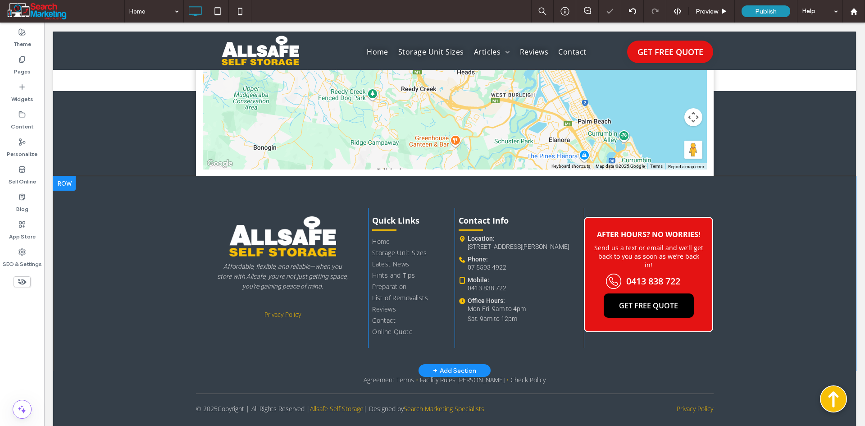
click at [761, 345] on div "Affordable, flexible, and reliable—when you store with Allsafe, you're not just…" at bounding box center [454, 273] width 803 height 194
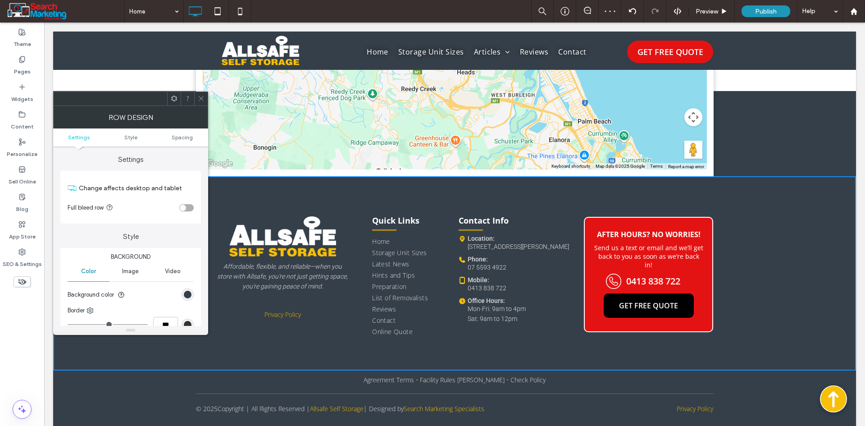
click at [200, 100] on icon at bounding box center [201, 98] width 7 height 7
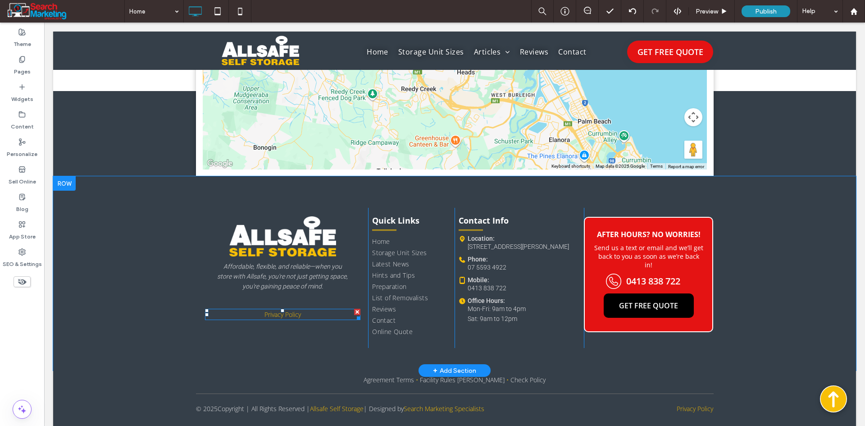
click at [354, 309] on div at bounding box center [357, 312] width 6 height 6
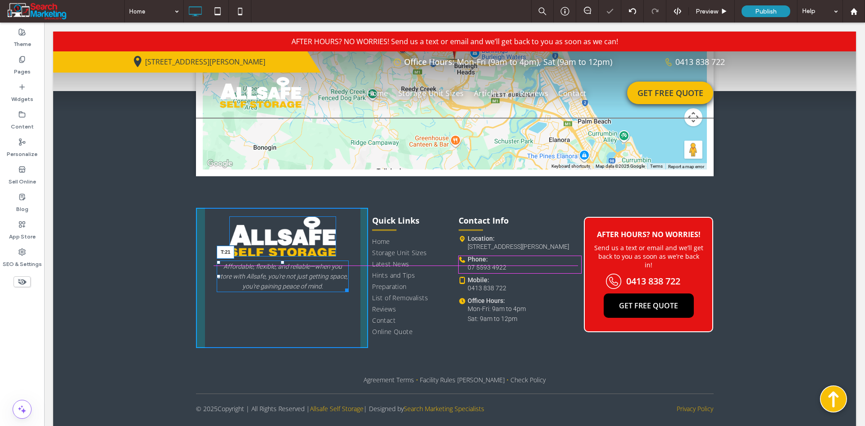
drag, startPoint x: 280, startPoint y: 260, endPoint x: 280, endPoint y: 265, distance: 5.0
drag, startPoint x: 279, startPoint y: 216, endPoint x: 278, endPoint y: 226, distance: 9.5
click at [281, 220] on div at bounding box center [283, 218] width 4 height 4
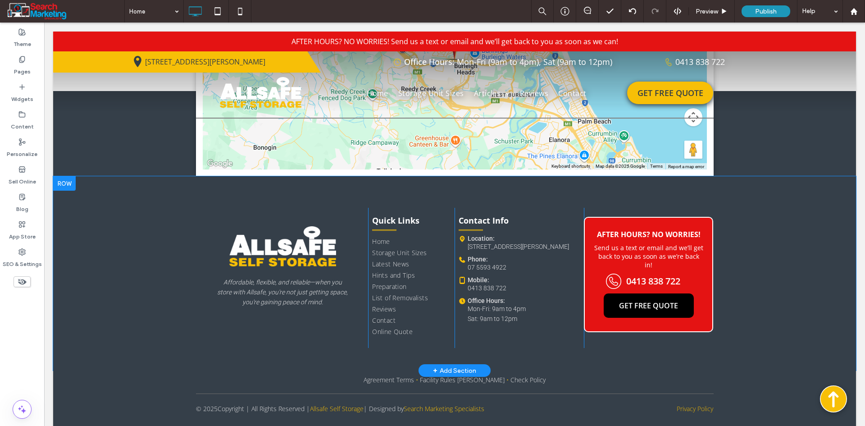
click at [206, 267] on div "Affordable, flexible, and reliable—when you store with Allsafe, you're not just…" at bounding box center [282, 278] width 173 height 140
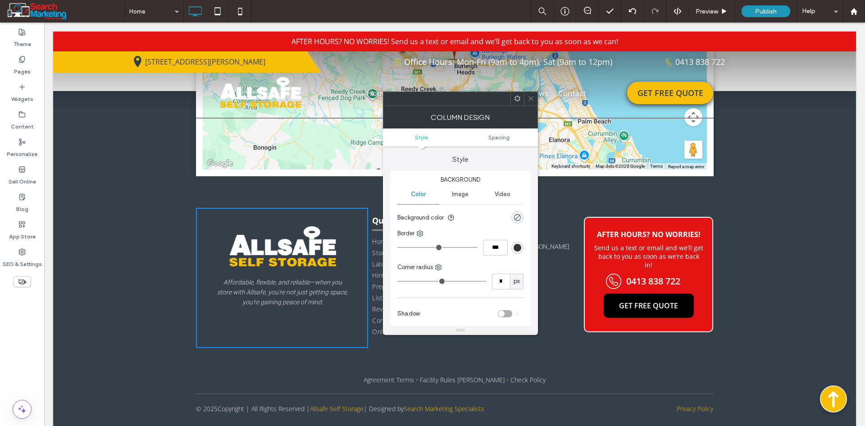
drag, startPoint x: 528, startPoint y: 93, endPoint x: 534, endPoint y: 118, distance: 25.6
click at [528, 94] on span at bounding box center [531, 99] width 7 height 14
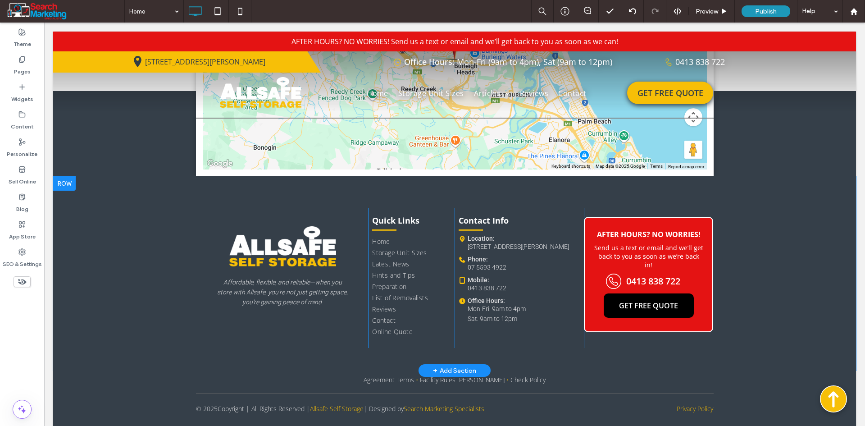
click at [355, 280] on div "Affordable, flexible, and reliable—when you store with Allsafe, you're not just…" at bounding box center [282, 278] width 173 height 140
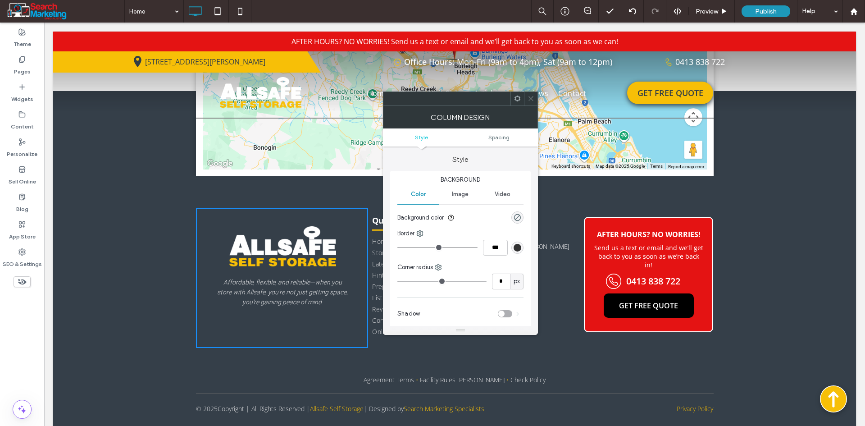
click at [498, 132] on ul "Style Spacing" at bounding box center [460, 137] width 155 height 18
click at [499, 132] on ul "Style Spacing" at bounding box center [460, 137] width 155 height 18
click at [497, 139] on span "Spacing" at bounding box center [498, 137] width 21 height 7
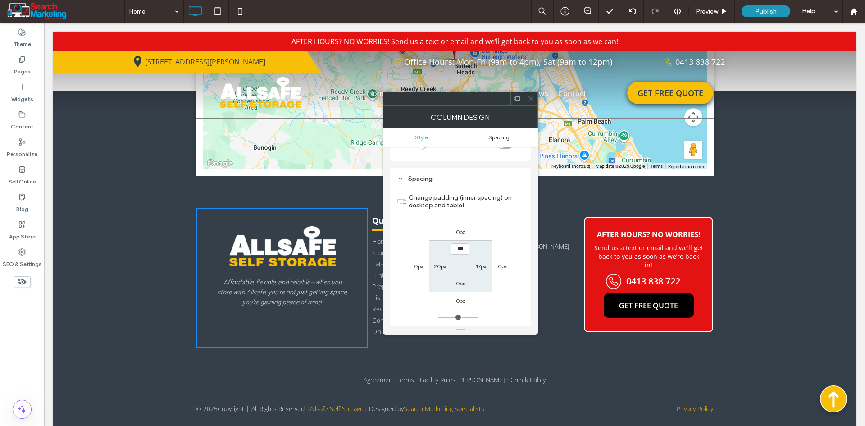
scroll to position [183, 0]
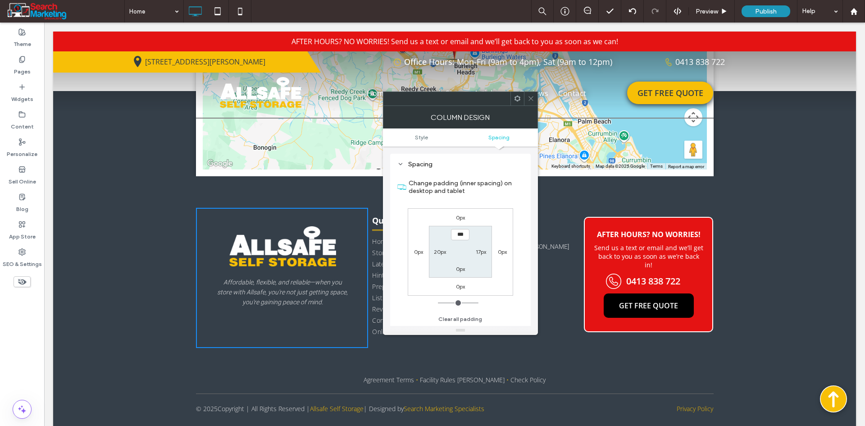
click at [479, 253] on label "17px" at bounding box center [481, 251] width 10 height 7
type input "**"
type input "****"
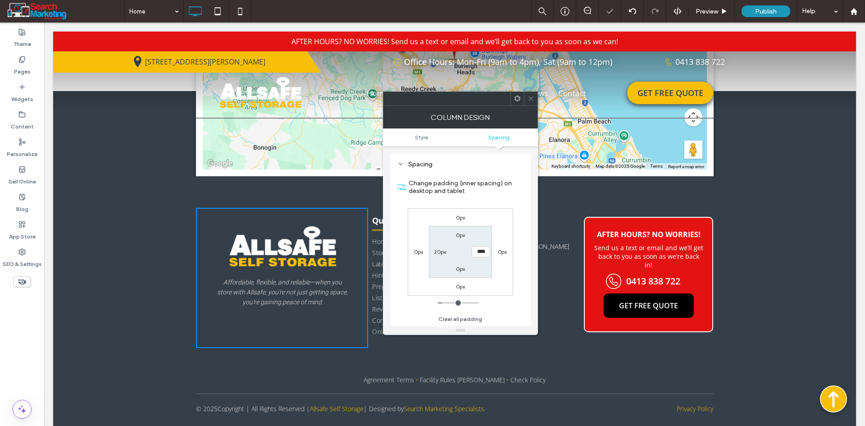
click at [435, 251] on label "20px" at bounding box center [440, 251] width 12 height 7
type input "**"
type input "*"
type input "***"
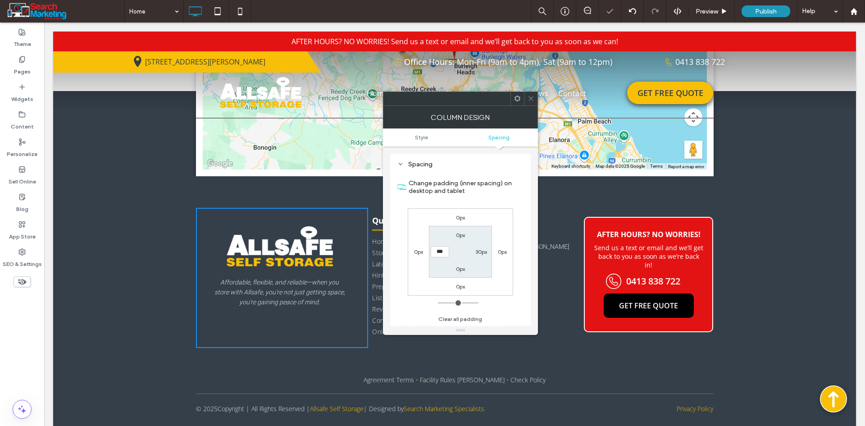
click at [455, 263] on section "0px 30px 0px ***" at bounding box center [460, 252] width 63 height 52
click at [531, 105] on span at bounding box center [531, 99] width 7 height 14
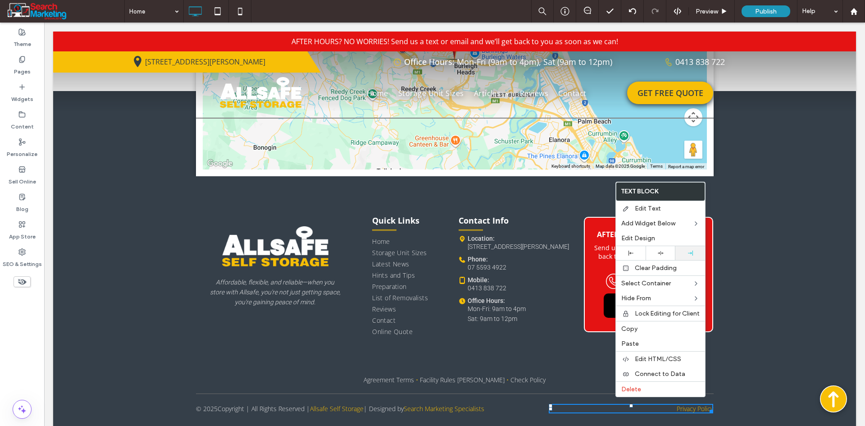
drag, startPoint x: 684, startPoint y: 252, endPoint x: 681, endPoint y: 259, distance: 7.7
click at [684, 251] on div at bounding box center [690, 252] width 21 height 5
click at [500, 404] on div "© 2025 Copyright | All Rights Reserved | Allsafe Self Storage | Designed by Sea…" at bounding box center [364, 408] width 337 height 9
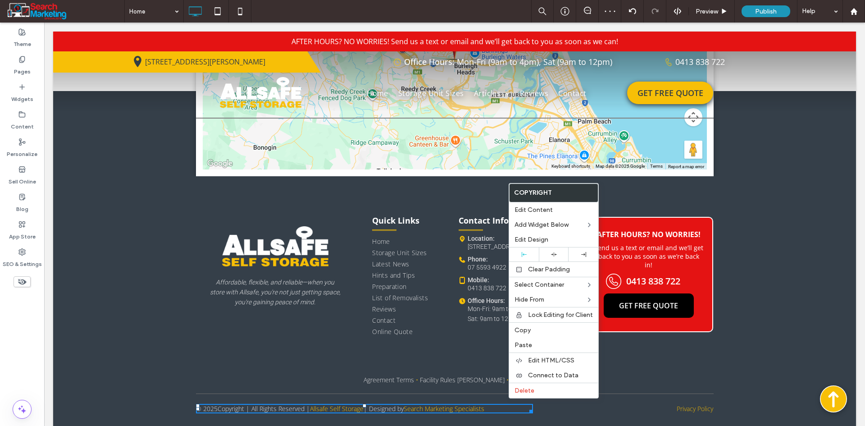
click at [504, 404] on div "© 2025 Copyright | All Rights Reserved | Allsafe Self Storage | Designed by Sea…" at bounding box center [364, 408] width 337 height 9
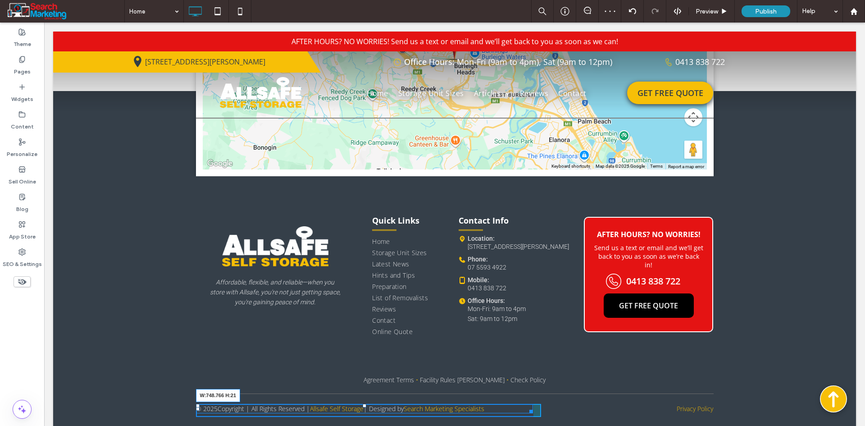
drag, startPoint x: 527, startPoint y: 401, endPoint x: 537, endPoint y: 401, distance: 9.9
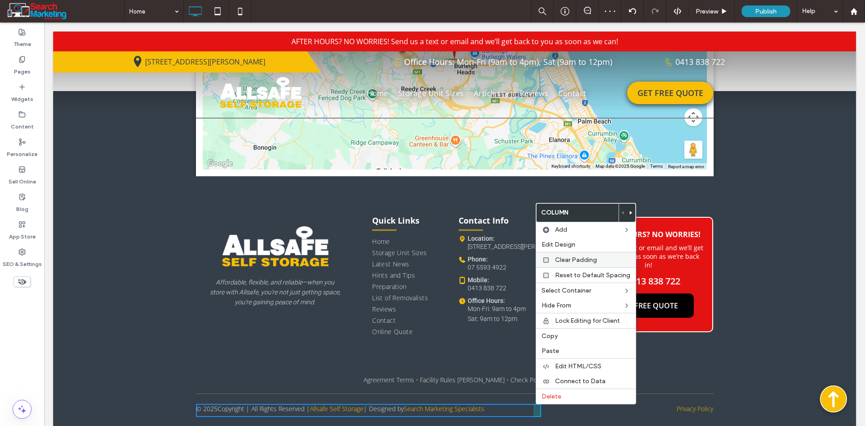
click at [569, 264] on div "Clear Padding" at bounding box center [586, 259] width 100 height 15
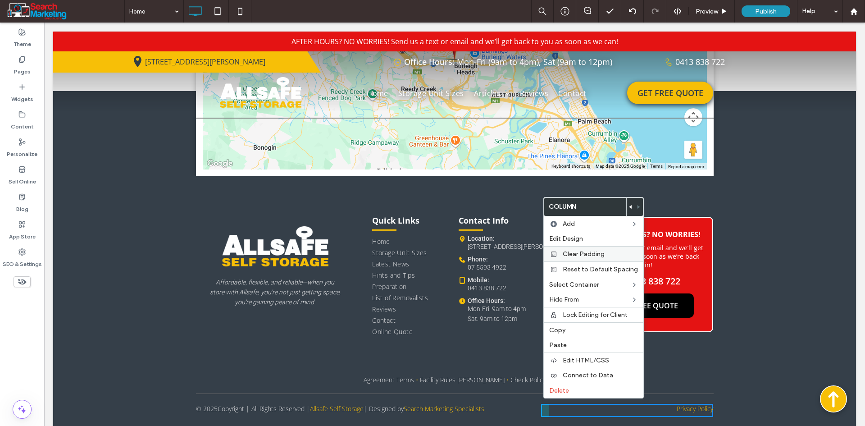
click at [584, 255] on span "Clear Padding" at bounding box center [584, 254] width 42 height 8
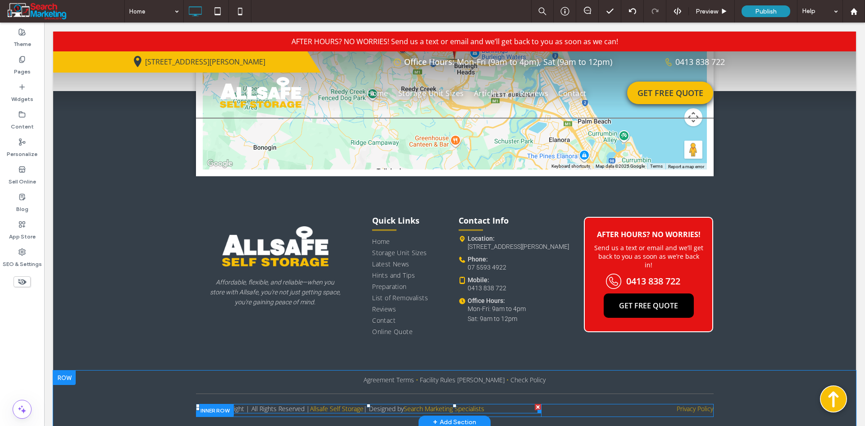
click at [243, 404] on span at bounding box center [368, 408] width 345 height 9
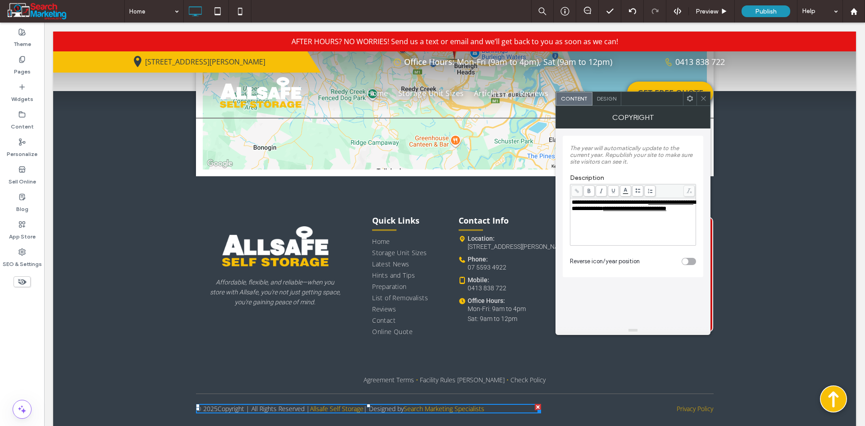
click at [235, 404] on p "Copyright | All Rights Reserved | Allsafe Self Storage | Designed by Search Mar…" at bounding box center [351, 408] width 267 height 9
drag, startPoint x: 574, startPoint y: 200, endPoint x: 575, endPoint y: 204, distance: 4.6
click at [575, 203] on span "**********" at bounding box center [610, 202] width 77 height 6
click at [706, 97] on icon at bounding box center [703, 98] width 7 height 7
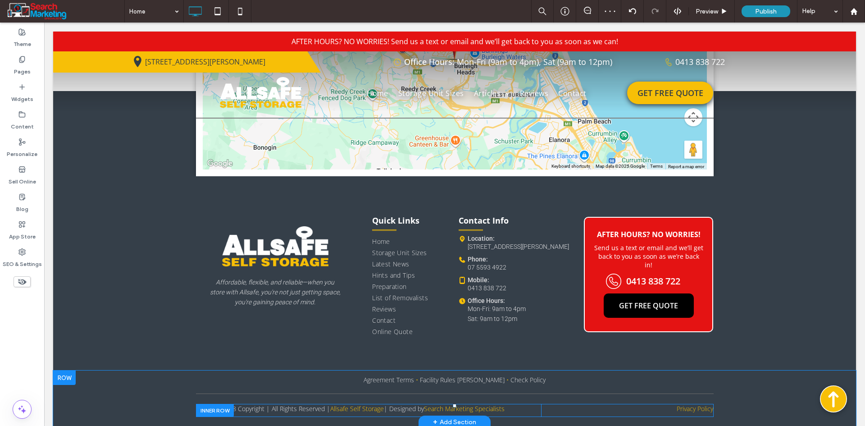
click at [209, 404] on div at bounding box center [215, 410] width 38 height 13
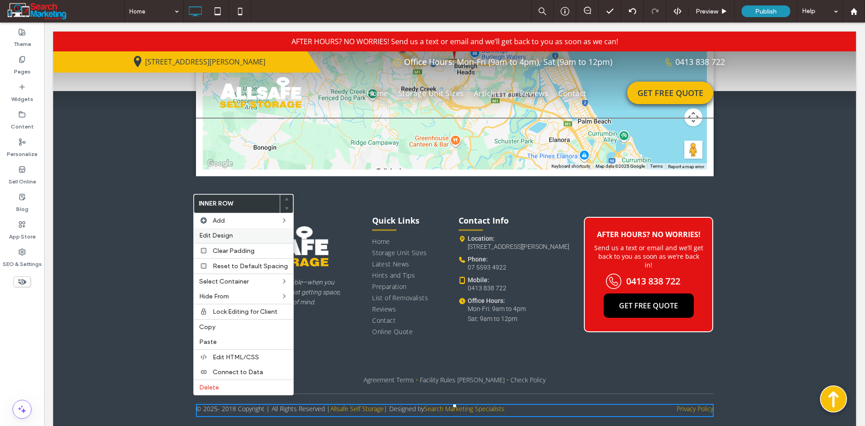
click at [208, 230] on div "Edit Design" at bounding box center [244, 235] width 100 height 15
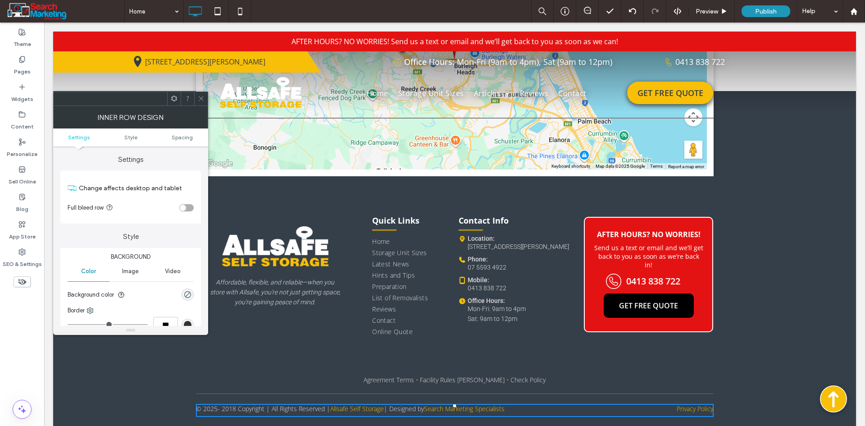
click at [185, 144] on ul "Settings Style Spacing" at bounding box center [130, 137] width 155 height 18
click at [182, 136] on span "Spacing" at bounding box center [182, 137] width 21 height 7
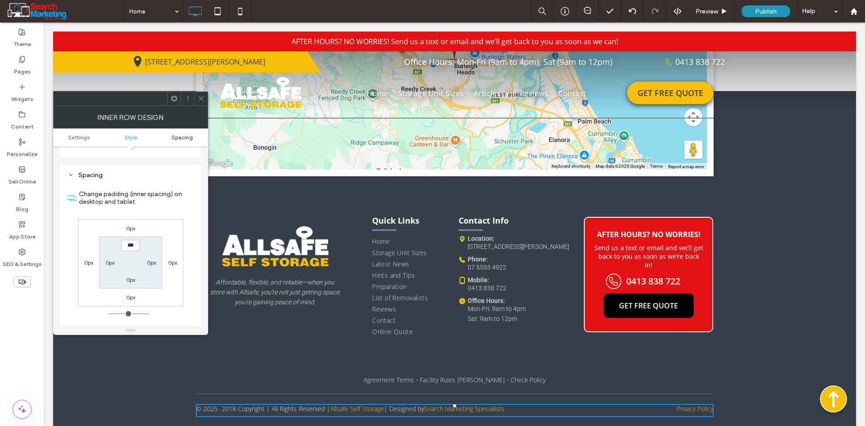
scroll to position [260, 0]
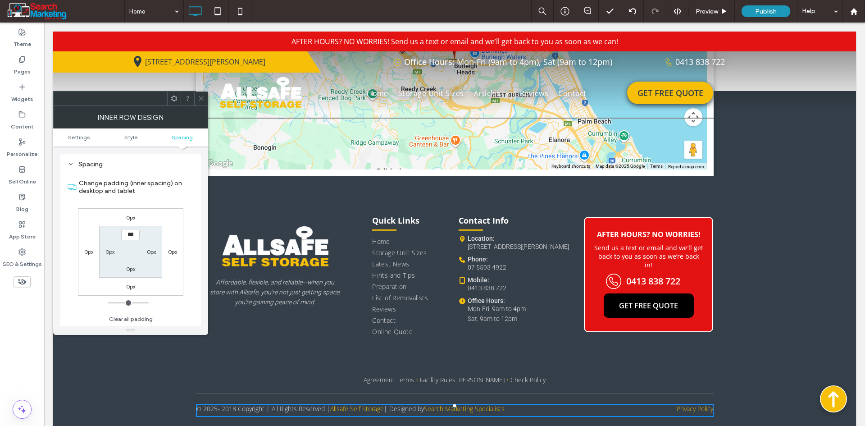
click at [202, 101] on icon at bounding box center [201, 98] width 7 height 7
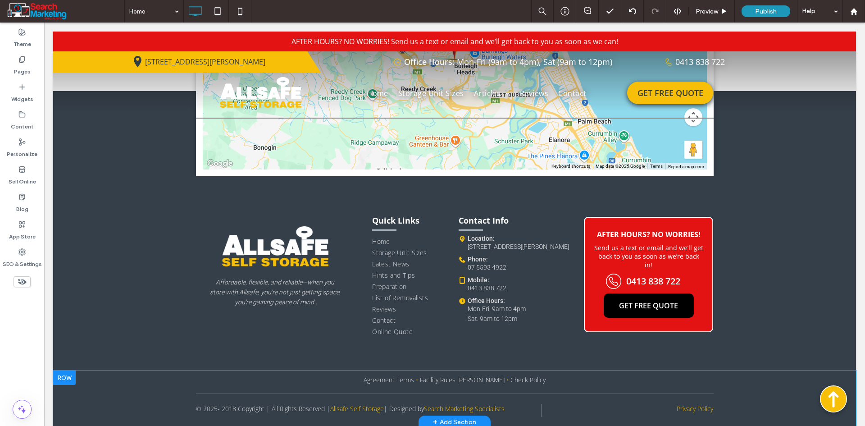
click at [86, 381] on div "Agreement Terms • Facility Rules Storer • Check Policy Click To Paste Click To …" at bounding box center [454, 399] width 803 height 58
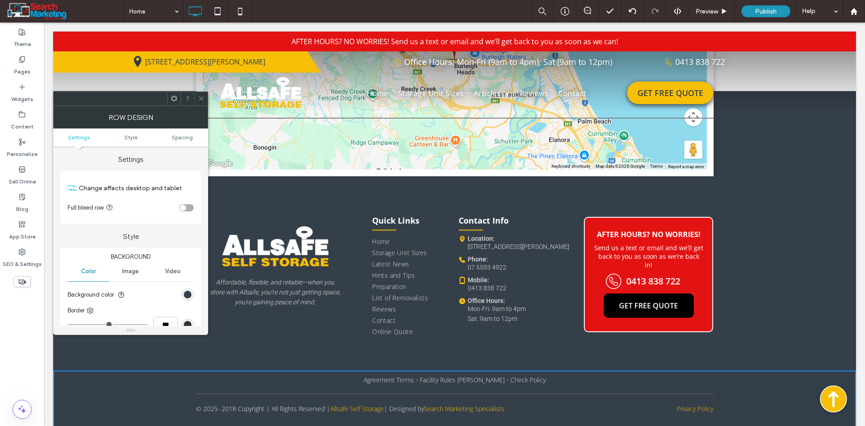
click at [178, 99] on div at bounding box center [174, 99] width 14 height 14
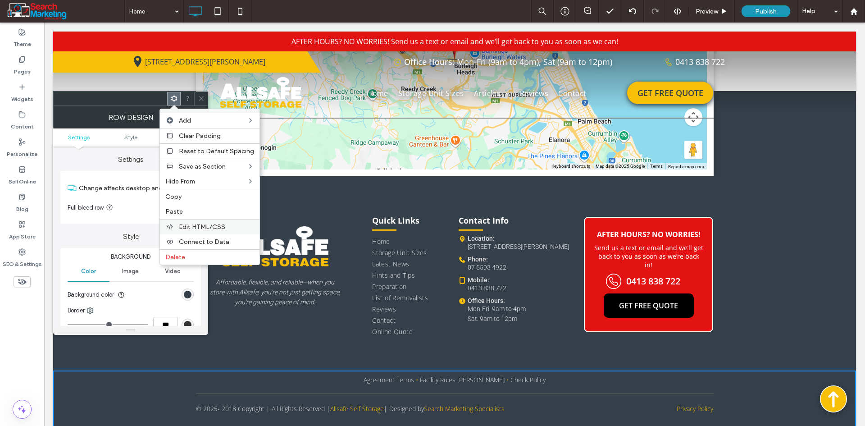
click at [202, 225] on span "Edit HTML/CSS" at bounding box center [202, 227] width 46 height 8
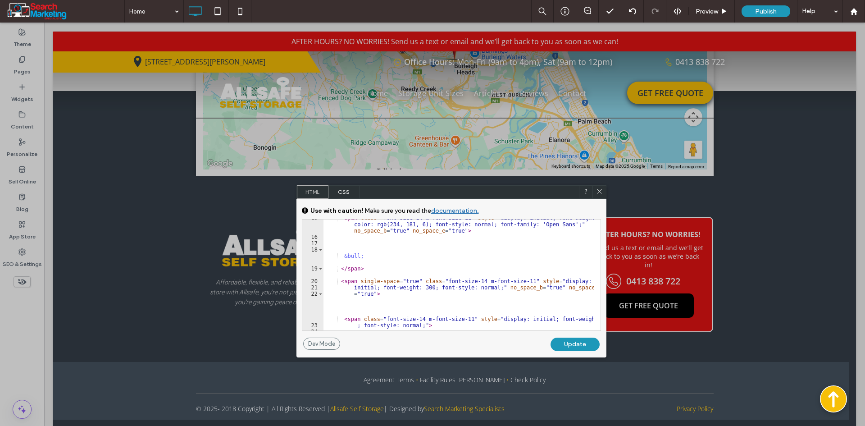
scroll to position [216, 0]
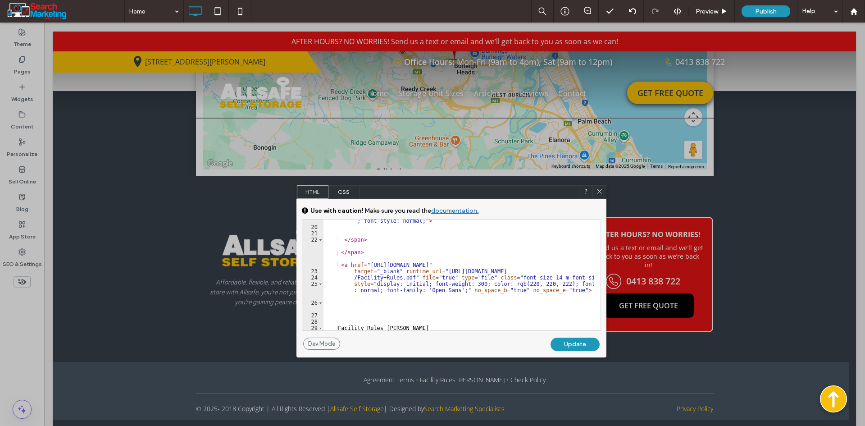
click at [344, 191] on span "CSS" at bounding box center [344, 192] width 32 height 14
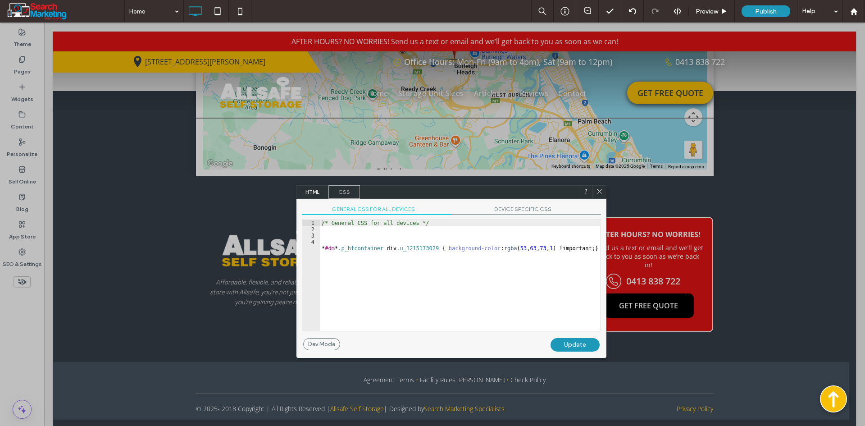
click at [532, 209] on span "DEVICE SPECIFIC CSS" at bounding box center [526, 209] width 150 height 9
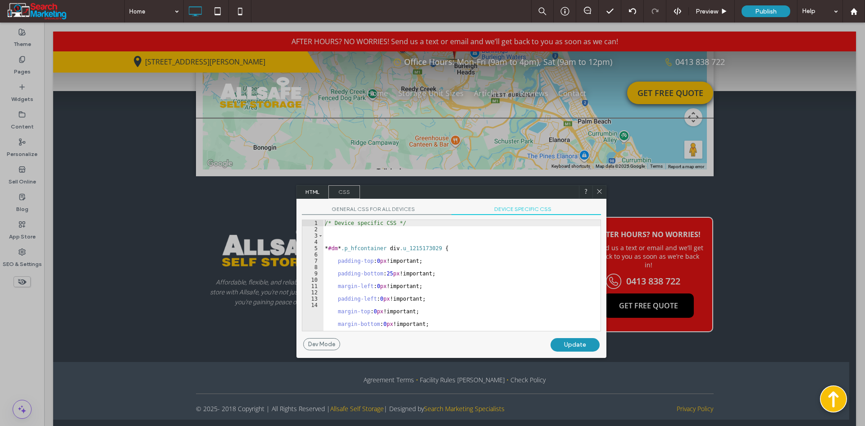
drag, startPoint x: 600, startPoint y: 191, endPoint x: 549, endPoint y: 171, distance: 54.6
click at [600, 191] on icon at bounding box center [599, 191] width 7 height 7
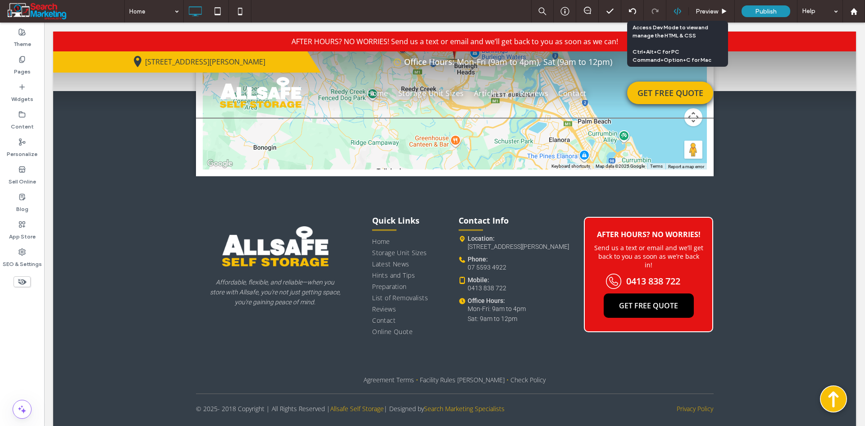
click at [678, 10] on icon at bounding box center [678, 11] width 8 height 8
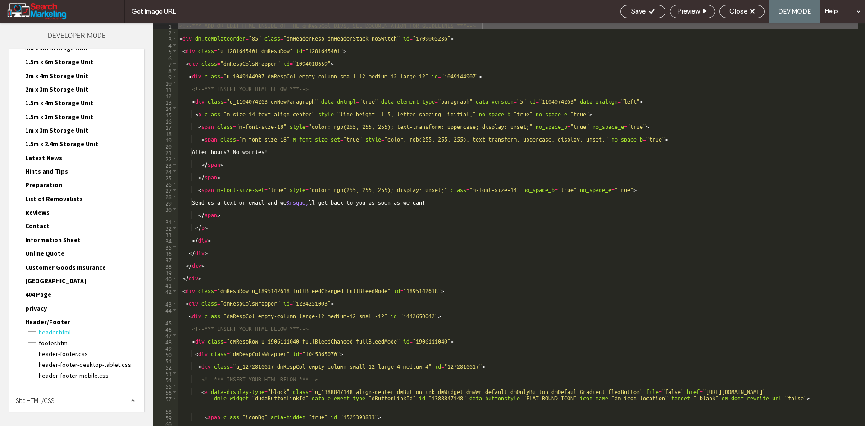
scroll to position [84, 0]
click at [60, 352] on span "header-footer.css" at bounding box center [91, 352] width 106 height 9
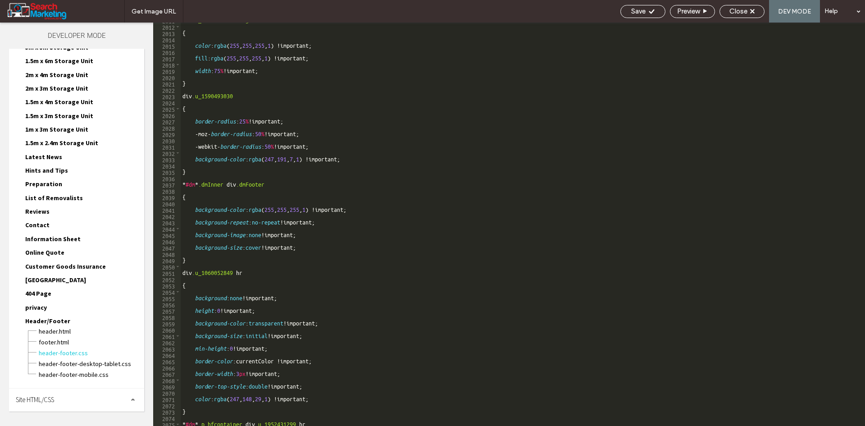
scroll to position [11840, 0]
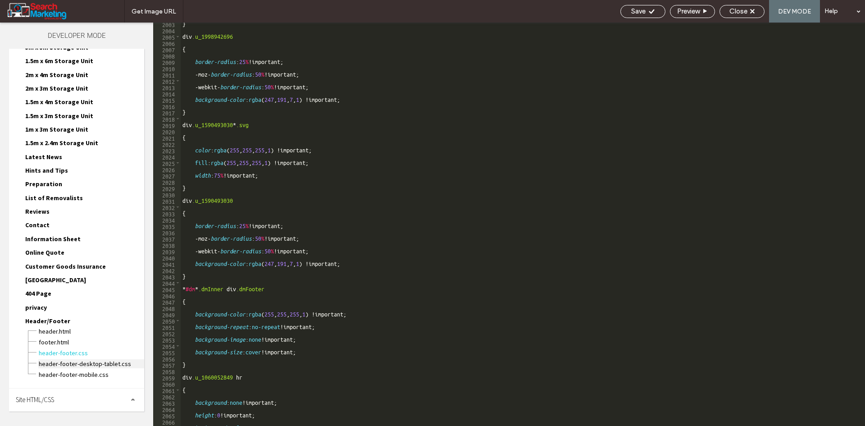
click at [93, 367] on span "header-footer-desktop-tablet.css" at bounding box center [91, 363] width 106 height 9
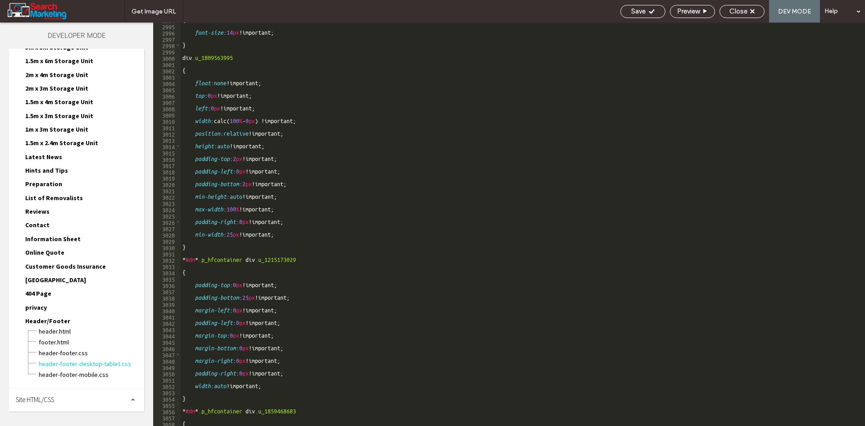
scroll to position [13977, 0]
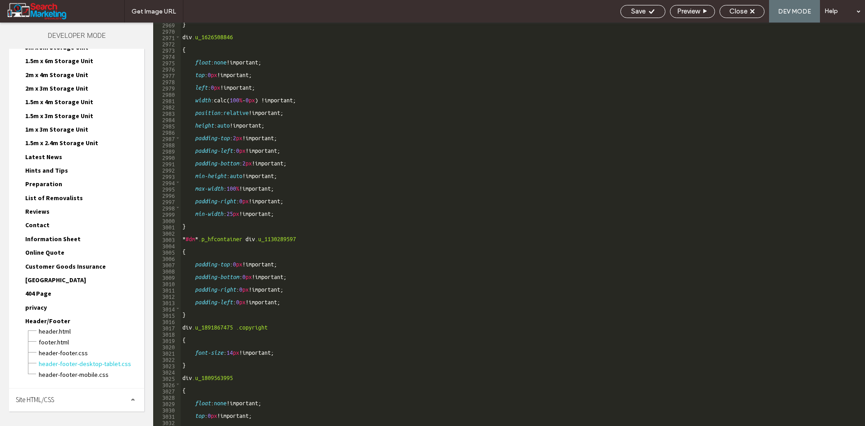
click at [75, 400] on div "Site HTML/CSS" at bounding box center [76, 399] width 135 height 23
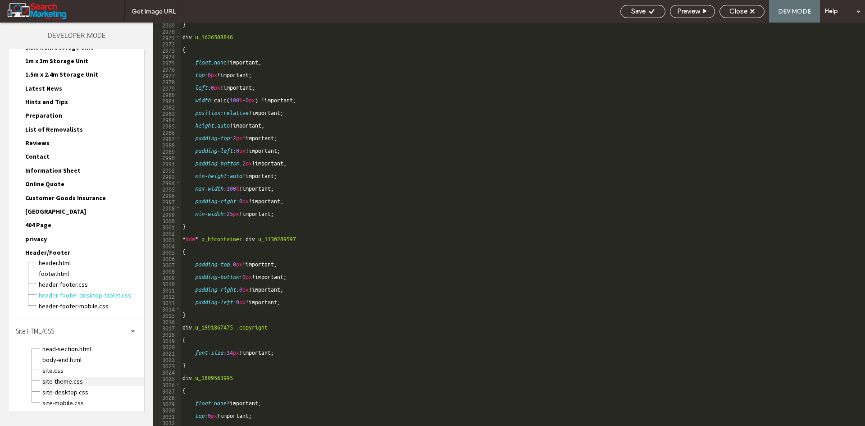
scroll to position [154, 0]
click at [80, 367] on span "site.css" at bounding box center [93, 368] width 102 height 9
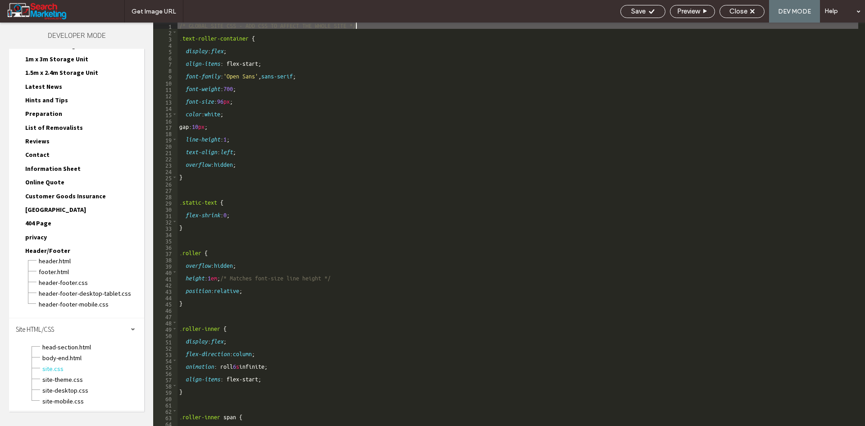
scroll to position [0, 0]
click at [81, 378] on span "site-theme.css" at bounding box center [93, 379] width 102 height 9
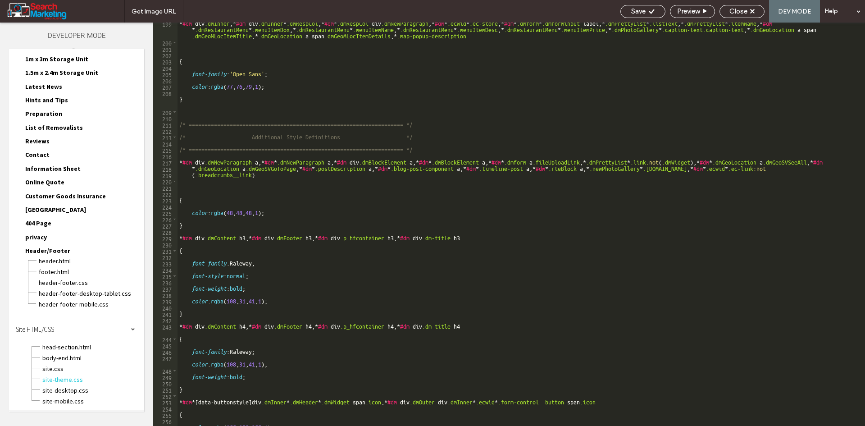
scroll to position [1861, 0]
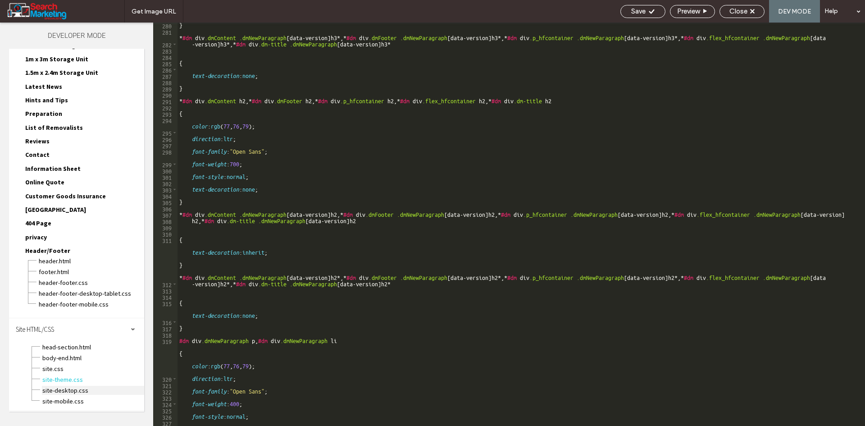
click at [93, 390] on span "site-desktop.css" at bounding box center [93, 390] width 102 height 9
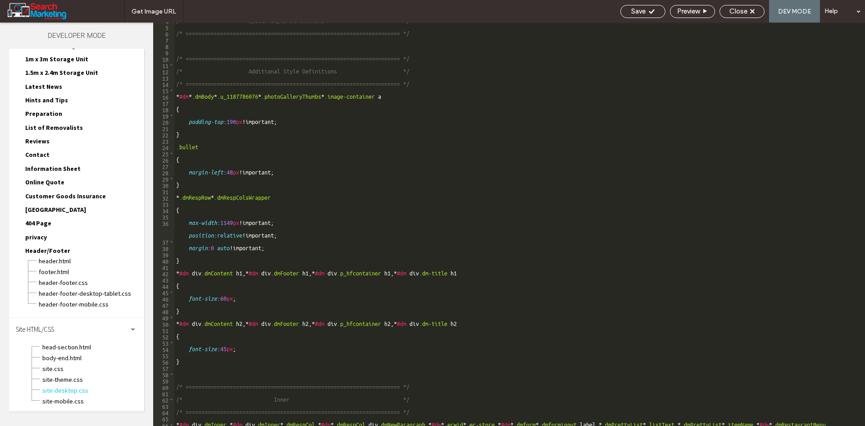
scroll to position [24, 0]
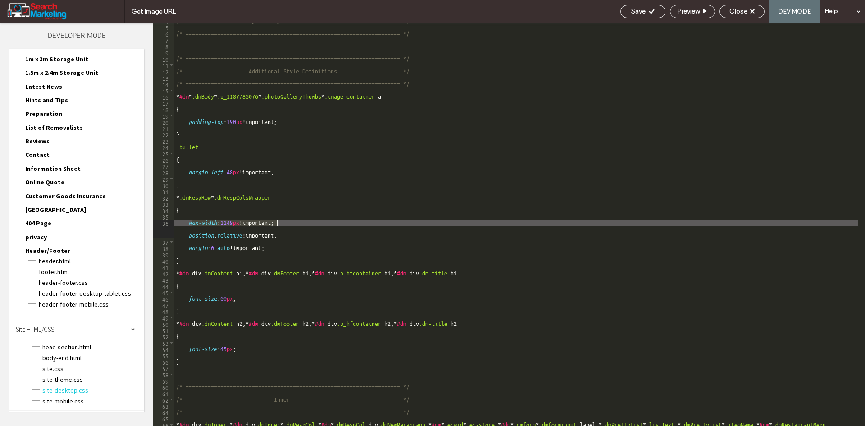
drag, startPoint x: 191, startPoint y: 221, endPoint x: 277, endPoint y: 225, distance: 86.6
click at [277, 225] on div "/* System Style Definitions */ /* =============================================…" at bounding box center [516, 226] width 684 height 416
type textarea "**********"
click at [278, 223] on div "/* System Style Definitions */ /* =============================================…" at bounding box center [516, 226] width 684 height 416
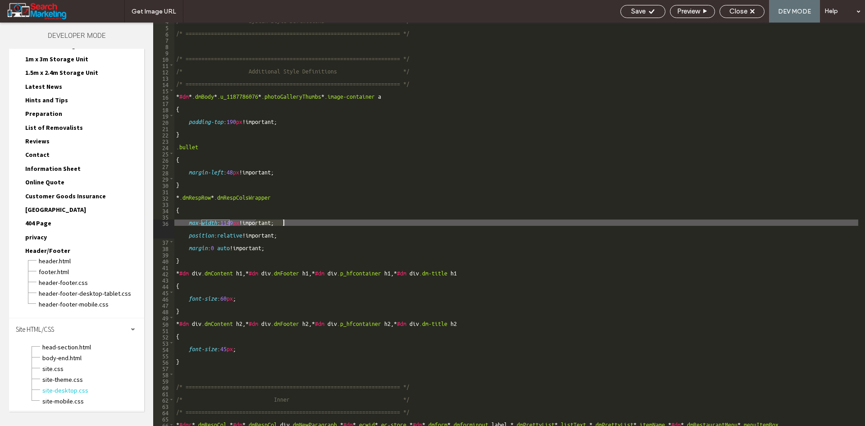
click at [278, 223] on div "/* System Style Definitions */ /* =============================================…" at bounding box center [516, 226] width 684 height 416
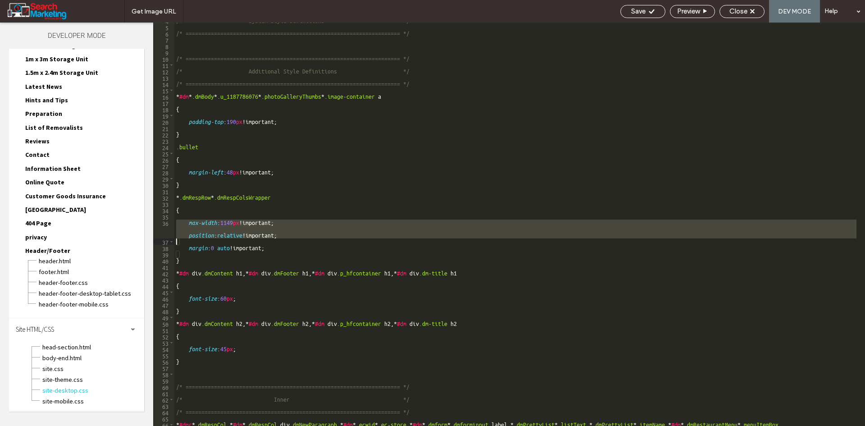
click at [273, 222] on div "/* System Style Definitions */ /* =============================================…" at bounding box center [516, 224] width 684 height 403
type textarea "**********"
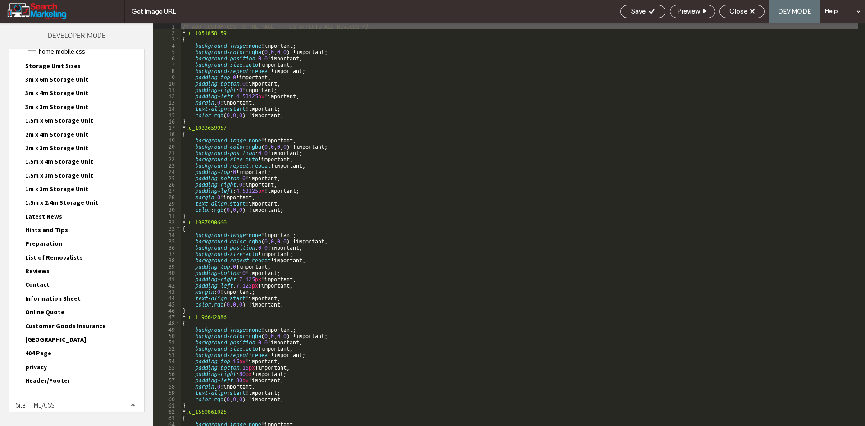
scroll to position [84, 0]
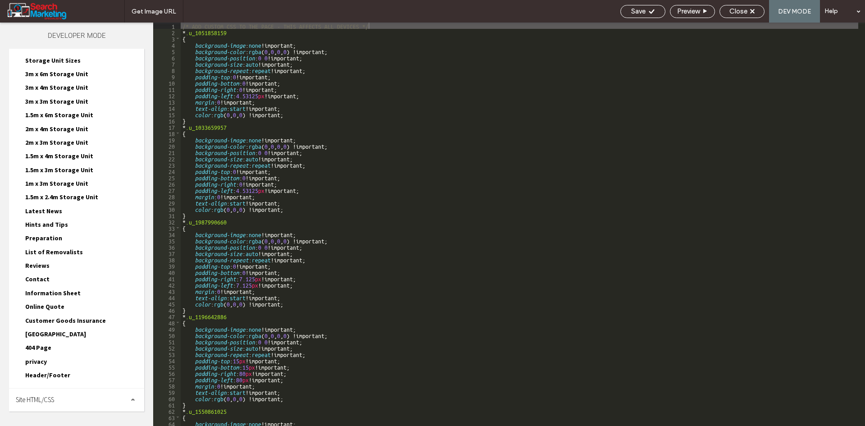
click at [79, 392] on div "Site HTML/CSS" at bounding box center [76, 399] width 135 height 23
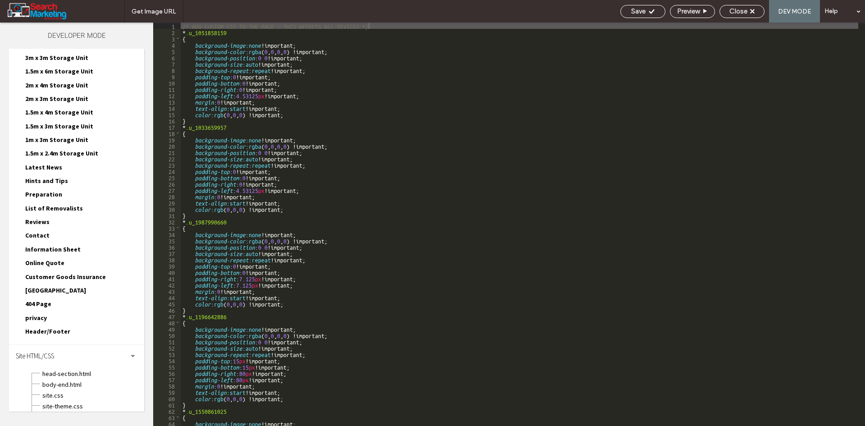
scroll to position [154, 0]
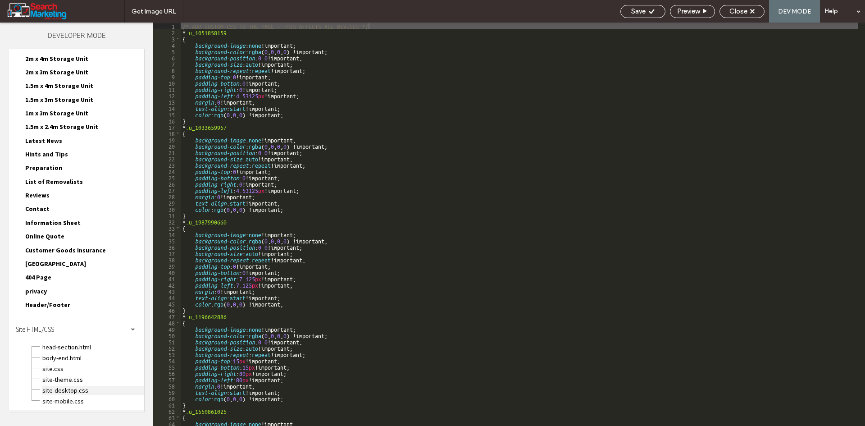
click at [81, 387] on span "site-desktop.css" at bounding box center [93, 390] width 102 height 9
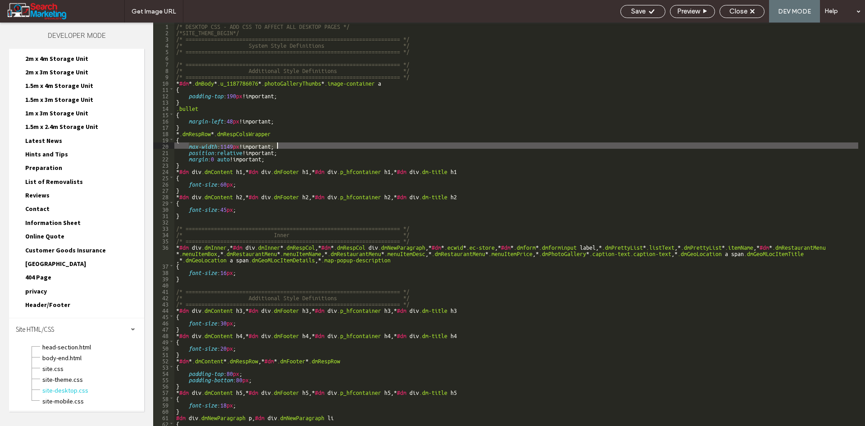
drag, startPoint x: 189, startPoint y: 144, endPoint x: 278, endPoint y: 145, distance: 89.2
click at [278, 145] on div "/* DESKTOP CSS - ADD CSS TO AFFECT ALL DESKTOP PAGES */ /*SITE_THEME_BEGIN*/ /*…" at bounding box center [516, 231] width 684 height 416
click at [644, 10] on span "Save" at bounding box center [638, 11] width 14 height 8
click at [733, 12] on span "Close" at bounding box center [738, 11] width 18 height 8
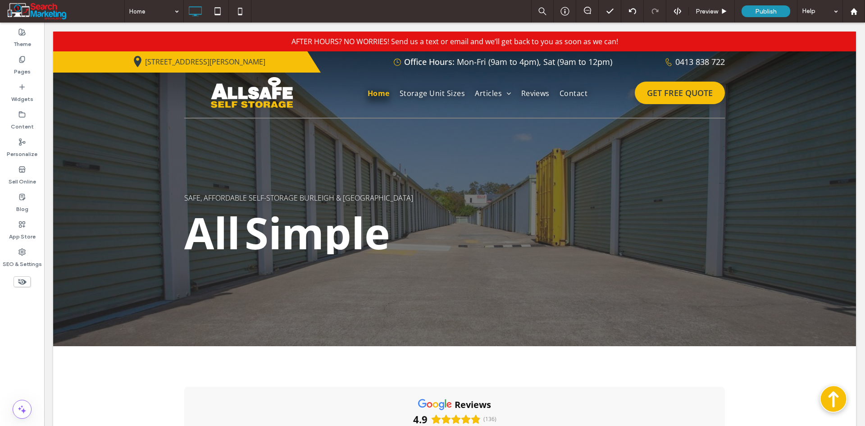
scroll to position [0, 0]
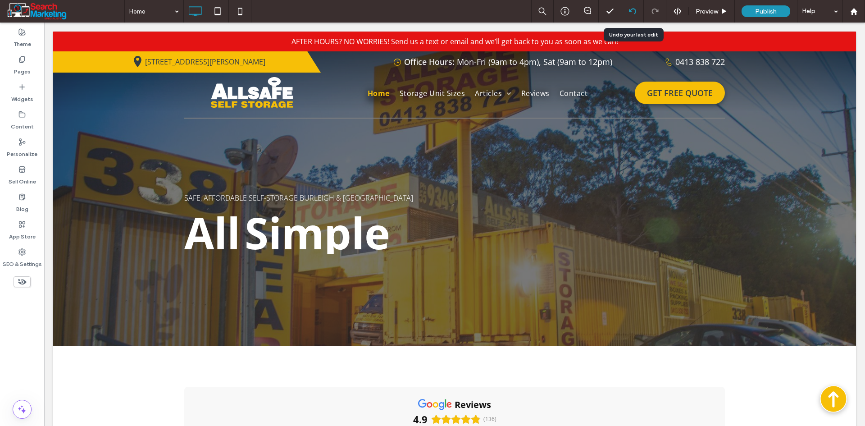
click at [635, 10] on icon at bounding box center [632, 11] width 7 height 7
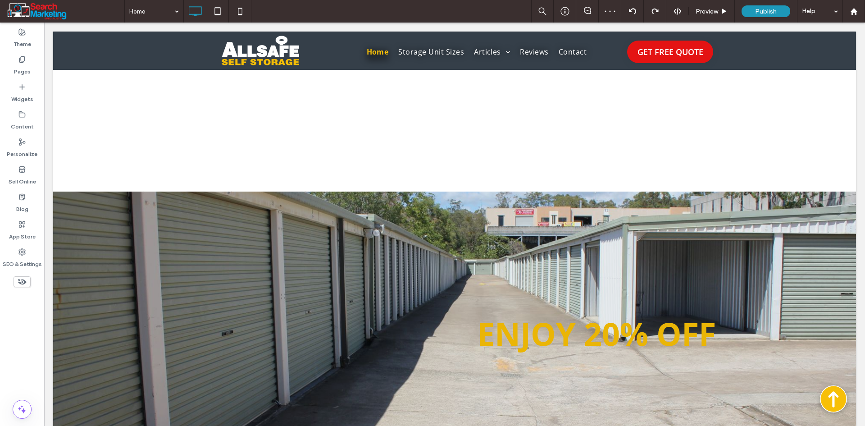
scroll to position [2060, 0]
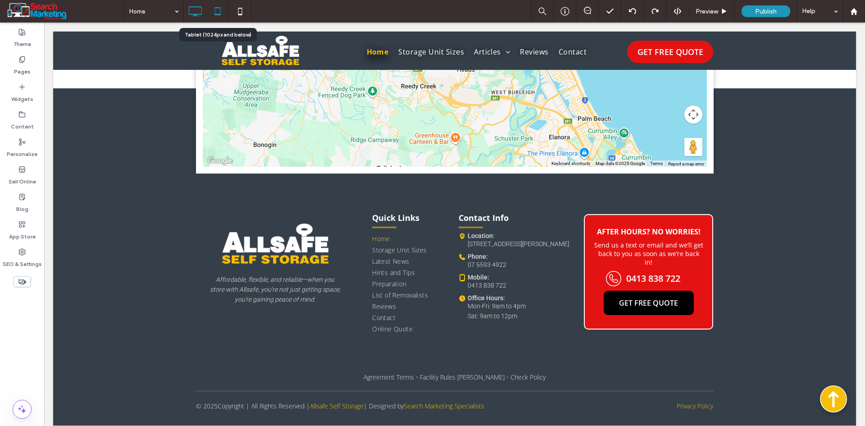
drag, startPoint x: 222, startPoint y: 9, endPoint x: 221, endPoint y: 22, distance: 12.6
click at [221, 9] on icon at bounding box center [218, 11] width 18 height 18
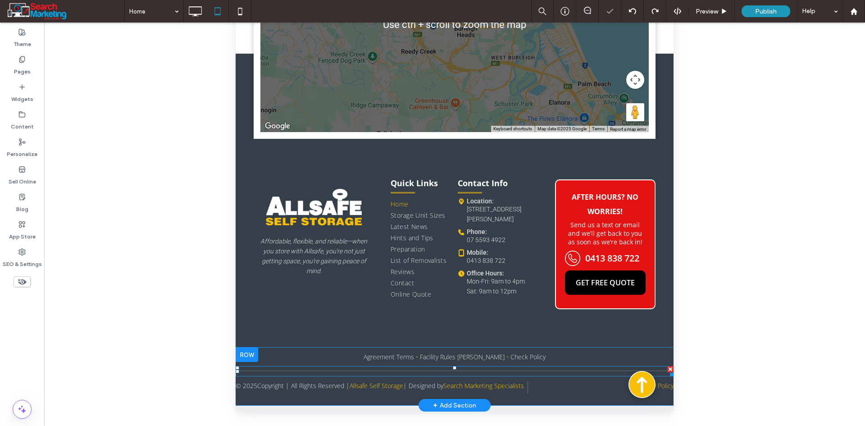
scroll to position [3111, 0]
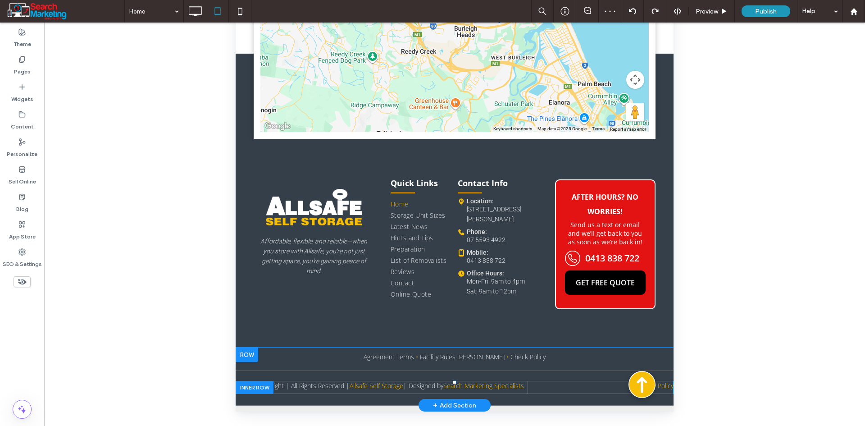
click at [252, 381] on div at bounding box center [255, 387] width 38 height 13
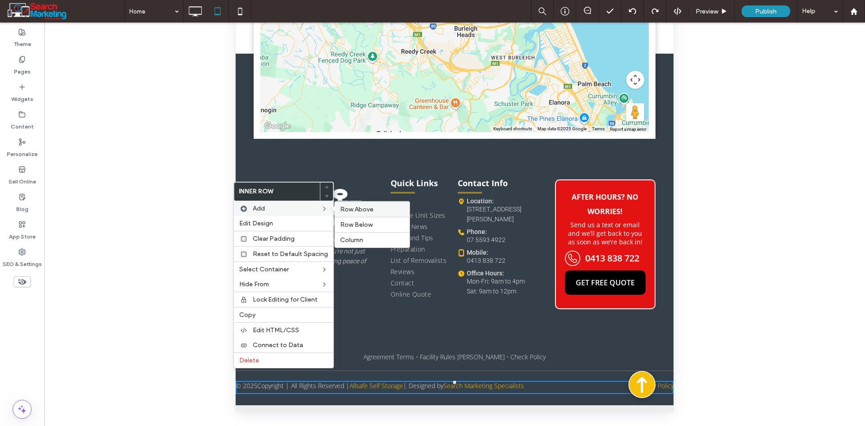
click at [359, 208] on span "Row Above" at bounding box center [356, 209] width 33 height 8
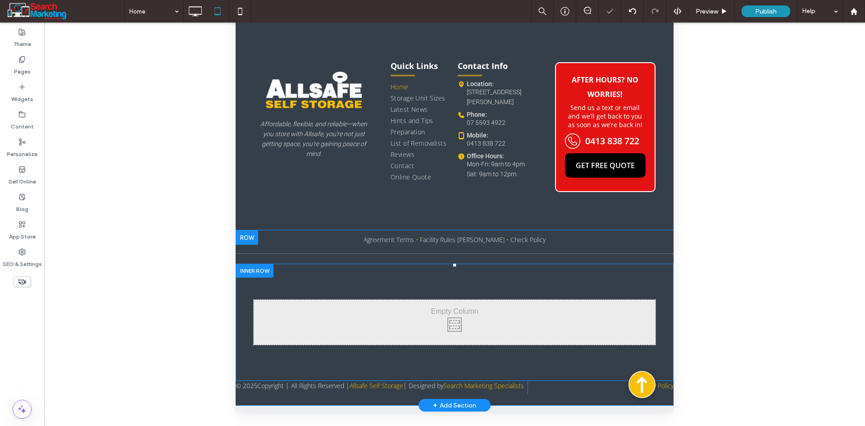
scroll to position [3228, 0]
click at [259, 264] on div at bounding box center [255, 271] width 38 height 14
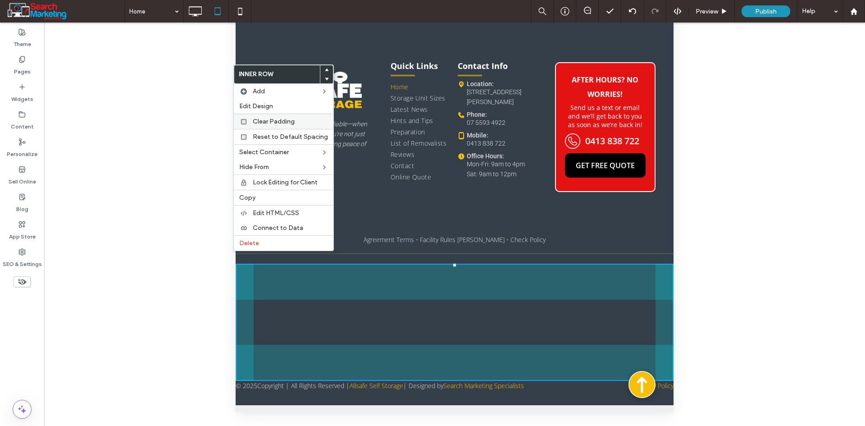
click at [262, 122] on span "Clear Padding" at bounding box center [274, 122] width 42 height 8
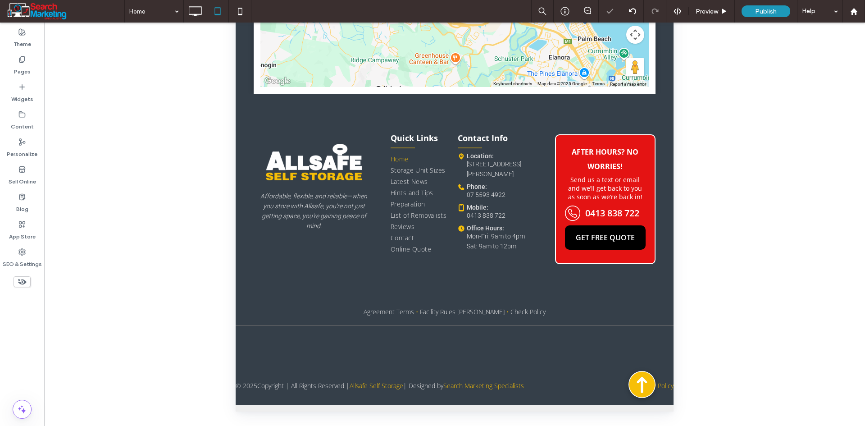
scroll to position [3156, 0]
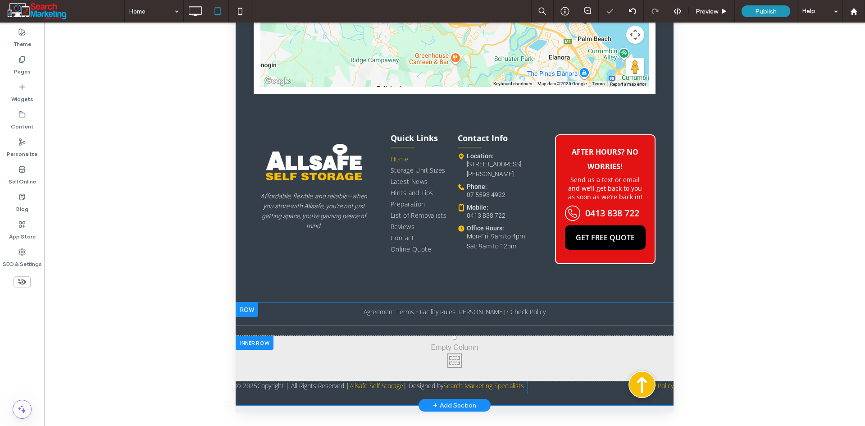
click at [360, 349] on div "Click To Paste Click To Paste" at bounding box center [455, 358] width 438 height 45
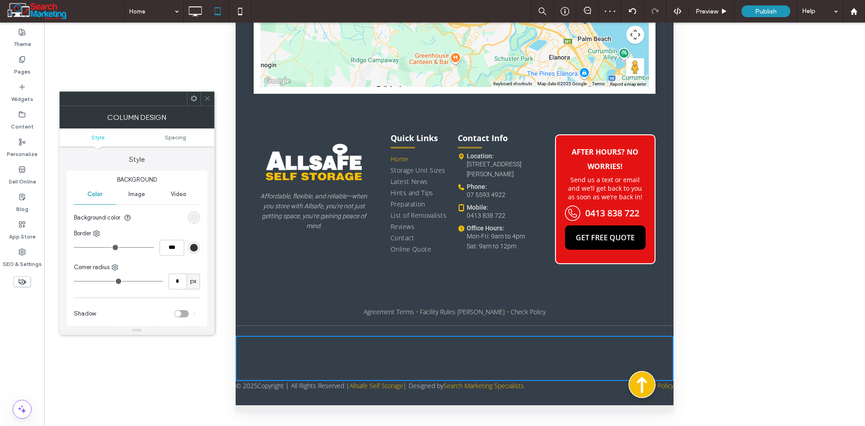
click at [204, 100] on icon at bounding box center [207, 98] width 7 height 7
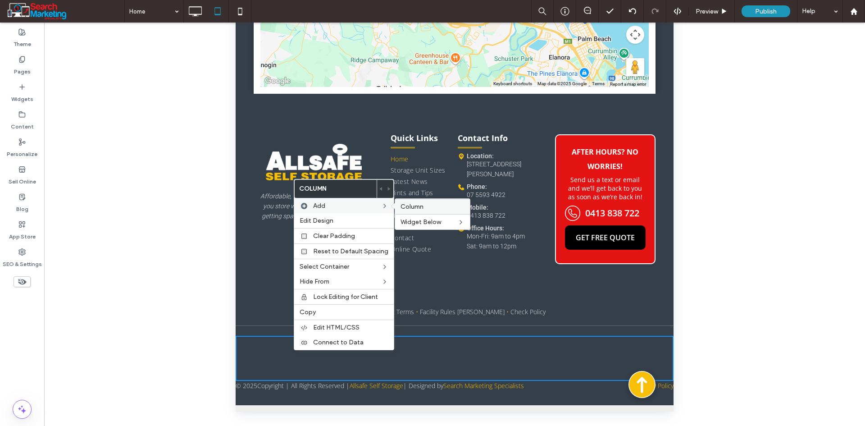
drag, startPoint x: 411, startPoint y: 202, endPoint x: 179, endPoint y: 485, distance: 365.9
click at [411, 202] on div "Column" at bounding box center [432, 206] width 75 height 15
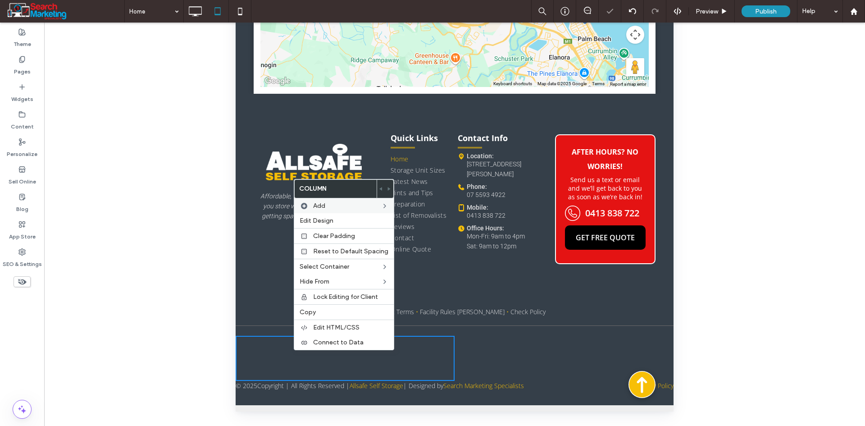
click at [479, 352] on div "Click To Paste Click To Paste" at bounding box center [564, 358] width 219 height 45
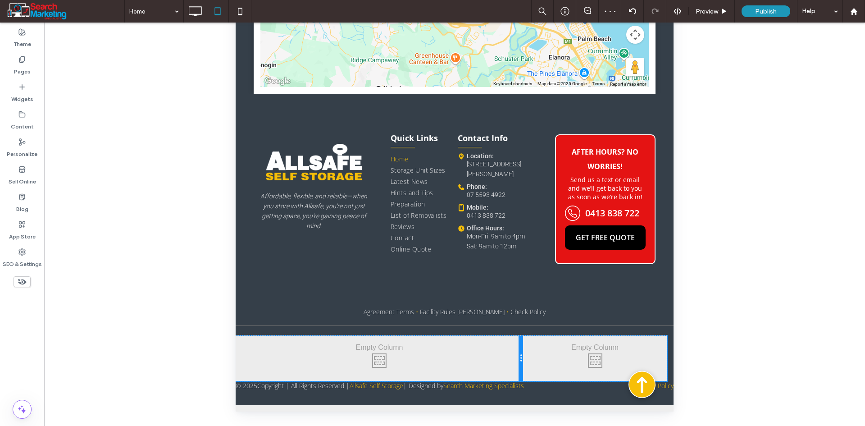
drag, startPoint x: 446, startPoint y: 347, endPoint x: 514, endPoint y: 348, distance: 68.5
click at [514, 348] on div "Click To Paste Click To Paste" at bounding box center [379, 358] width 287 height 45
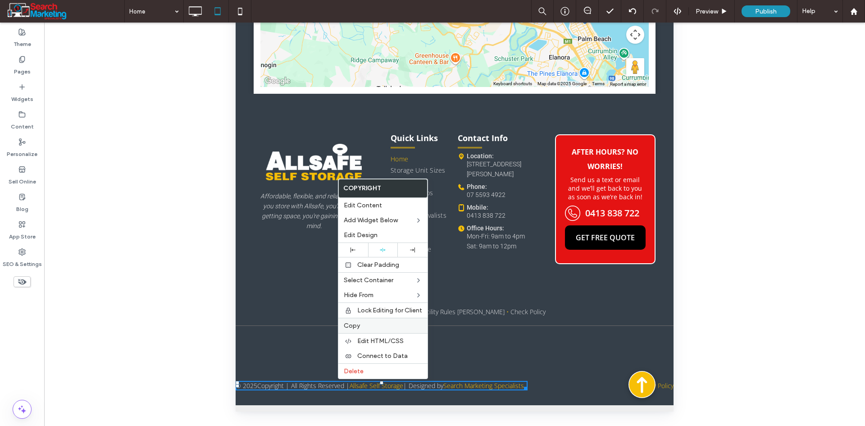
click at [362, 324] on label "Copy" at bounding box center [383, 326] width 78 height 8
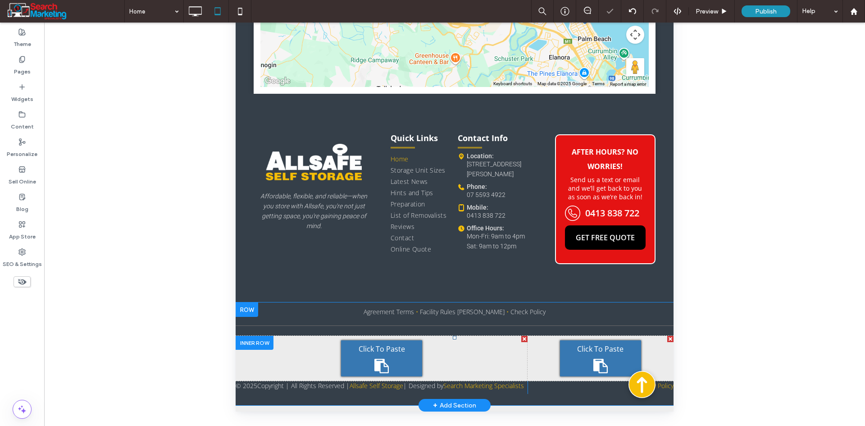
click at [346, 348] on div "Click To Paste" at bounding box center [381, 358] width 81 height 36
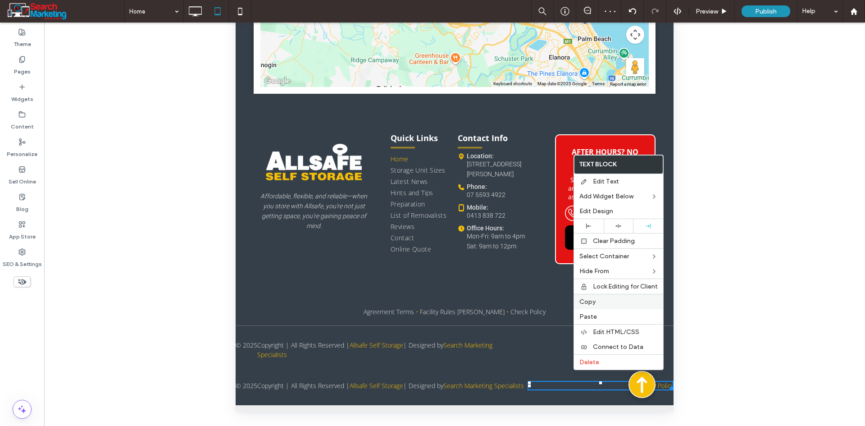
click at [603, 307] on div "Copy" at bounding box center [618, 301] width 89 height 15
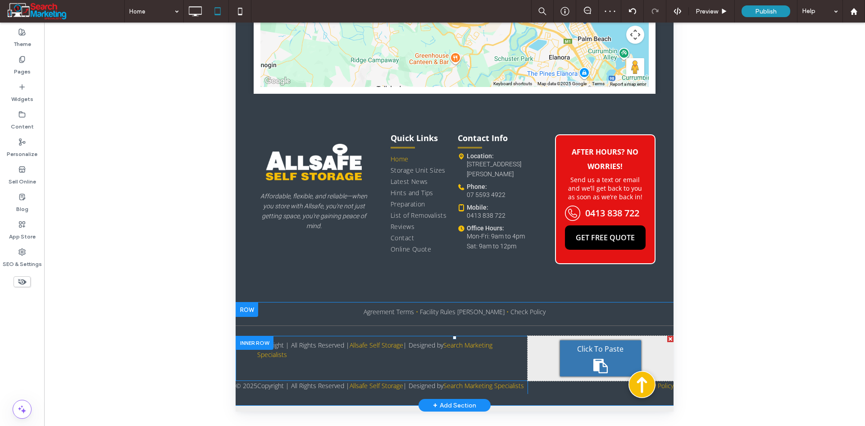
drag, startPoint x: 605, startPoint y: 344, endPoint x: 814, endPoint y: 182, distance: 264.3
click at [605, 344] on div "Click To Paste" at bounding box center [600, 358] width 81 height 36
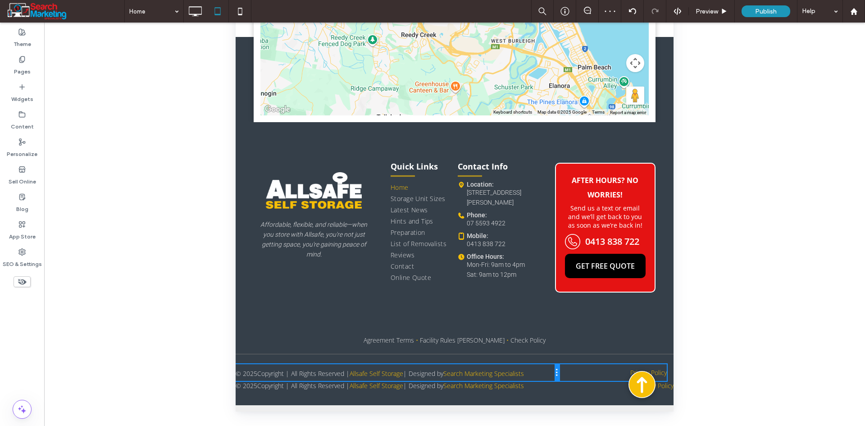
scroll to position [3127, 0]
drag, startPoint x: 522, startPoint y: 360, endPoint x: 570, endPoint y: 361, distance: 47.8
click at [570, 364] on div "Click To Paste Click To Paste © 2025 Copyright | All Rights Reserved | Allsafe …" at bounding box center [455, 372] width 438 height 17
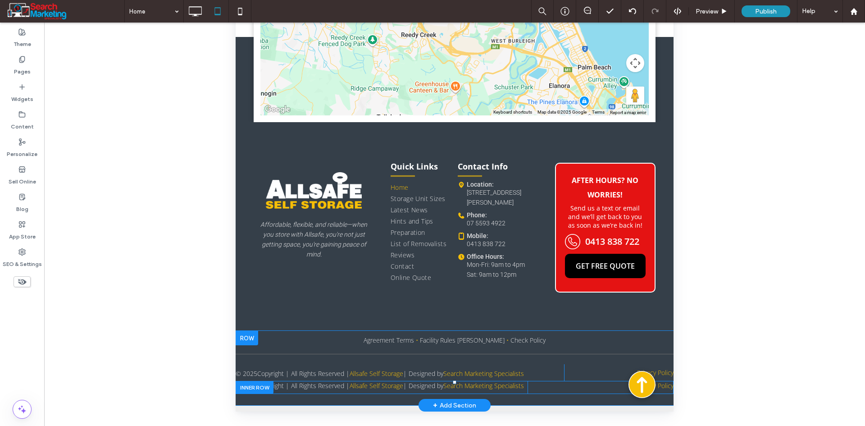
click at [261, 381] on div at bounding box center [255, 387] width 38 height 13
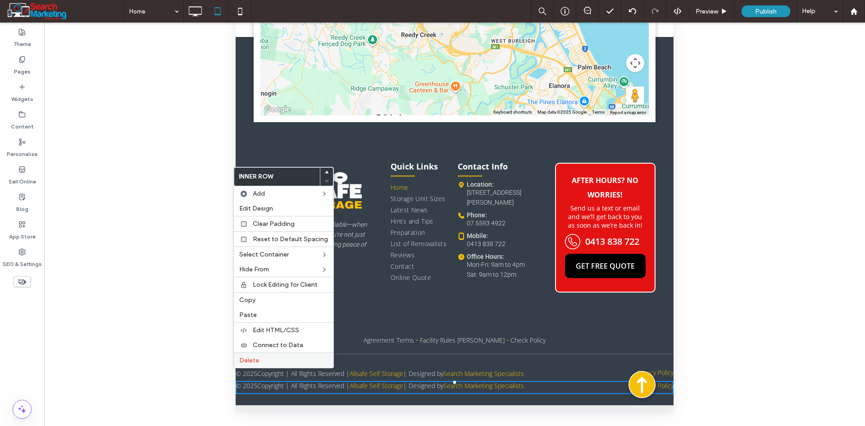
click at [266, 357] on label "Delete" at bounding box center [283, 360] width 89 height 8
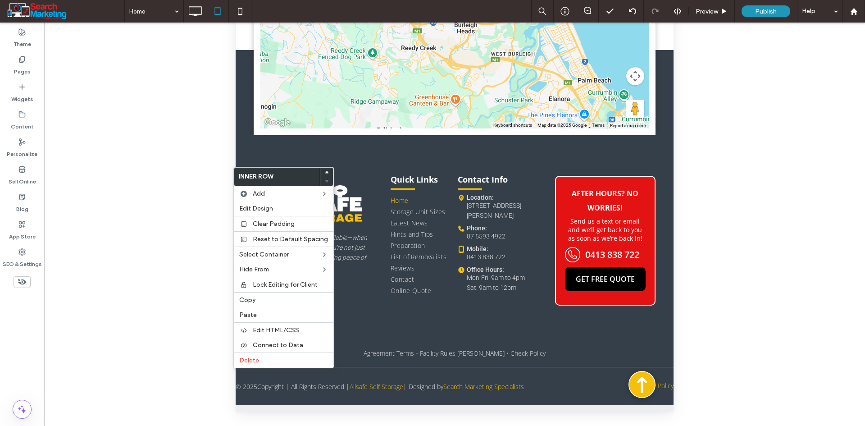
scroll to position [3108, 0]
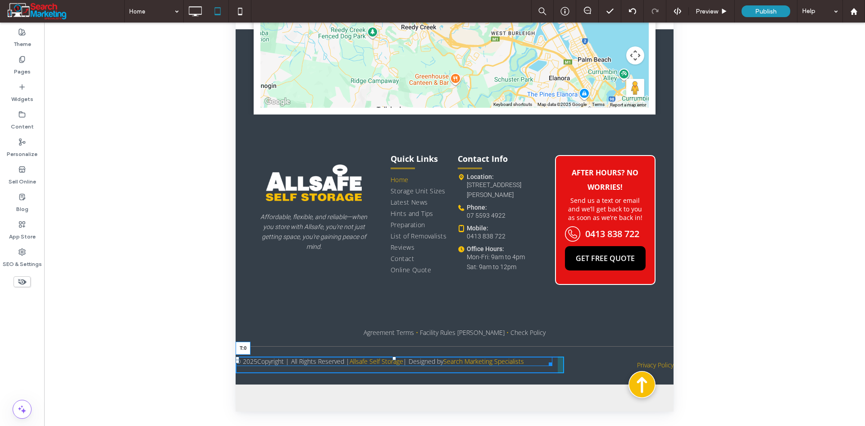
drag, startPoint x: 392, startPoint y: 376, endPoint x: 393, endPoint y: 371, distance: 4.6
click at [393, 360] on div at bounding box center [394, 358] width 4 height 4
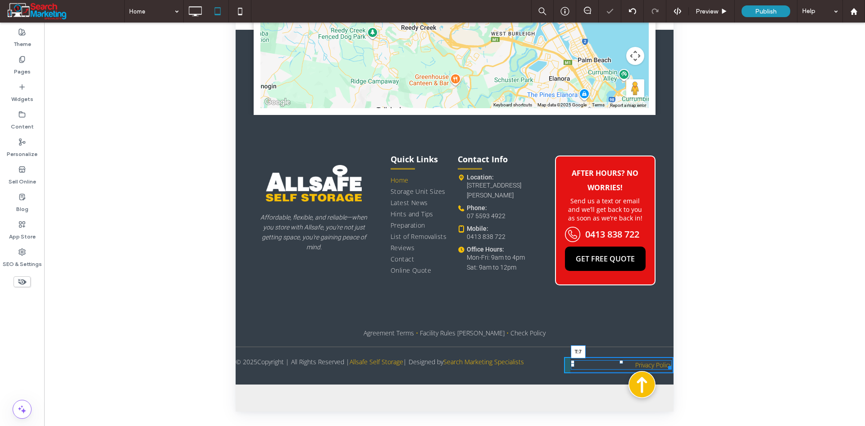
scroll to position [3105, 0]
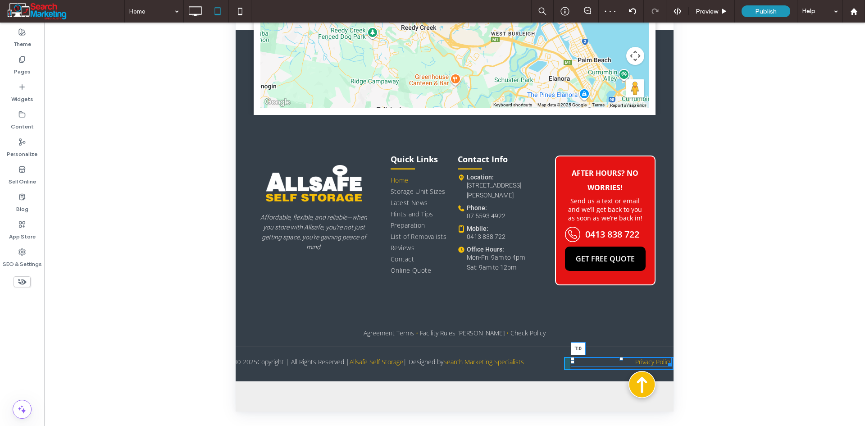
click at [613, 366] on div "Privacy Policy T:0" at bounding box center [621, 361] width 101 height 9
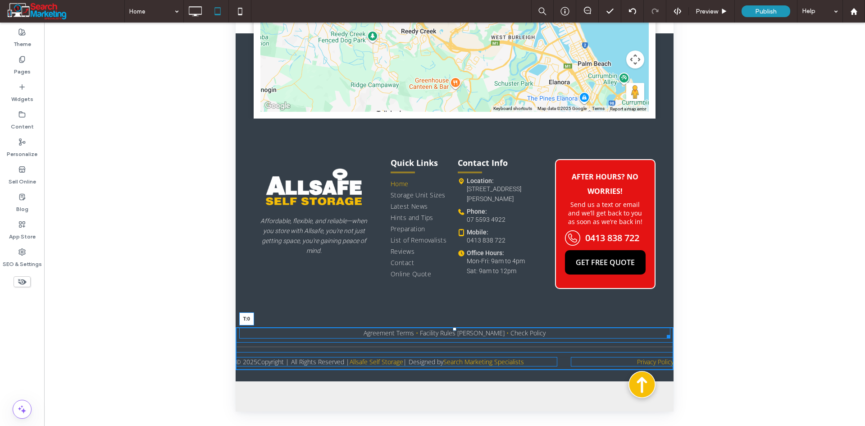
scroll to position [3101, 0]
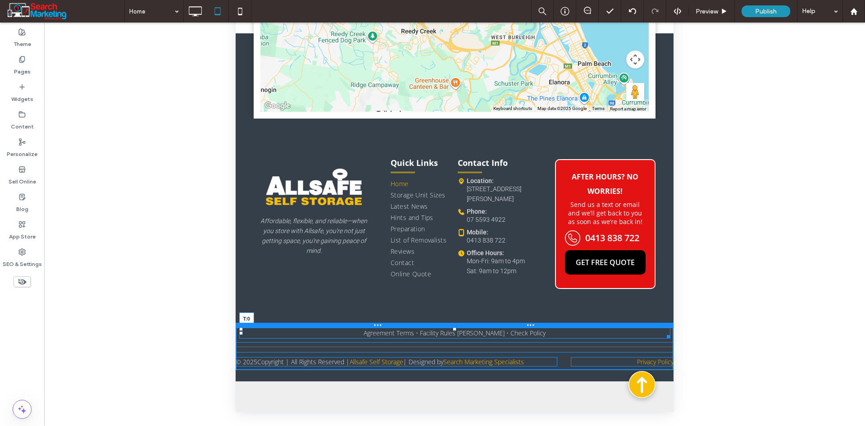
click at [453, 343] on div "Button Button Button Button Click To Paste CONTACT US Click To Paste A black an…" at bounding box center [455, 6] width 438 height 749
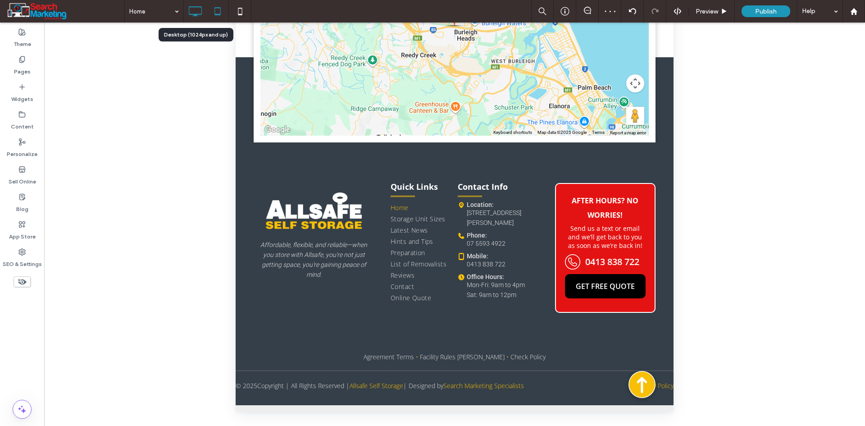
click at [198, 12] on icon at bounding box center [195, 11] width 18 height 18
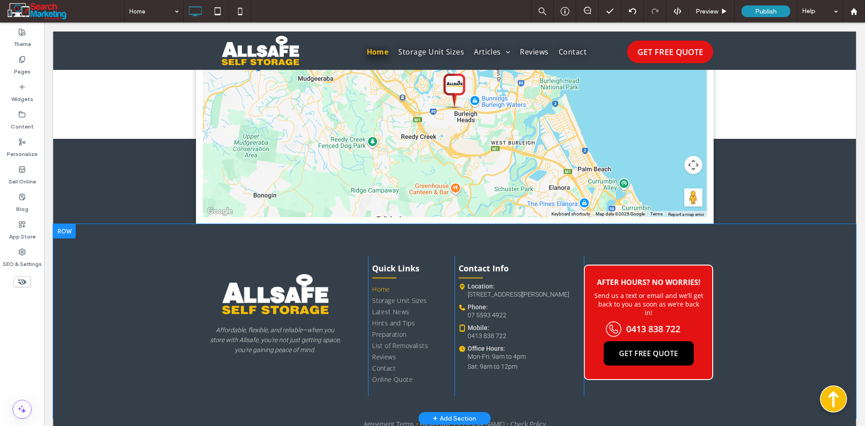
scroll to position [3188, 0]
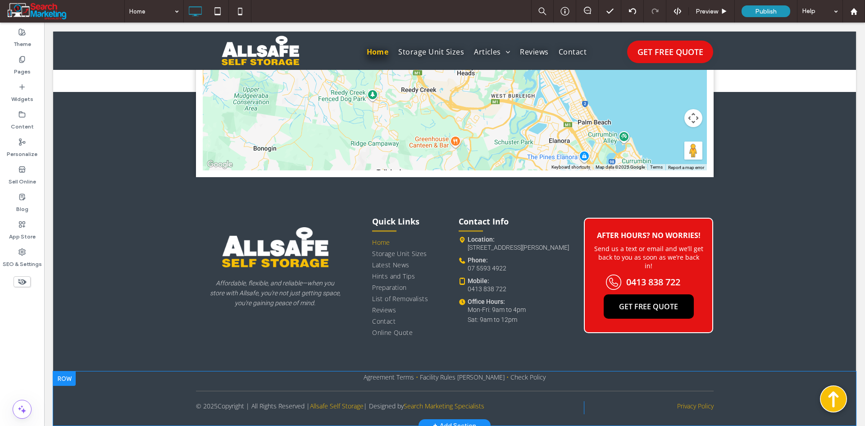
click at [150, 393] on div "Agreement Terms • Facility Rules Storer • Check Policy Click To Paste Click To …" at bounding box center [454, 398] width 803 height 54
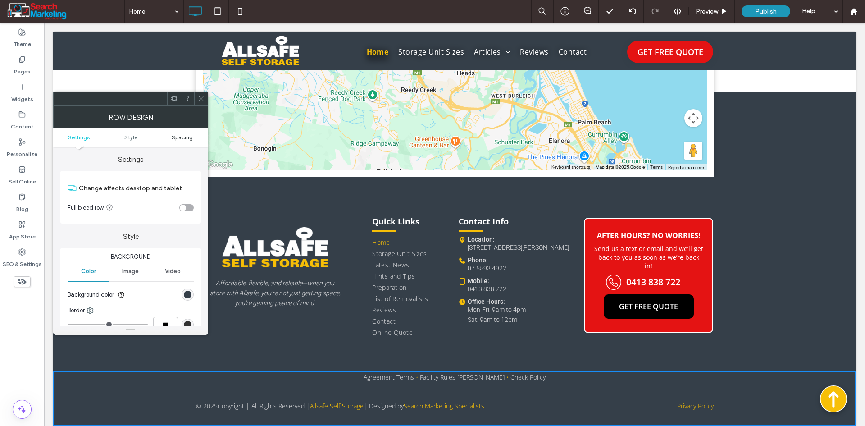
click at [185, 138] on span "Spacing" at bounding box center [182, 137] width 21 height 7
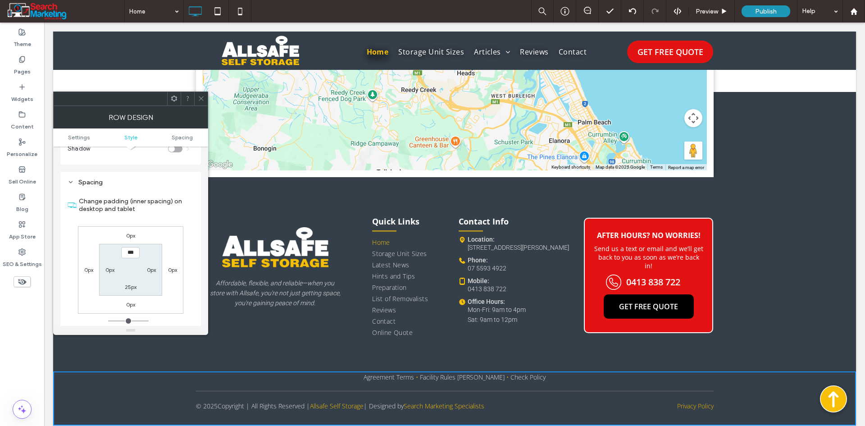
scroll to position [226, 0]
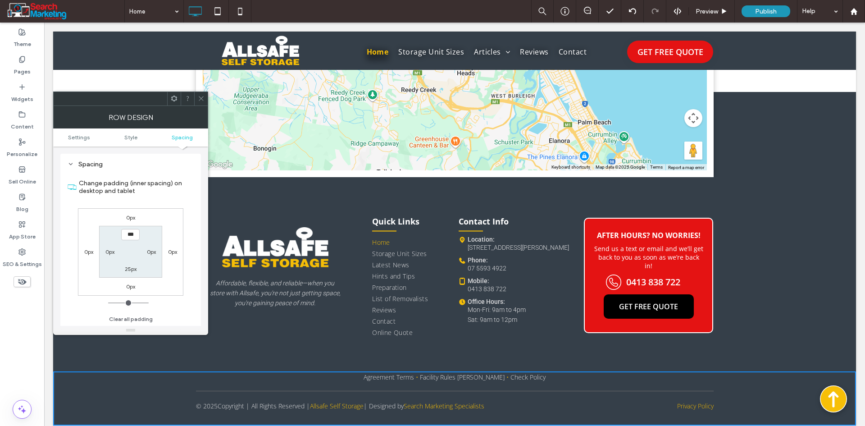
click at [111, 251] on label "0px" at bounding box center [109, 251] width 9 height 7
type input "**"
type input "****"
click at [148, 250] on label "0px" at bounding box center [151, 251] width 9 height 7
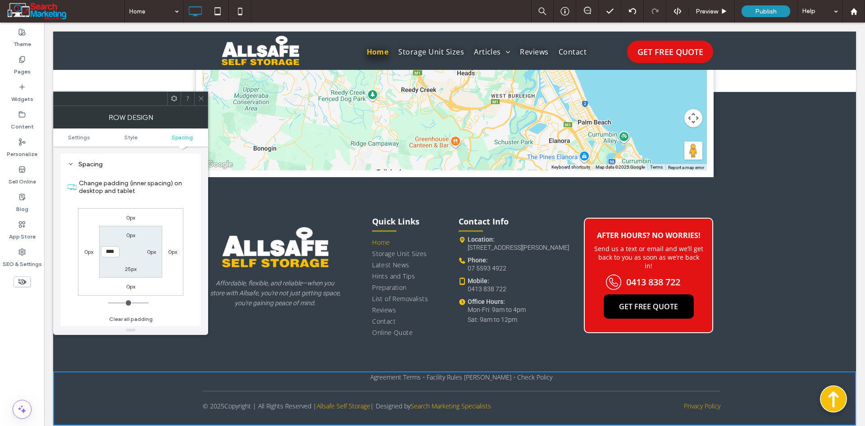
type input "*"
type input "**"
type input "****"
click at [129, 216] on label "0px" at bounding box center [130, 217] width 9 height 7
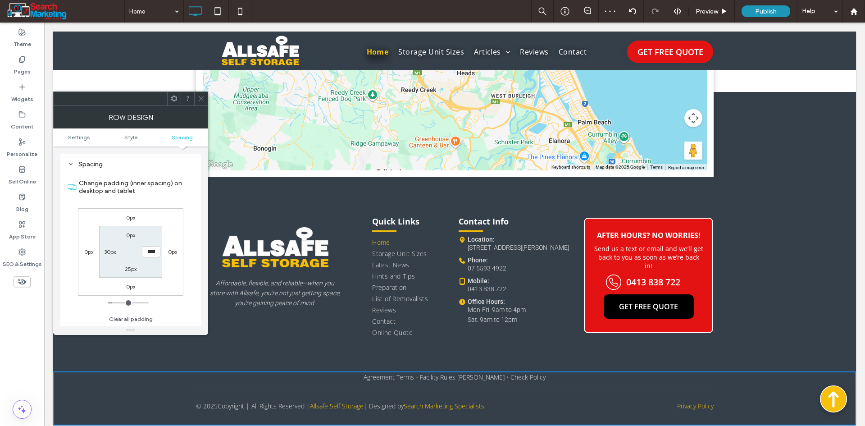
type input "*"
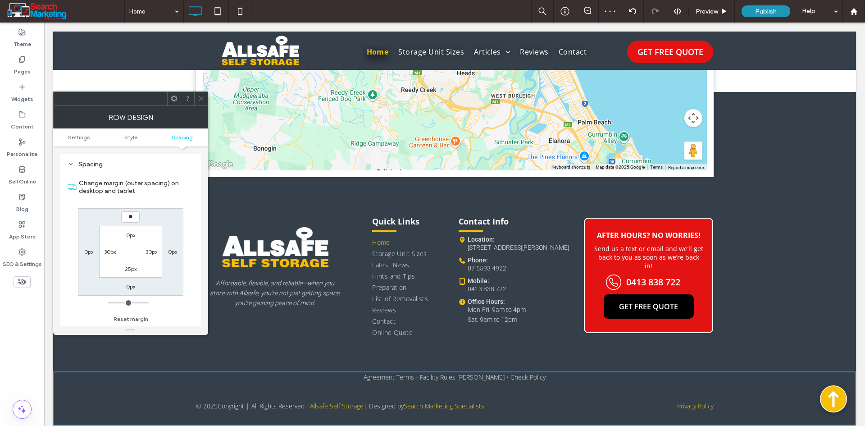
type input "**"
type input "*"
type input "****"
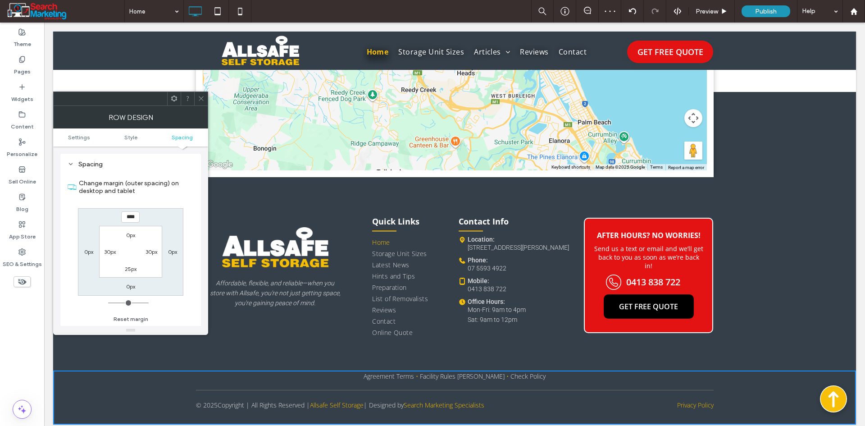
scroll to position [3187, 0]
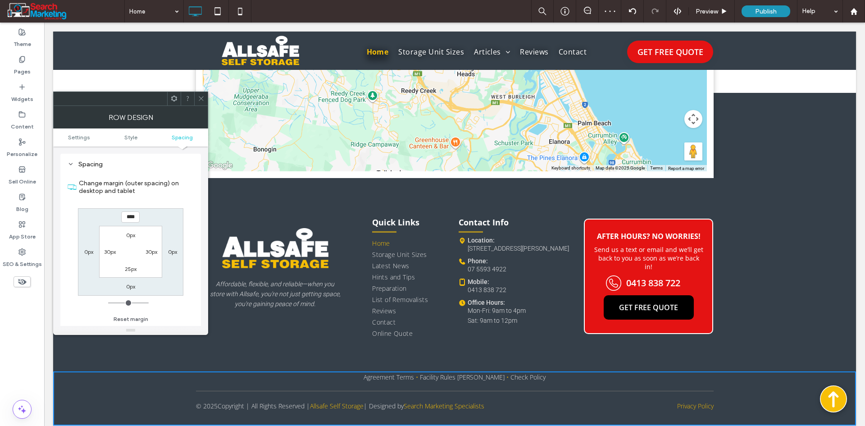
click at [200, 95] on icon at bounding box center [201, 98] width 7 height 7
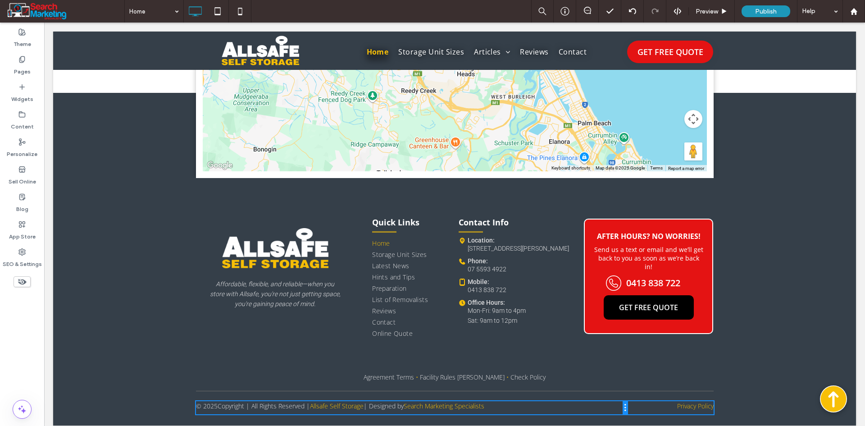
drag, startPoint x: 580, startPoint y: 399, endPoint x: 644, endPoint y: 418, distance: 66.7
click at [610, 401] on div "Click To Paste Click To Paste © 2025 Copyright | All Rights Reserved | Allsafe …" at bounding box center [412, 407] width 432 height 13
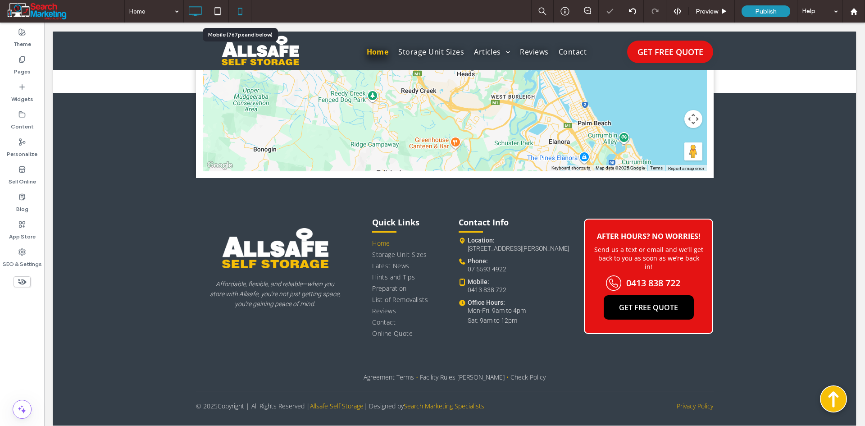
click at [242, 12] on use at bounding box center [240, 11] width 4 height 7
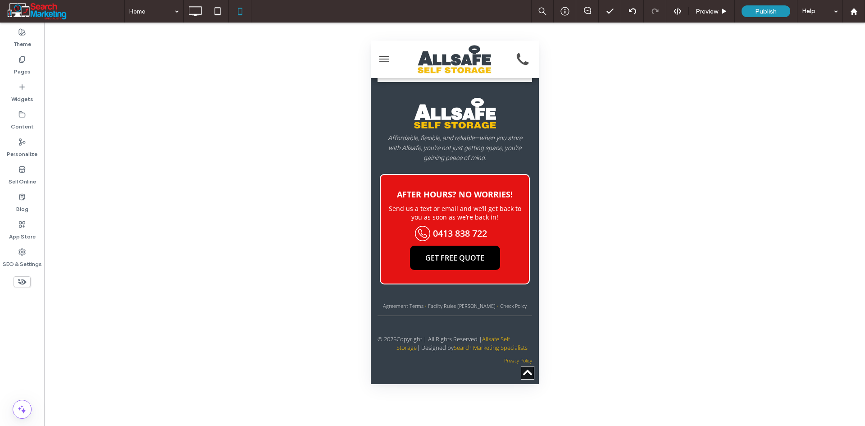
scroll to position [4469, 0]
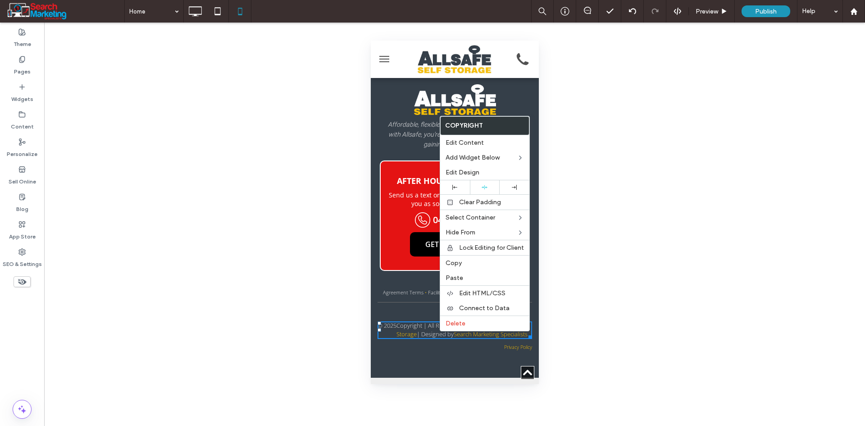
click at [410, 340] on div "Privacy Policy Click To Paste" at bounding box center [454, 347] width 155 height 17
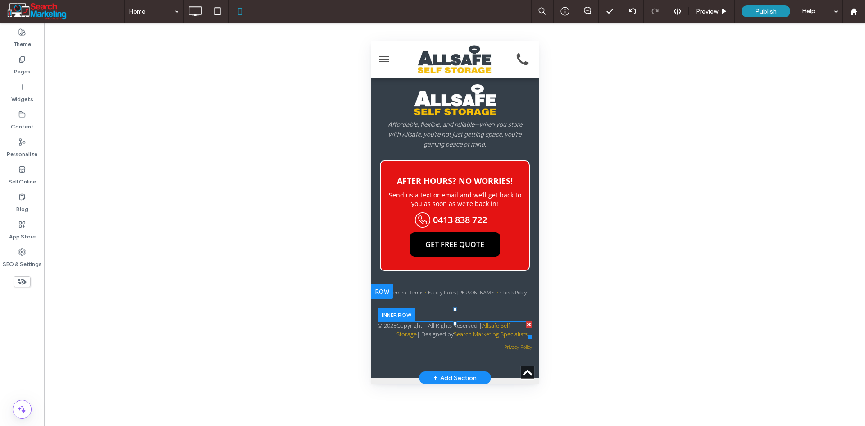
click at [447, 326] on span at bounding box center [454, 330] width 155 height 18
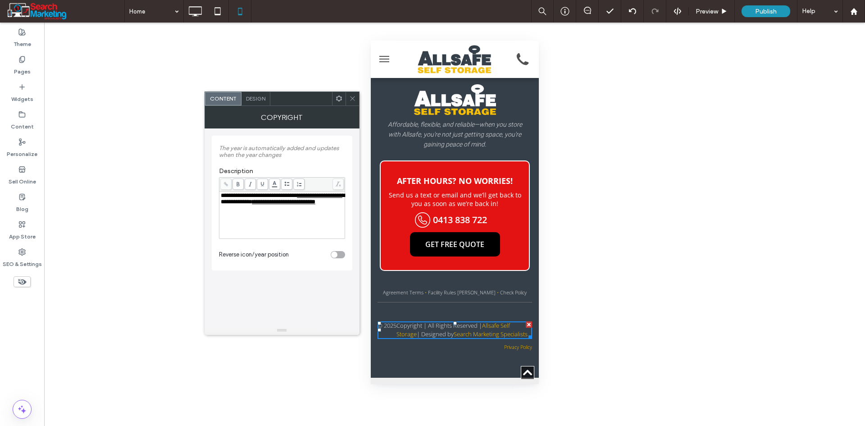
click at [251, 97] on span "Design" at bounding box center [255, 98] width 19 height 7
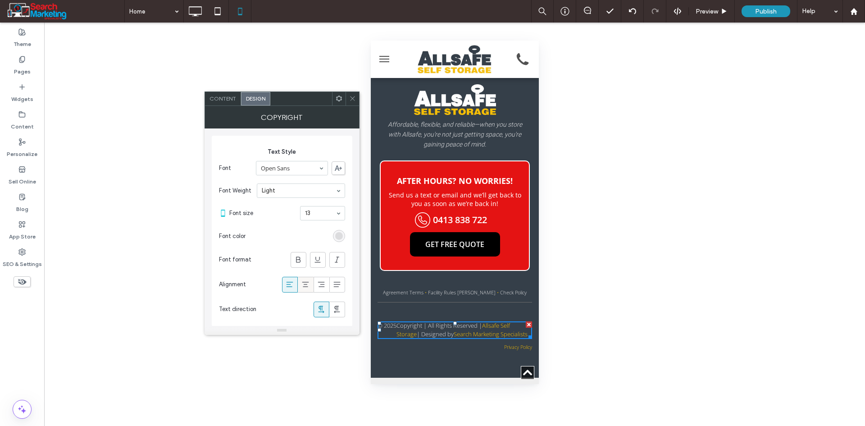
click at [309, 287] on icon at bounding box center [305, 284] width 9 height 9
click at [353, 98] on icon at bounding box center [352, 98] width 7 height 7
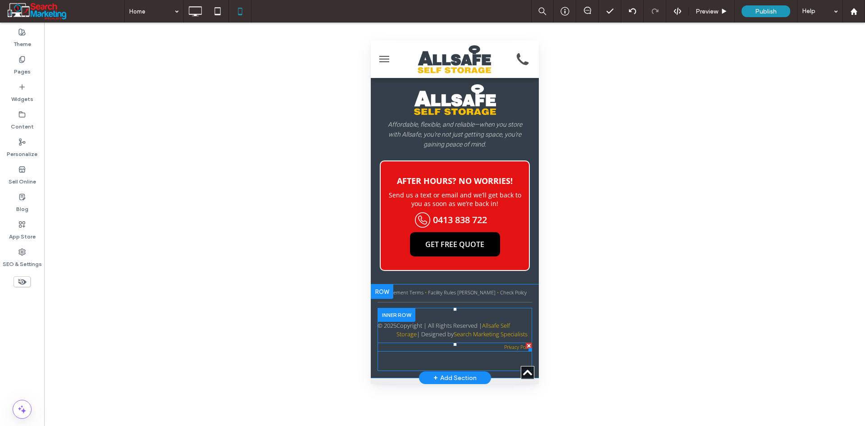
click at [486, 347] on p "Privacy Policy" at bounding box center [454, 347] width 155 height 8
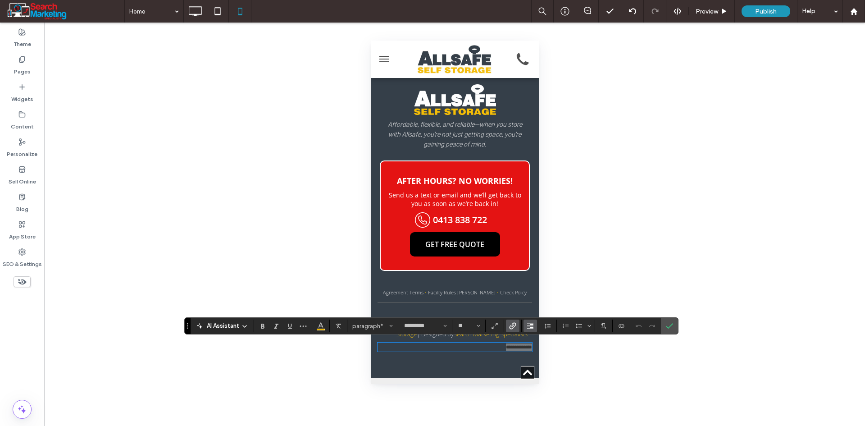
click at [531, 328] on icon "Alignment" at bounding box center [530, 325] width 7 height 7
click at [542, 282] on div "ui.textEditor.alignment.center" at bounding box center [539, 285] width 12 height 7
click at [477, 327] on icon "Size" at bounding box center [479, 326] width 4 height 4
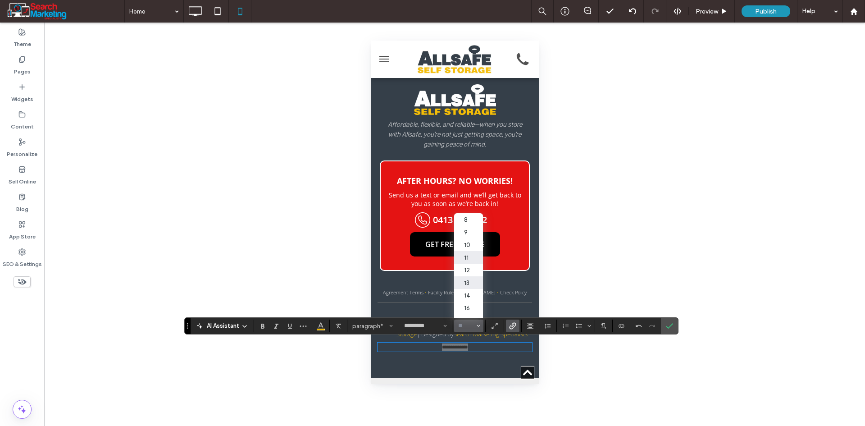
click at [473, 287] on label "13" at bounding box center [468, 282] width 29 height 13
type input "**"
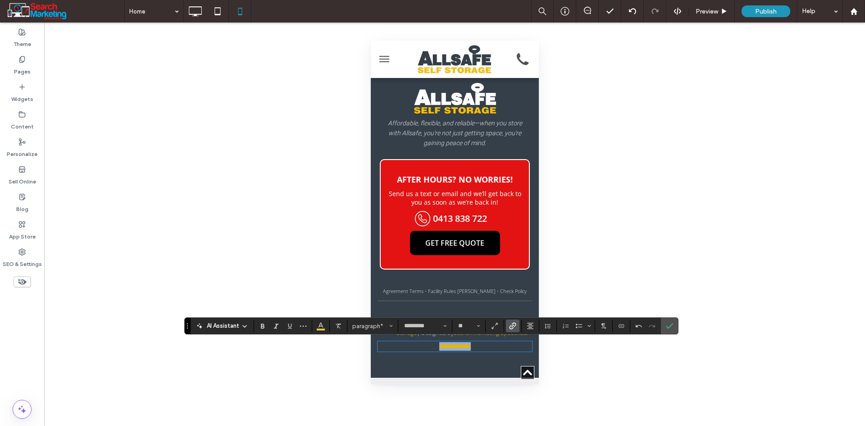
click at [476, 287] on link "Facility Rules Storer" at bounding box center [462, 290] width 68 height 7
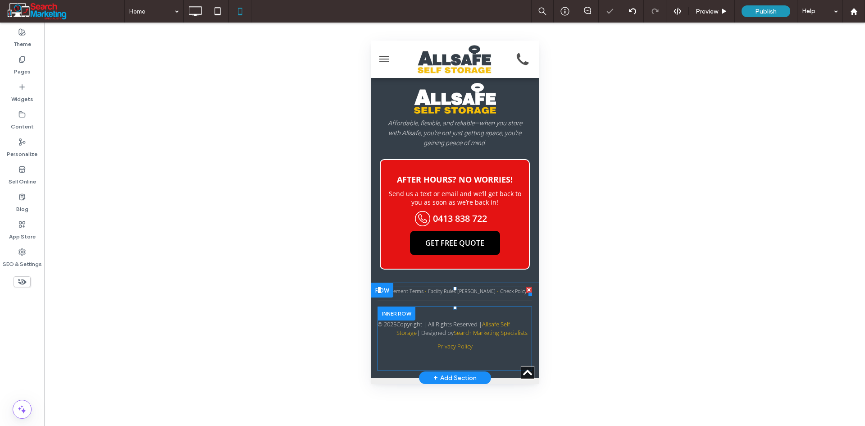
click at [476, 287] on link "Facility Rules Storer" at bounding box center [462, 290] width 68 height 7
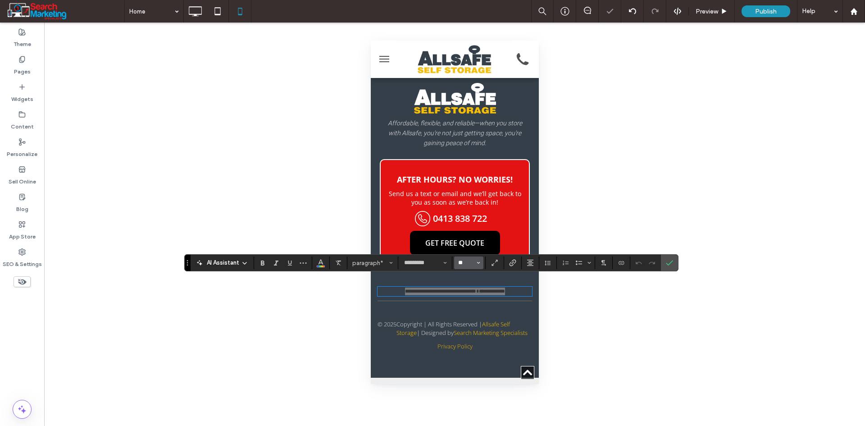
click at [471, 265] on input "**" at bounding box center [466, 262] width 18 height 7
click at [467, 349] on label "14" at bounding box center [468, 352] width 29 height 13
type input "**"
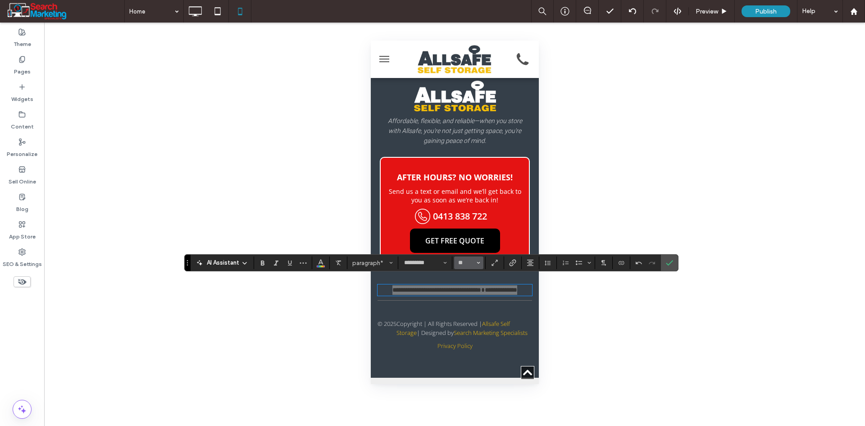
click at [478, 265] on span "Size" at bounding box center [479, 263] width 4 height 12
click at [466, 341] on label "13" at bounding box center [468, 340] width 29 height 13
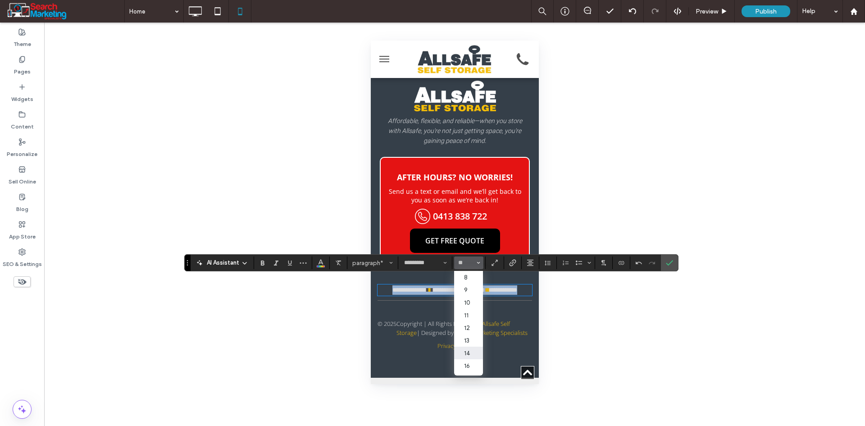
type input "**"
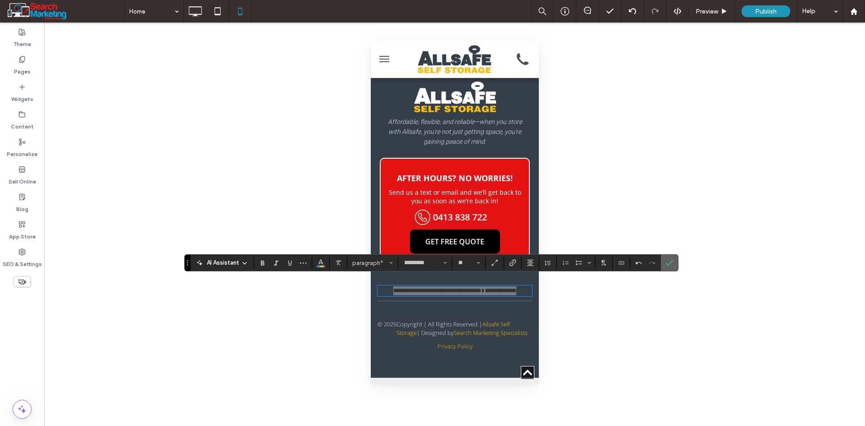
click at [665, 260] on label "Confirm" at bounding box center [670, 263] width 14 height 16
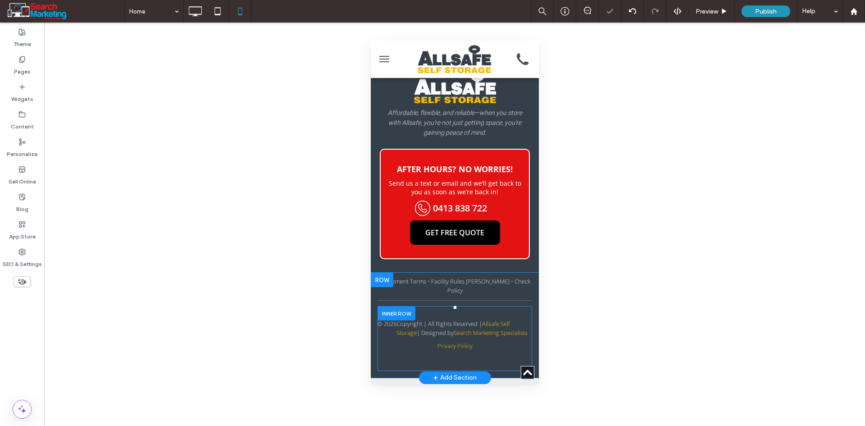
click at [407, 309] on div at bounding box center [396, 313] width 38 height 14
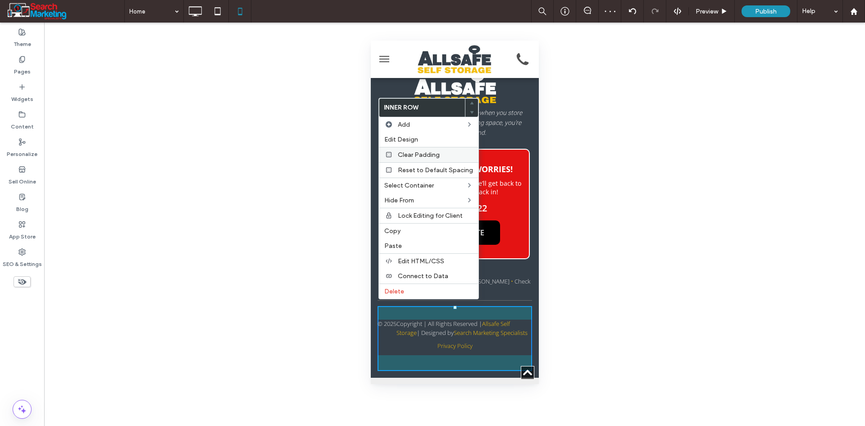
click at [416, 157] on span "Clear Padding" at bounding box center [419, 155] width 42 height 8
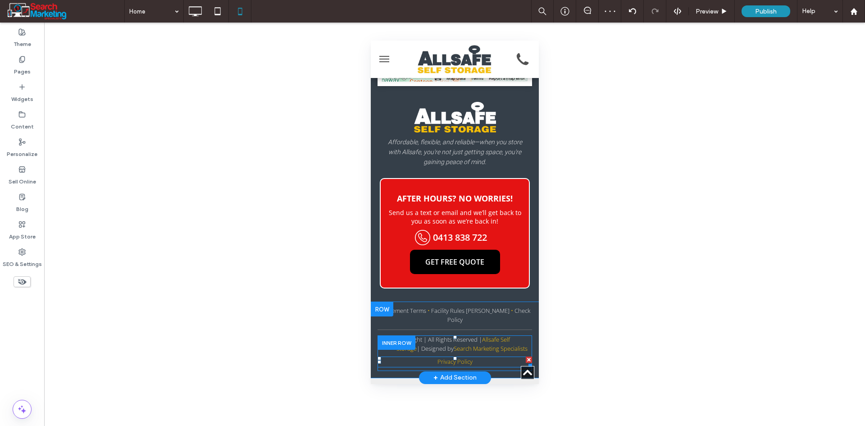
scroll to position [4445, 0]
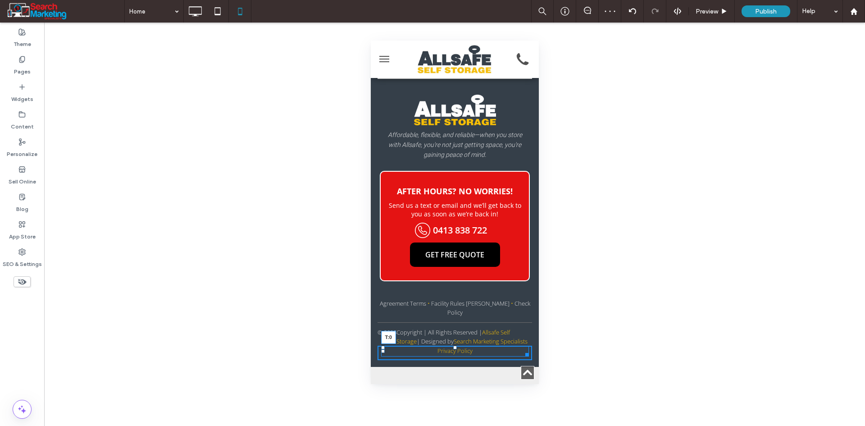
click at [449, 346] on div "© 2025 Copyright | All Rights Reserved | Allsafe Self Storage | Designed by Sea…" at bounding box center [454, 344] width 155 height 32
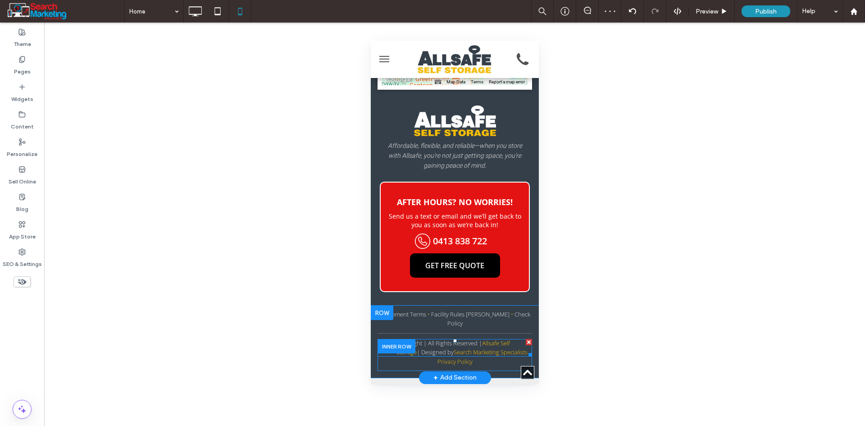
click at [436, 341] on span at bounding box center [454, 348] width 155 height 18
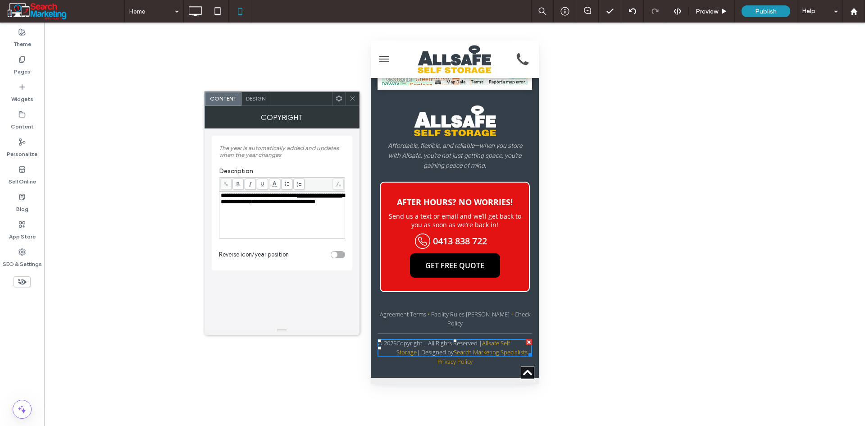
click at [246, 97] on span "Design" at bounding box center [255, 98] width 19 height 7
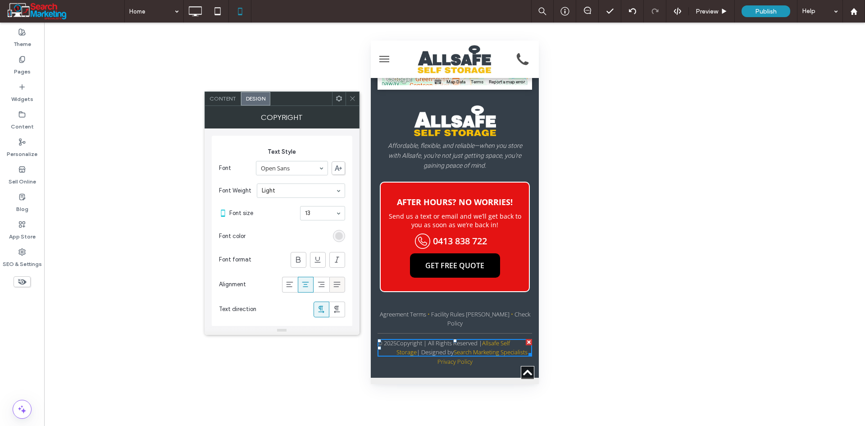
click at [332, 287] on div at bounding box center [337, 284] width 15 height 15
click at [315, 286] on div at bounding box center [321, 284] width 15 height 15
click at [302, 286] on icon at bounding box center [305, 284] width 9 height 9
click at [350, 96] on icon at bounding box center [352, 98] width 7 height 7
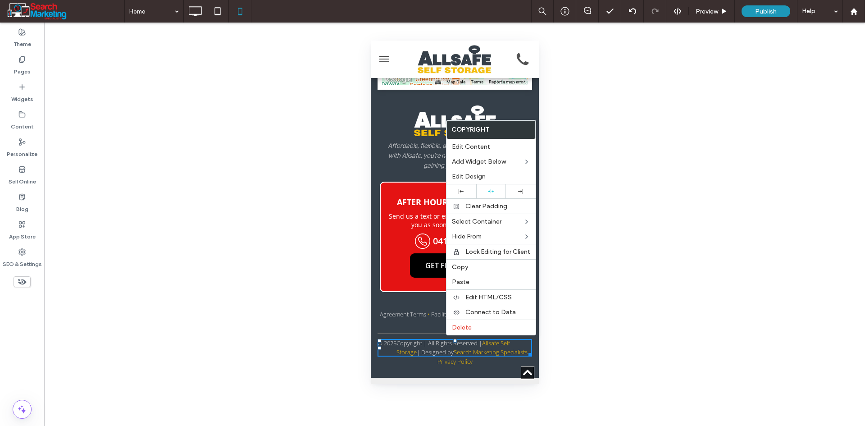
click at [435, 339] on p "Copyright | All Rights Reserved | Allsafe Self Storage | Designed by Search Mar…" at bounding box center [464, 348] width 136 height 18
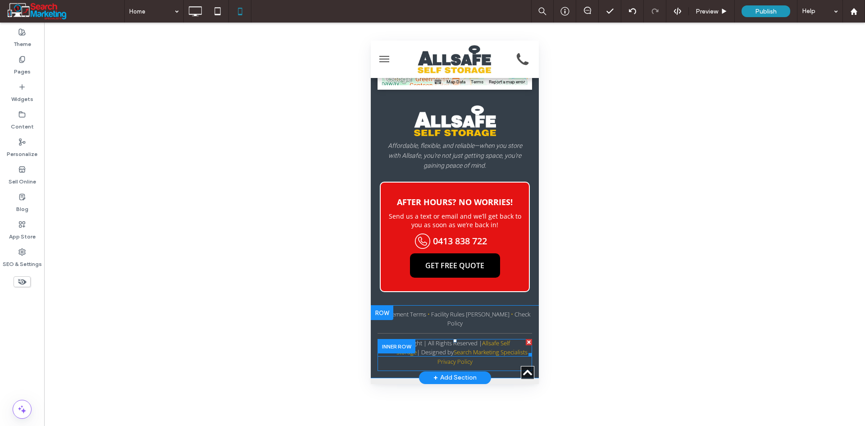
click at [431, 339] on span at bounding box center [454, 348] width 155 height 18
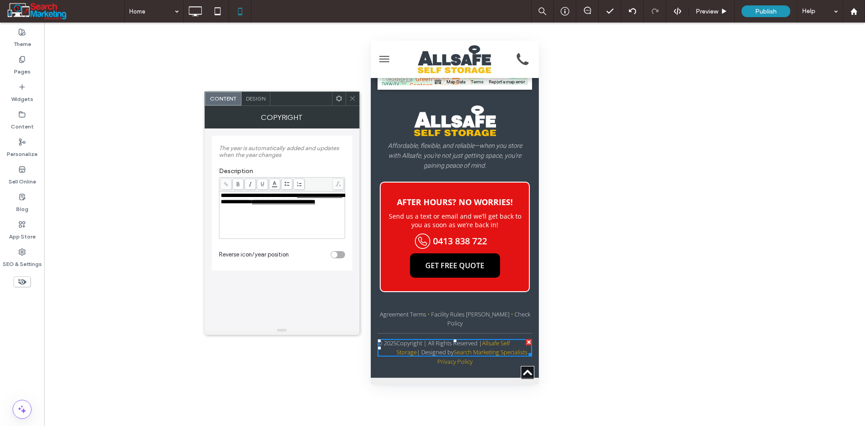
click at [353, 96] on icon at bounding box center [352, 98] width 7 height 7
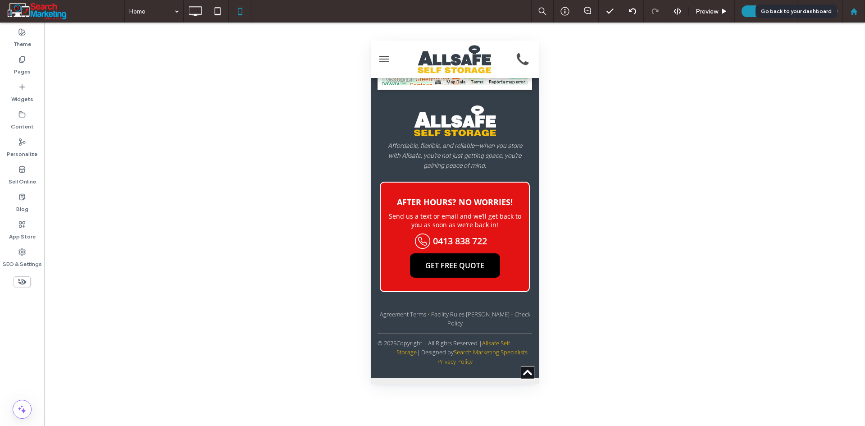
click at [864, 8] on div at bounding box center [854, 12] width 22 height 8
